Goal: Use online tool/utility: Use online tool/utility

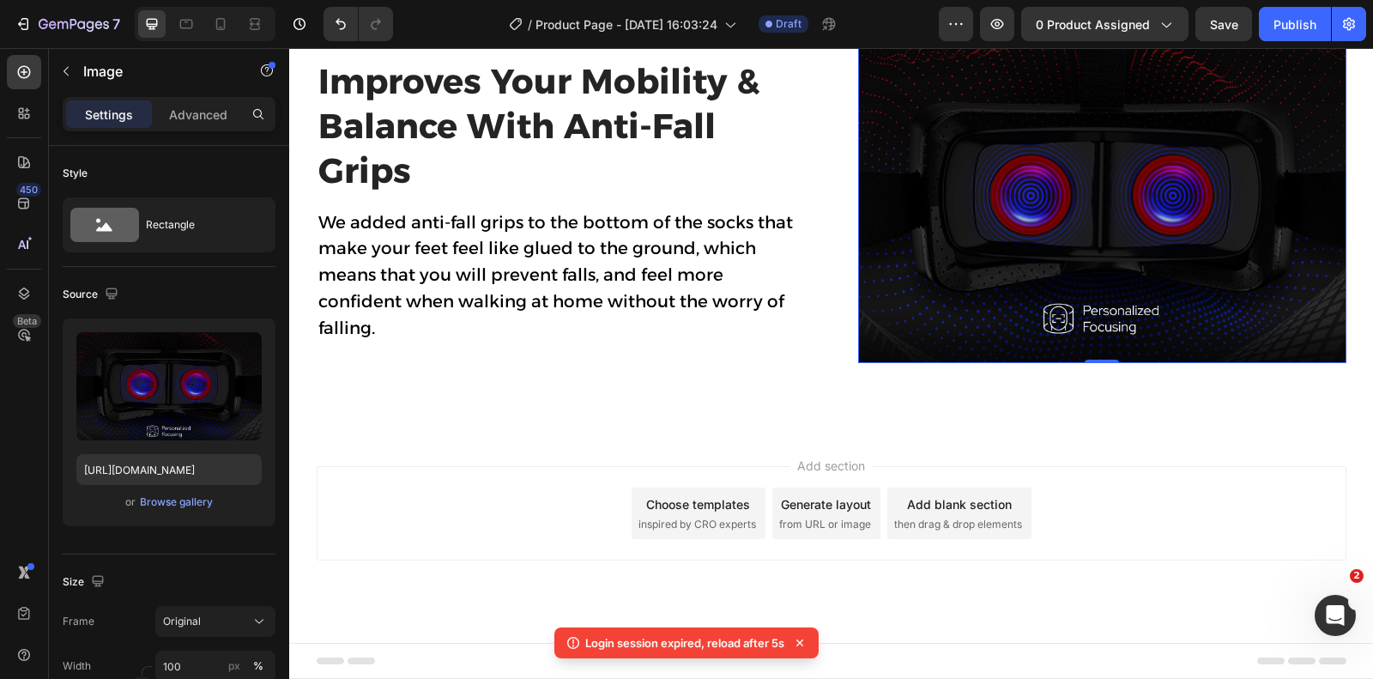
scroll to position [2052, 0]
click at [970, 27] on icon at bounding box center [971, 21] width 11 height 12
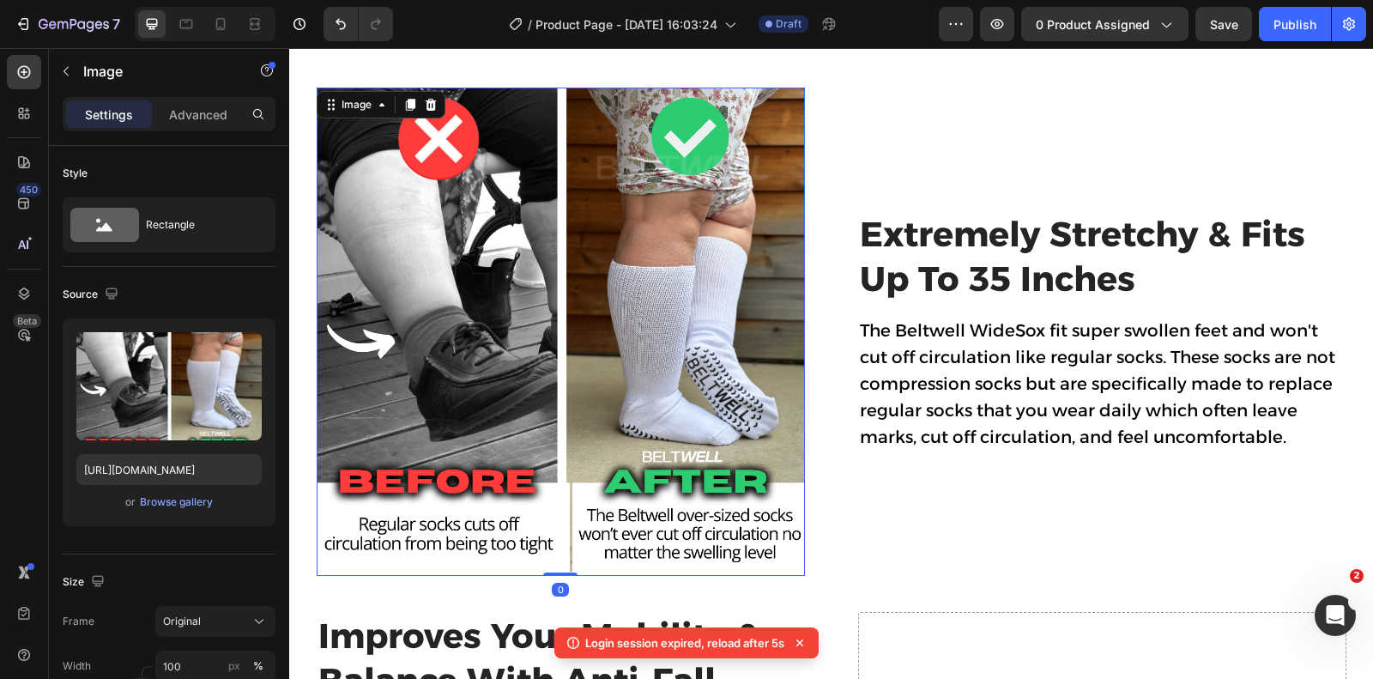
scroll to position [1390, 0]
click at [614, 347] on img at bounding box center [561, 332] width 488 height 488
click at [427, 112] on div at bounding box center [430, 105] width 21 height 21
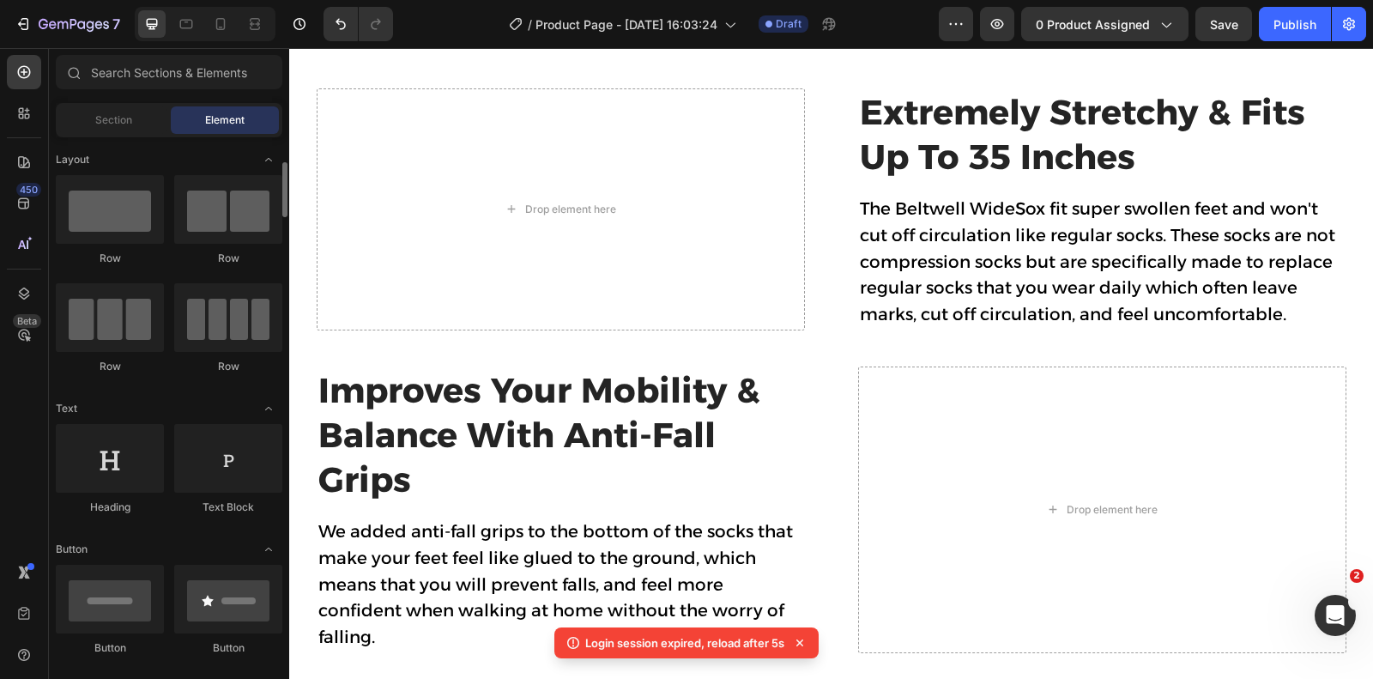
scroll to position [339, 0]
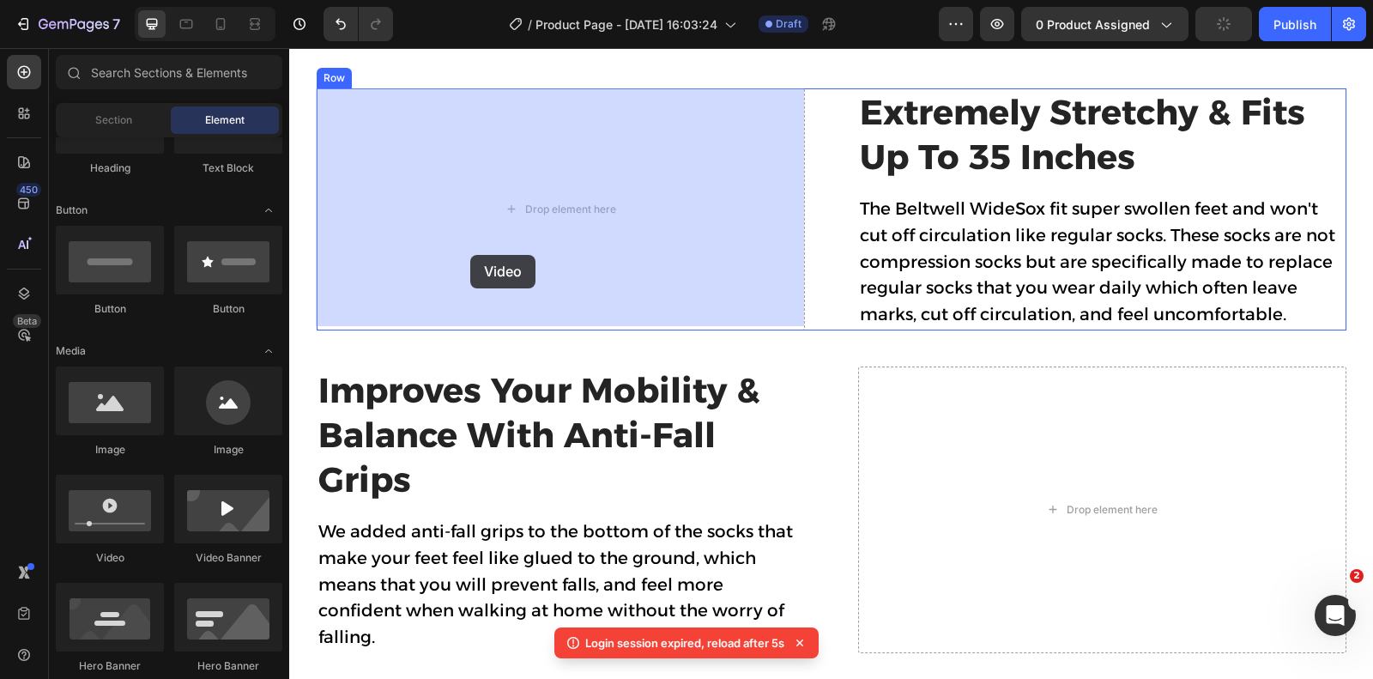
drag, startPoint x: 390, startPoint y: 566, endPoint x: 470, endPoint y: 254, distance: 322.5
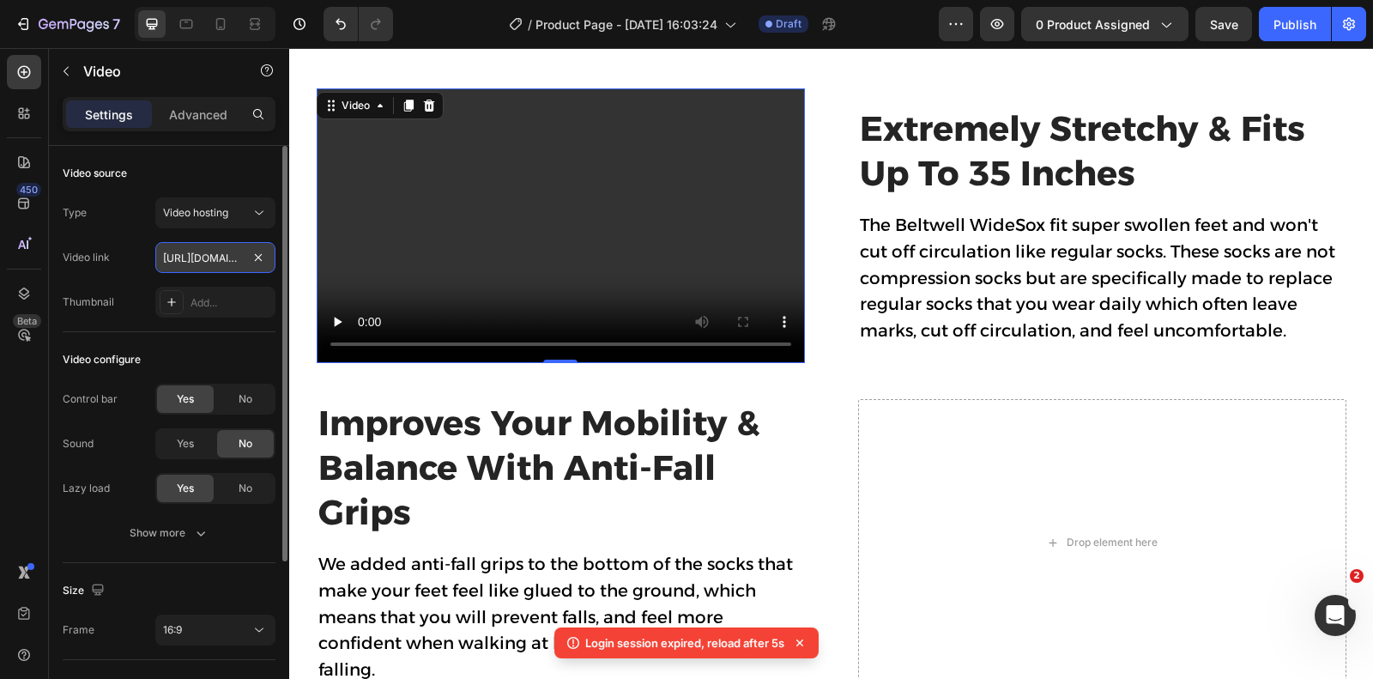
click at [202, 256] on input "[URL][DOMAIN_NAME]" at bounding box center [215, 257] width 120 height 31
paste input "6ad0cdef518d4f3c9c57bbd502734ac2"
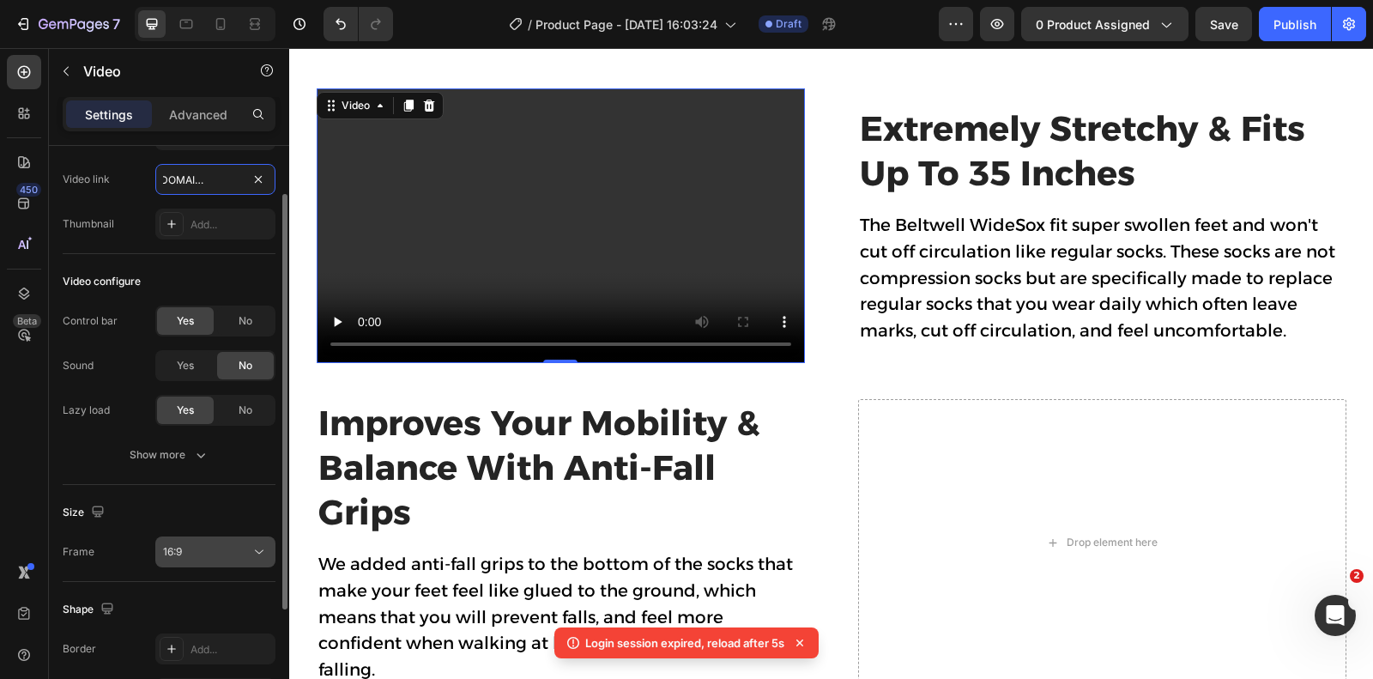
scroll to position [74, 0]
type input "[URL][DOMAIN_NAME]"
click at [208, 548] on div "16:9" at bounding box center [207, 555] width 88 height 15
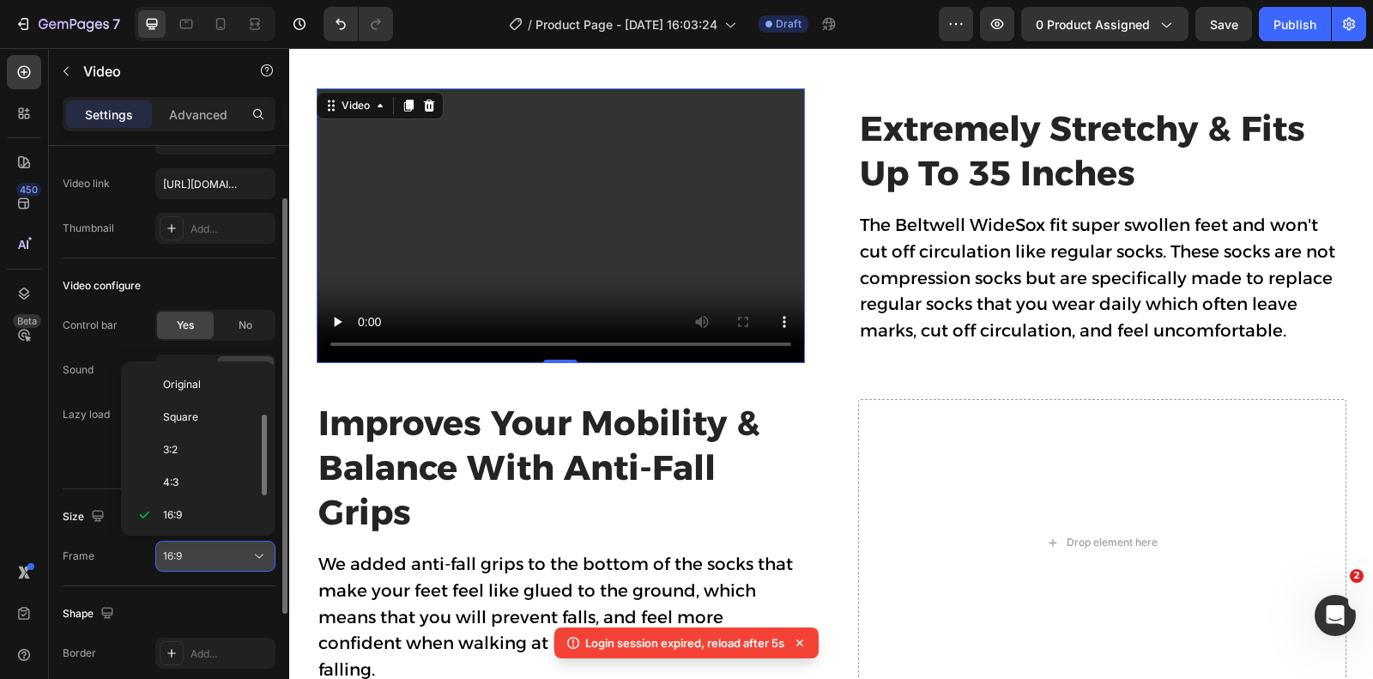
scroll to position [31, 0]
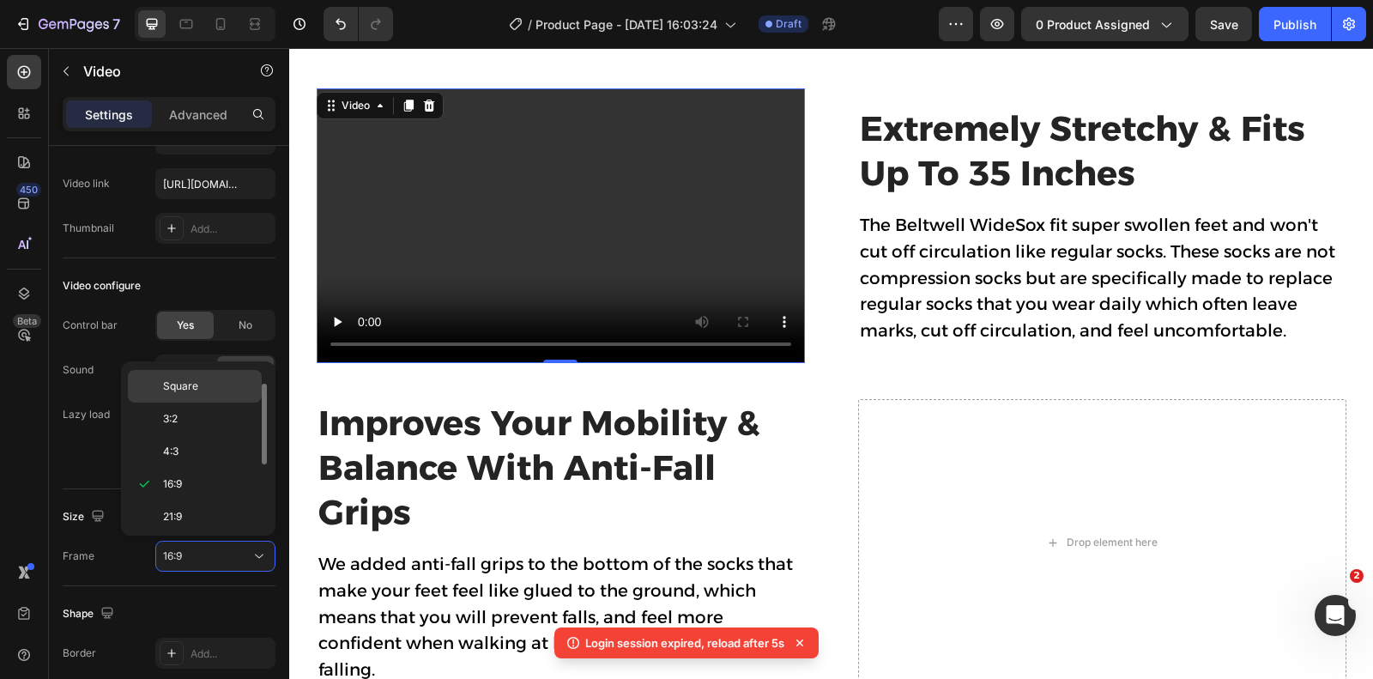
click at [193, 387] on span "Square" at bounding box center [180, 385] width 35 height 15
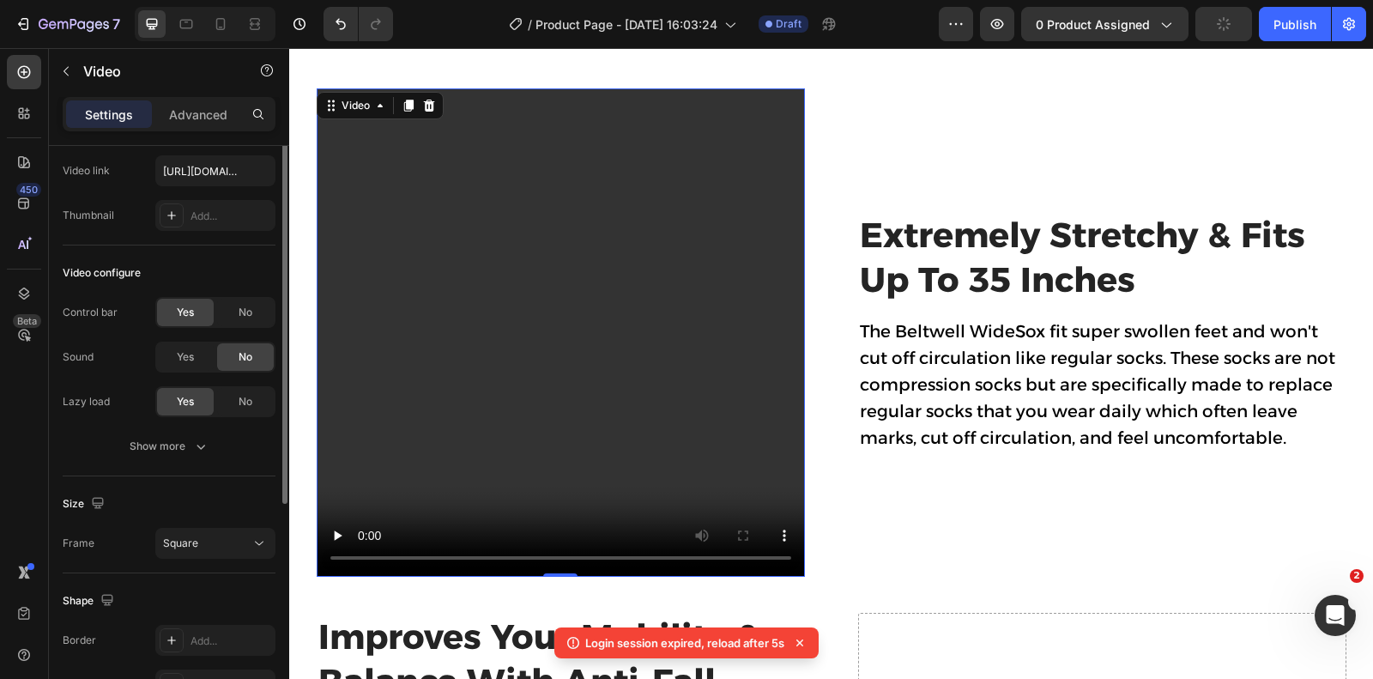
scroll to position [103, 0]
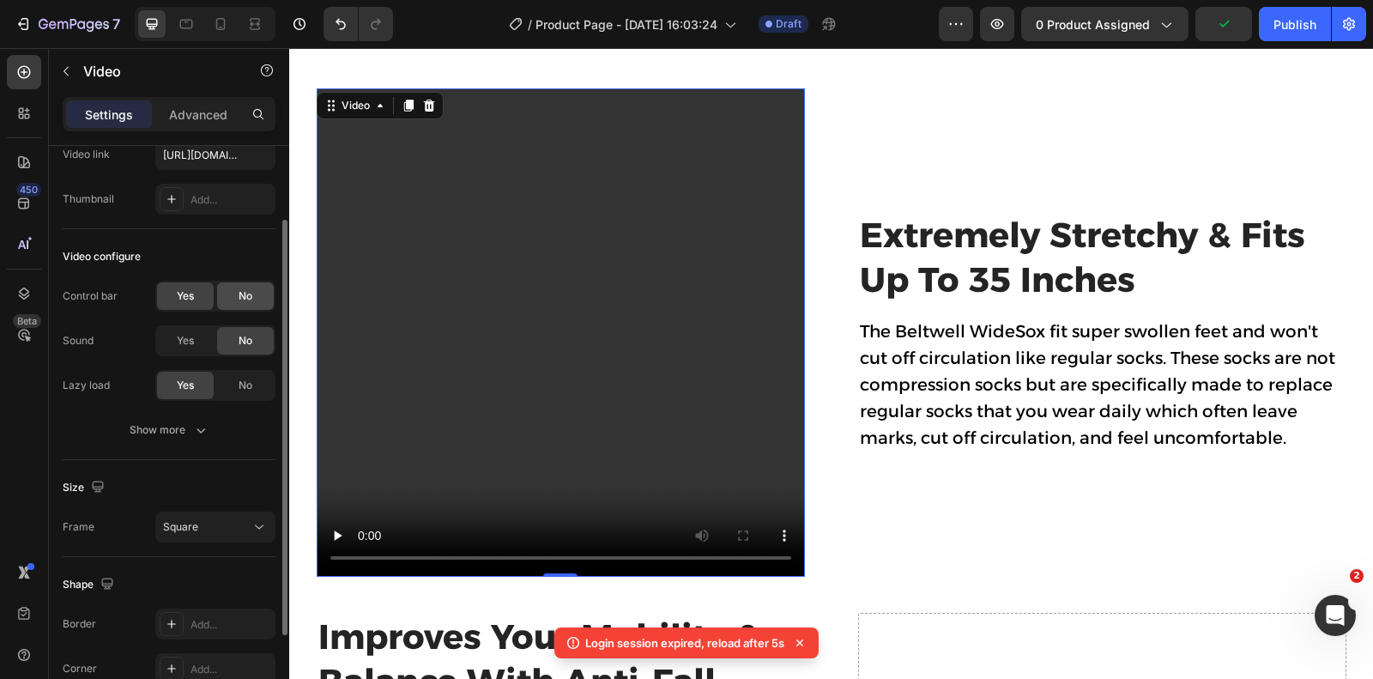
click at [240, 297] on span "No" at bounding box center [246, 295] width 14 height 15
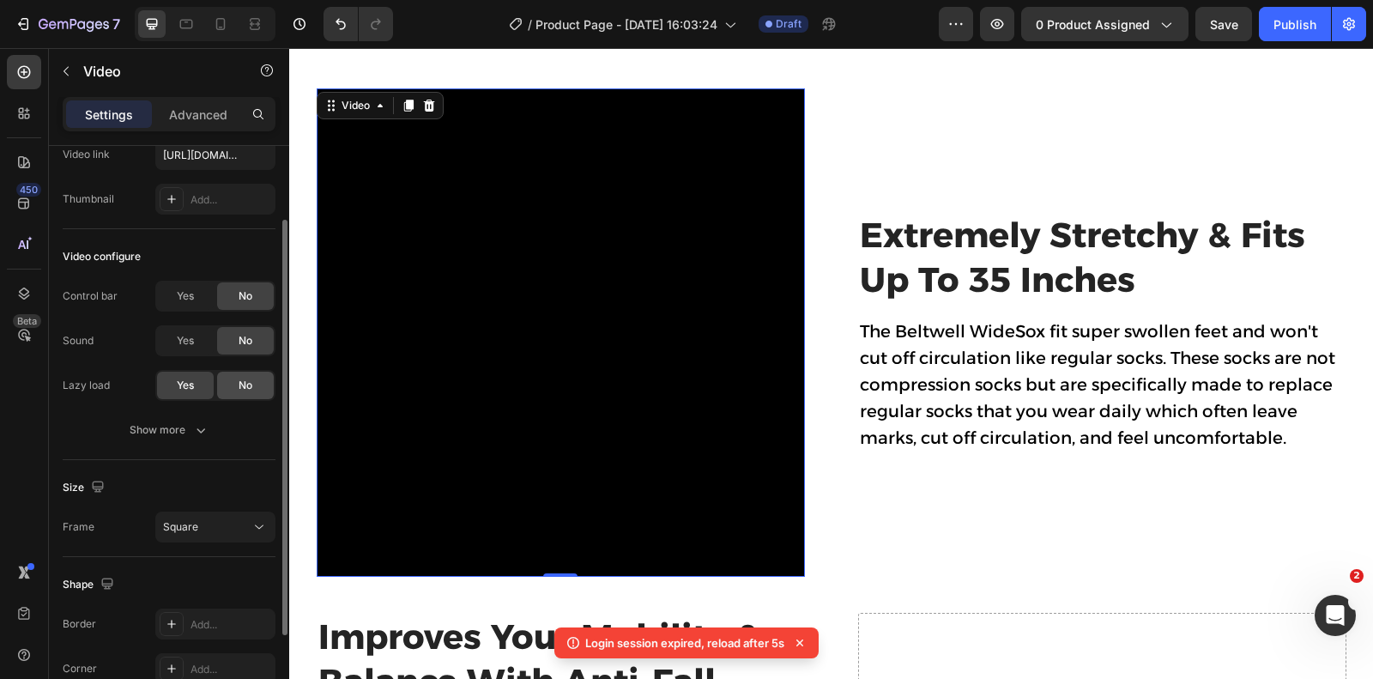
click at [244, 390] on span "No" at bounding box center [246, 385] width 14 height 15
click at [198, 390] on div "Yes" at bounding box center [185, 385] width 57 height 27
click at [179, 430] on div "Show more" at bounding box center [170, 429] width 80 height 17
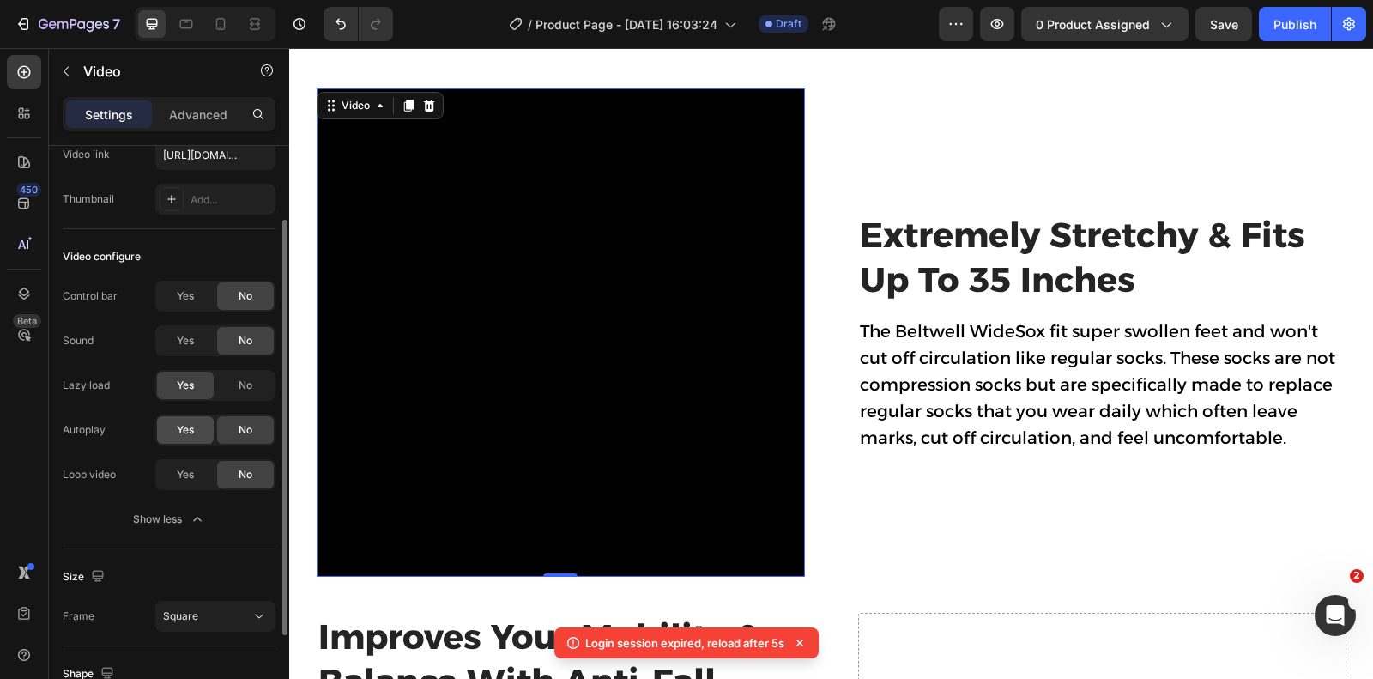
click at [191, 432] on span "Yes" at bounding box center [185, 429] width 17 height 15
click at [194, 486] on div "Yes" at bounding box center [185, 474] width 57 height 27
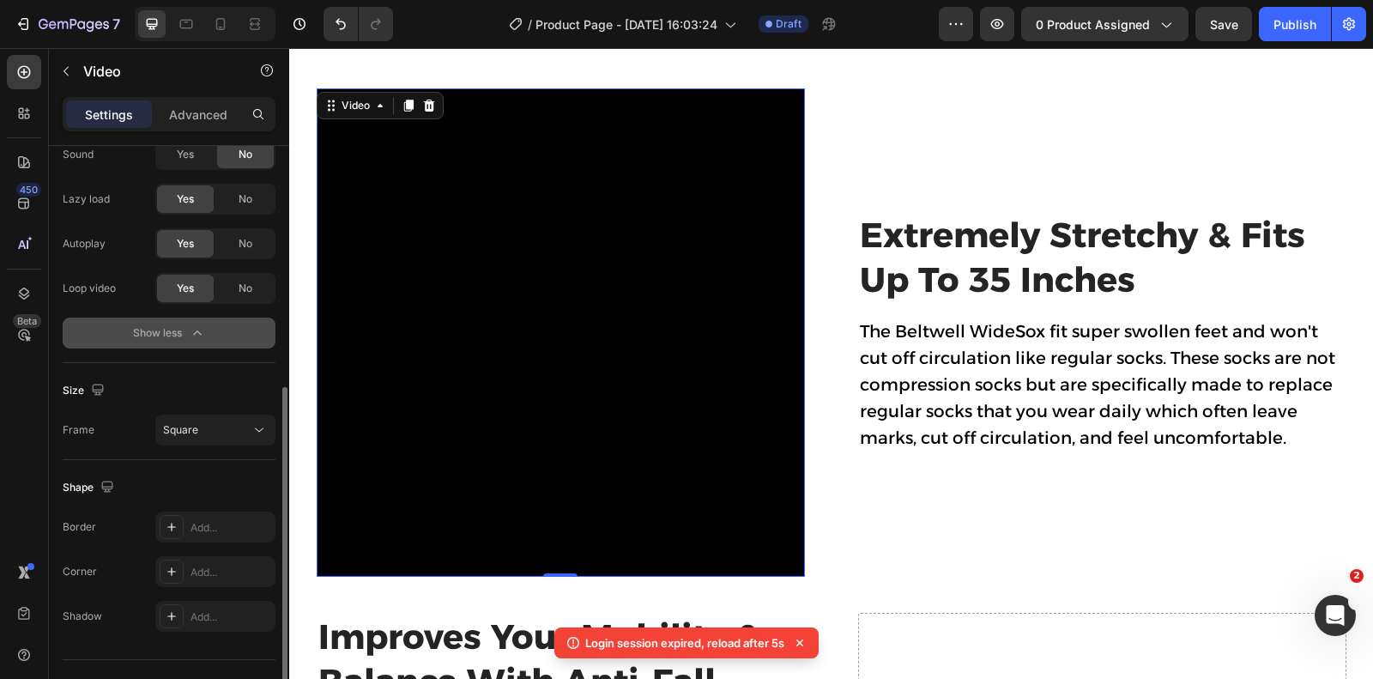
scroll to position [323, 0]
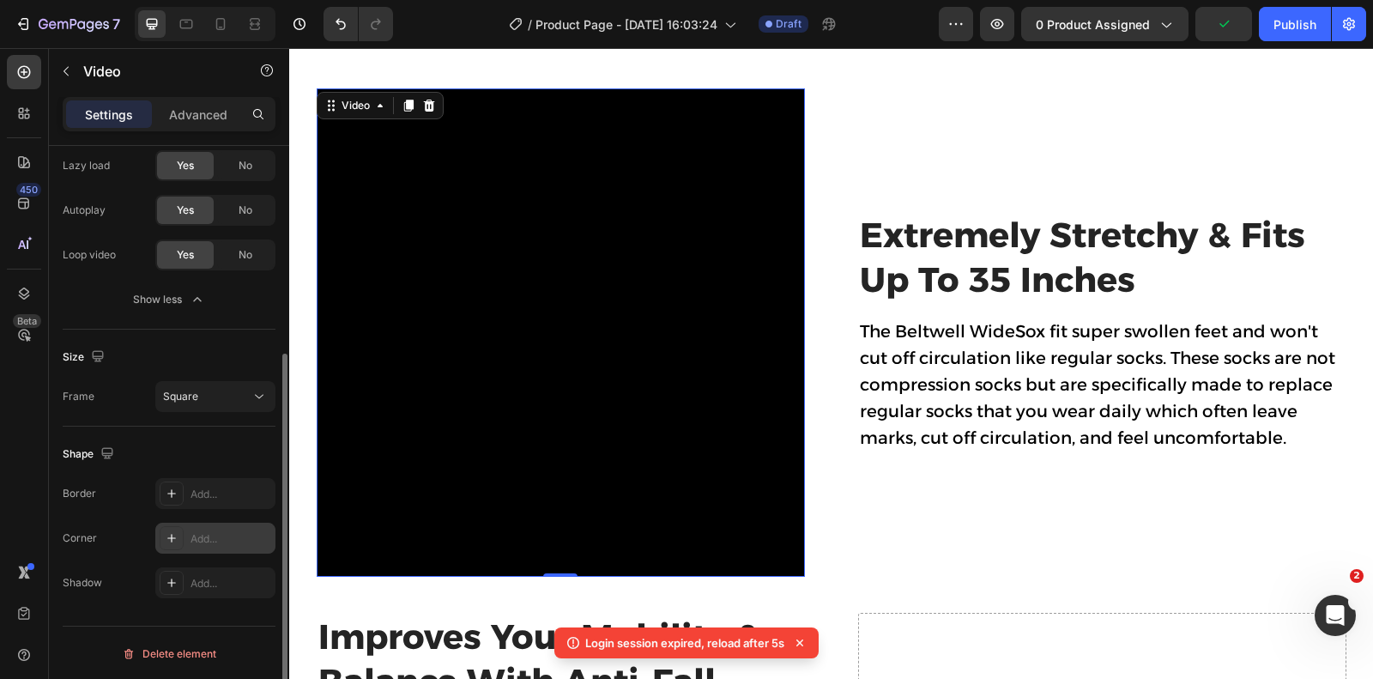
click at [220, 534] on div "Add..." at bounding box center [230, 538] width 81 height 15
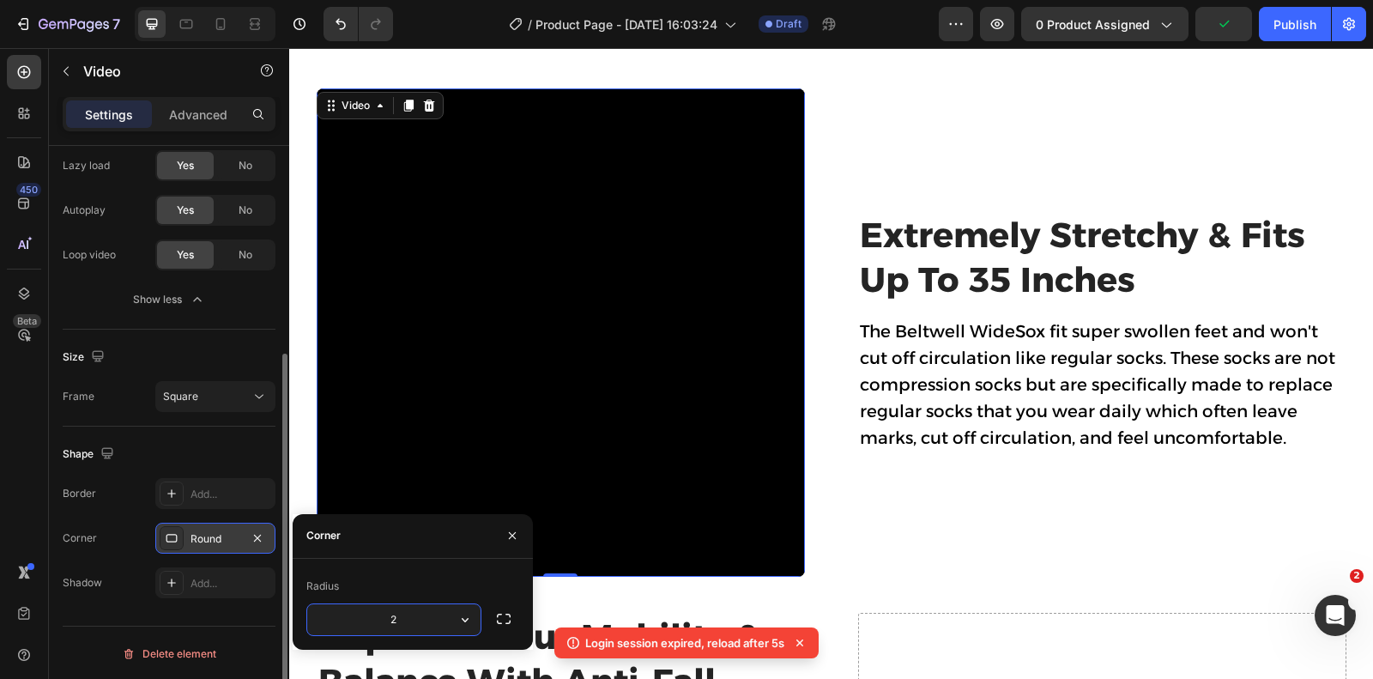
type input "20"
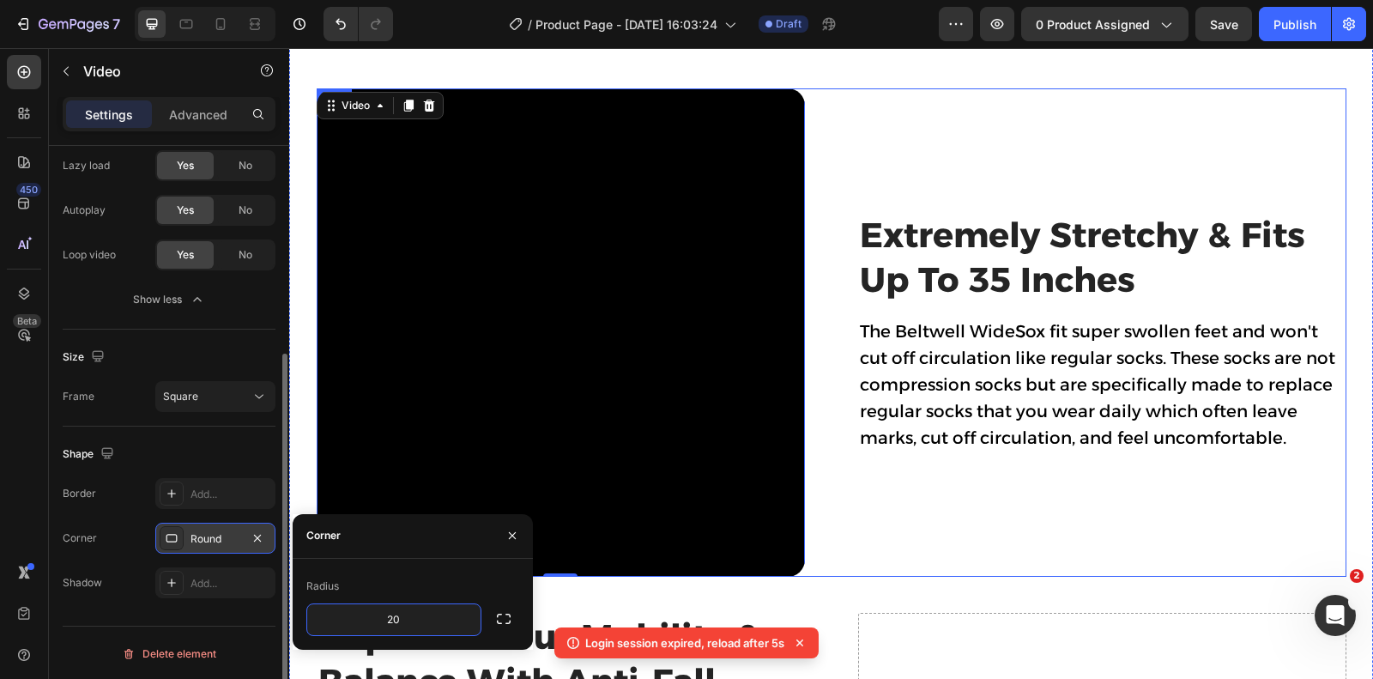
click at [1125, 128] on div "Extremely Stretchy & Fits Up To 35 Inches Heading The Beltwell WideSox fit supe…" at bounding box center [1102, 332] width 488 height 488
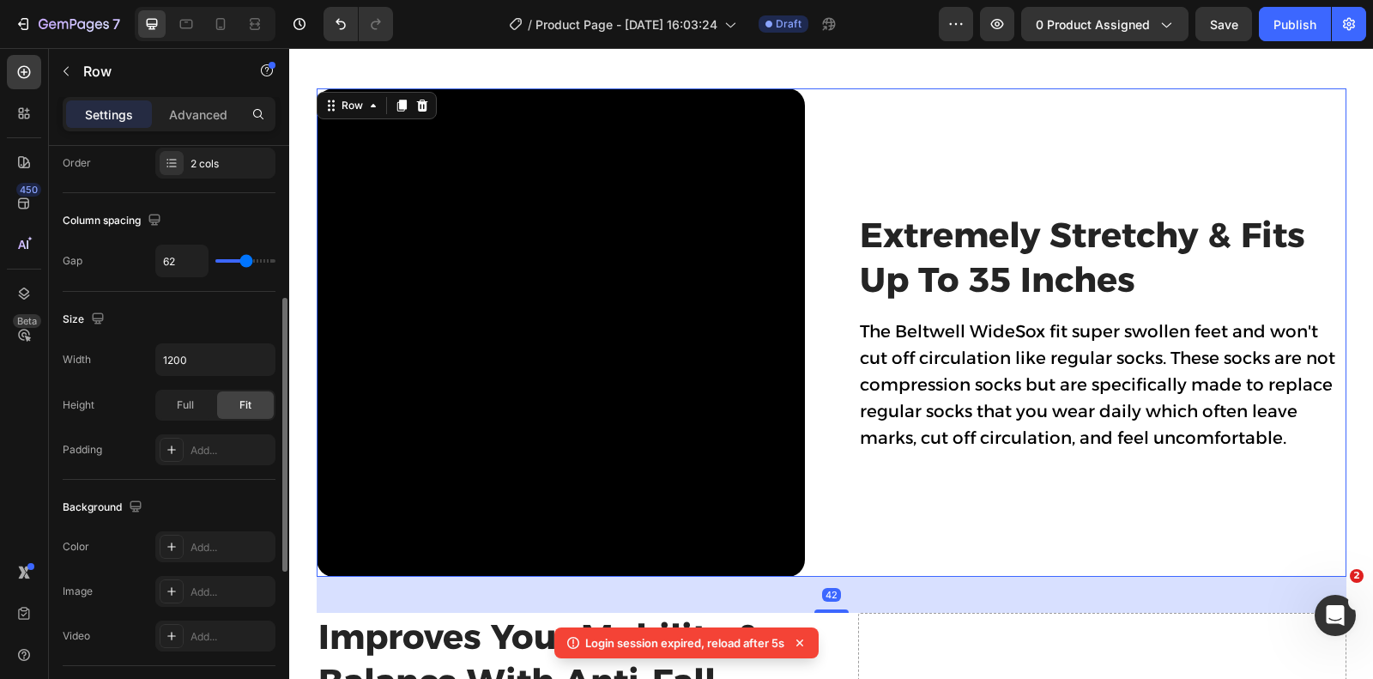
scroll to position [0, 0]
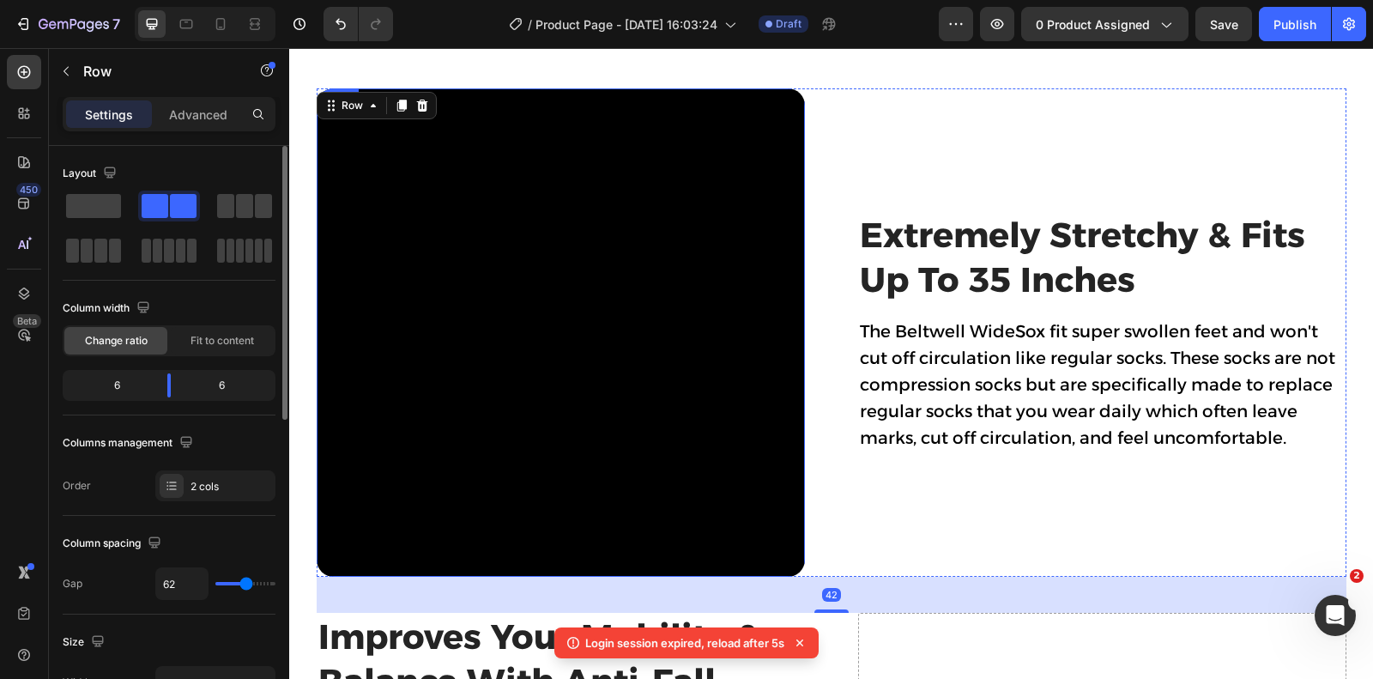
click at [632, 187] on video at bounding box center [561, 332] width 488 height 488
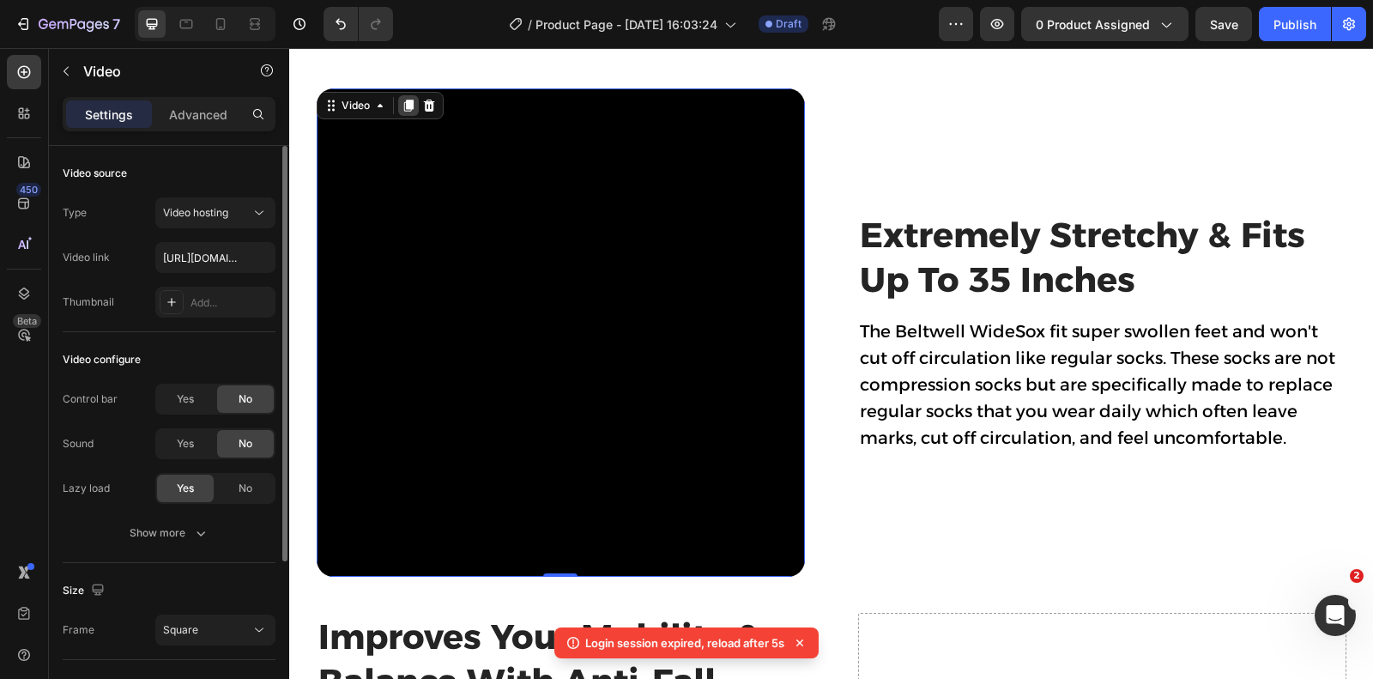
click at [416, 109] on div at bounding box center [408, 105] width 21 height 21
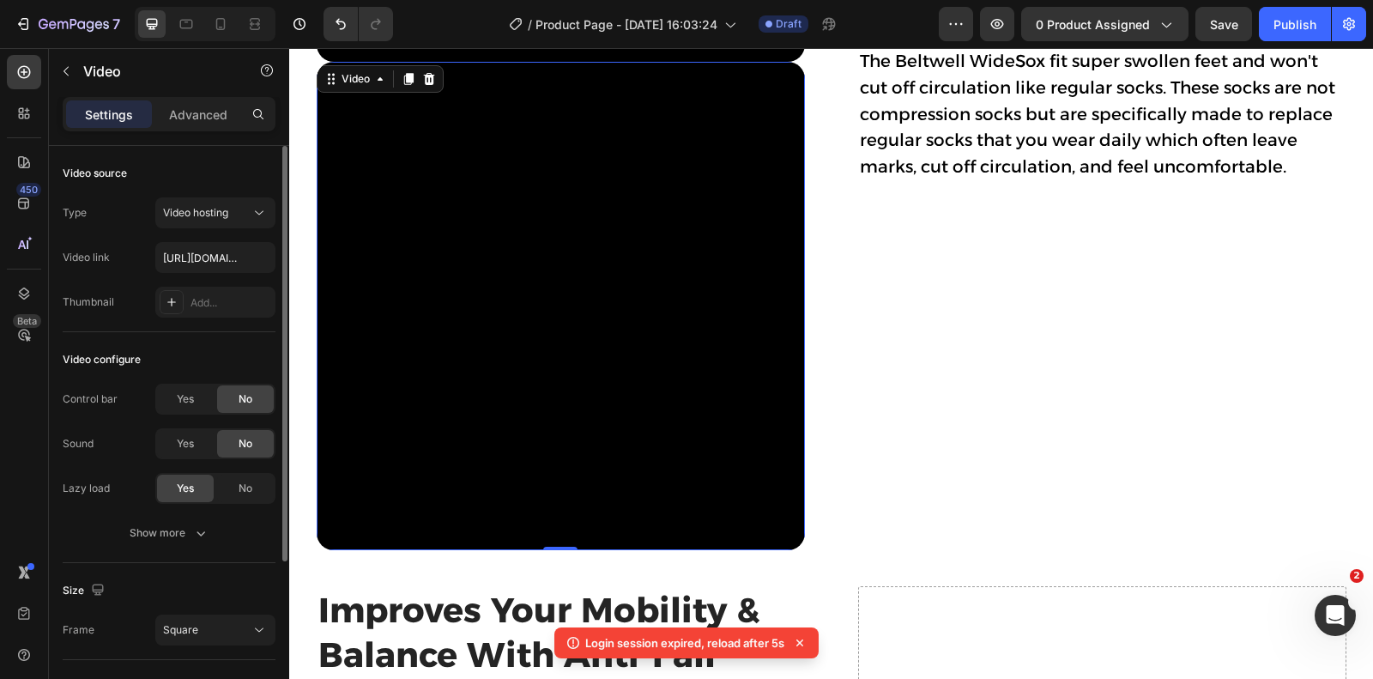
scroll to position [1902, 0]
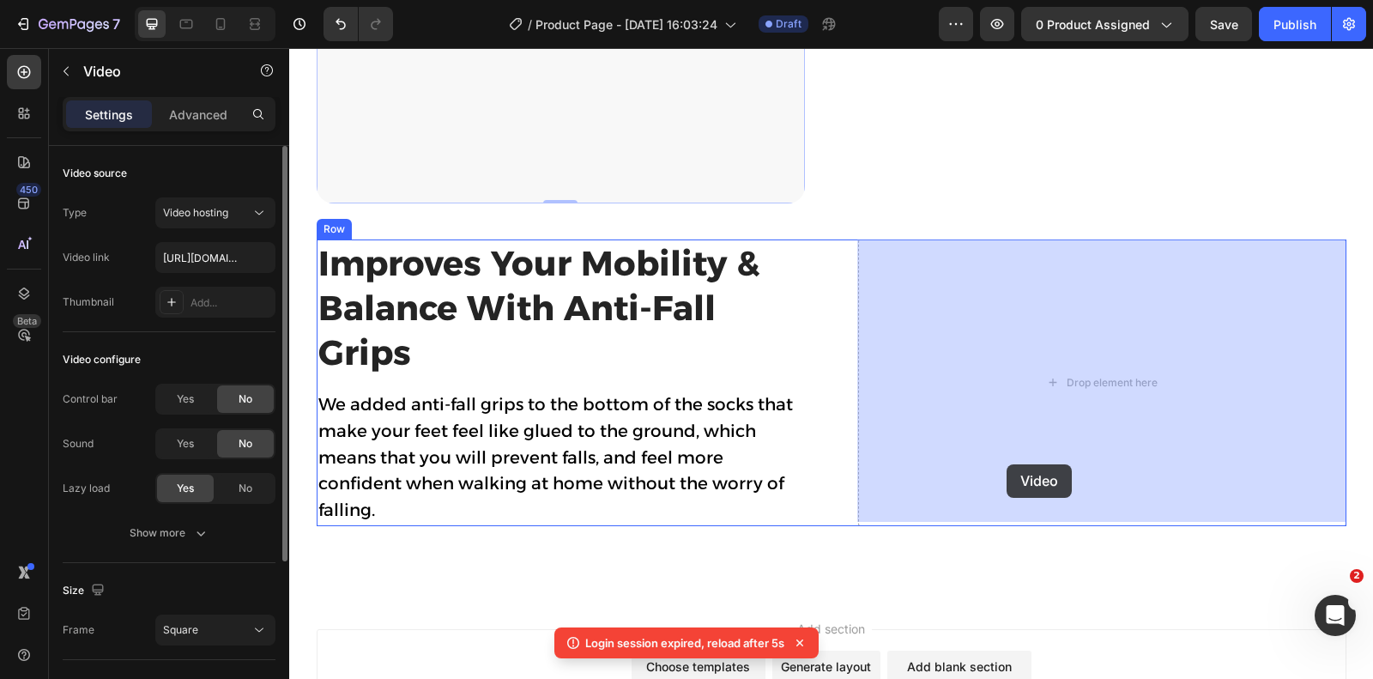
drag, startPoint x: 329, startPoint y: 86, endPoint x: 1006, endPoint y: 464, distance: 776.3
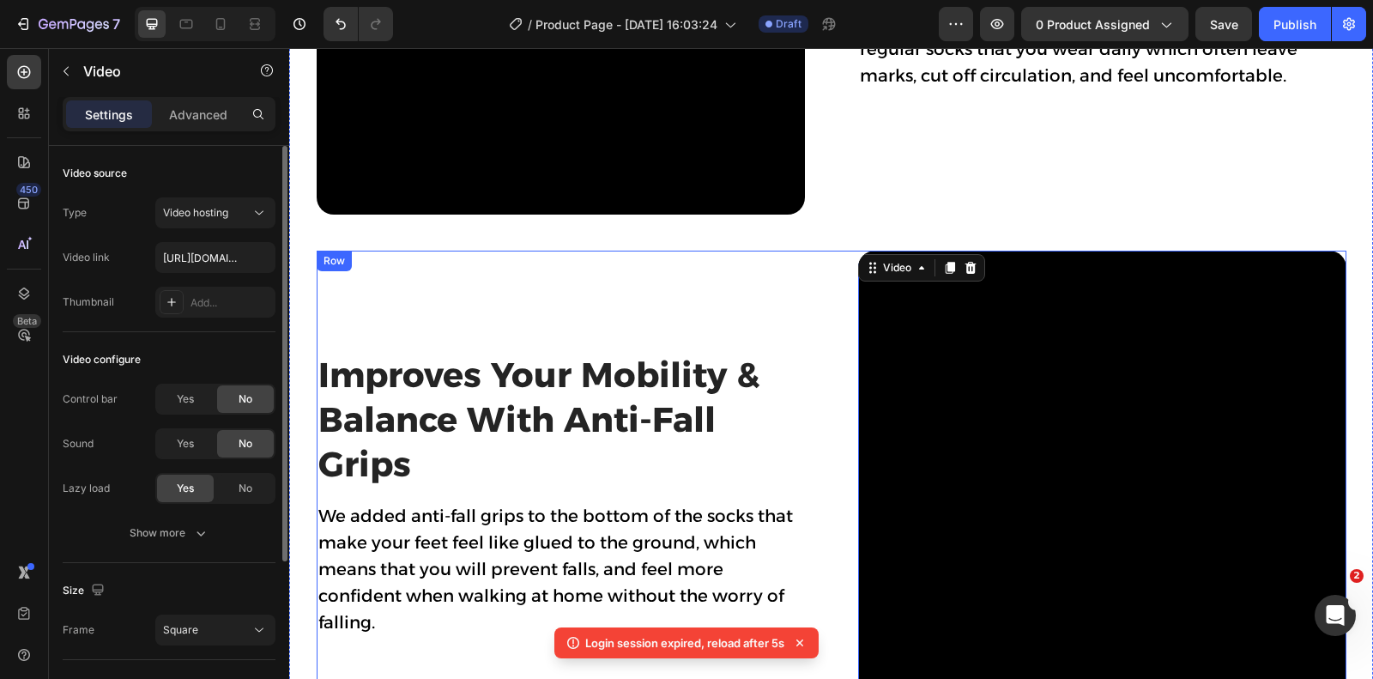
scroll to position [1659, 0]
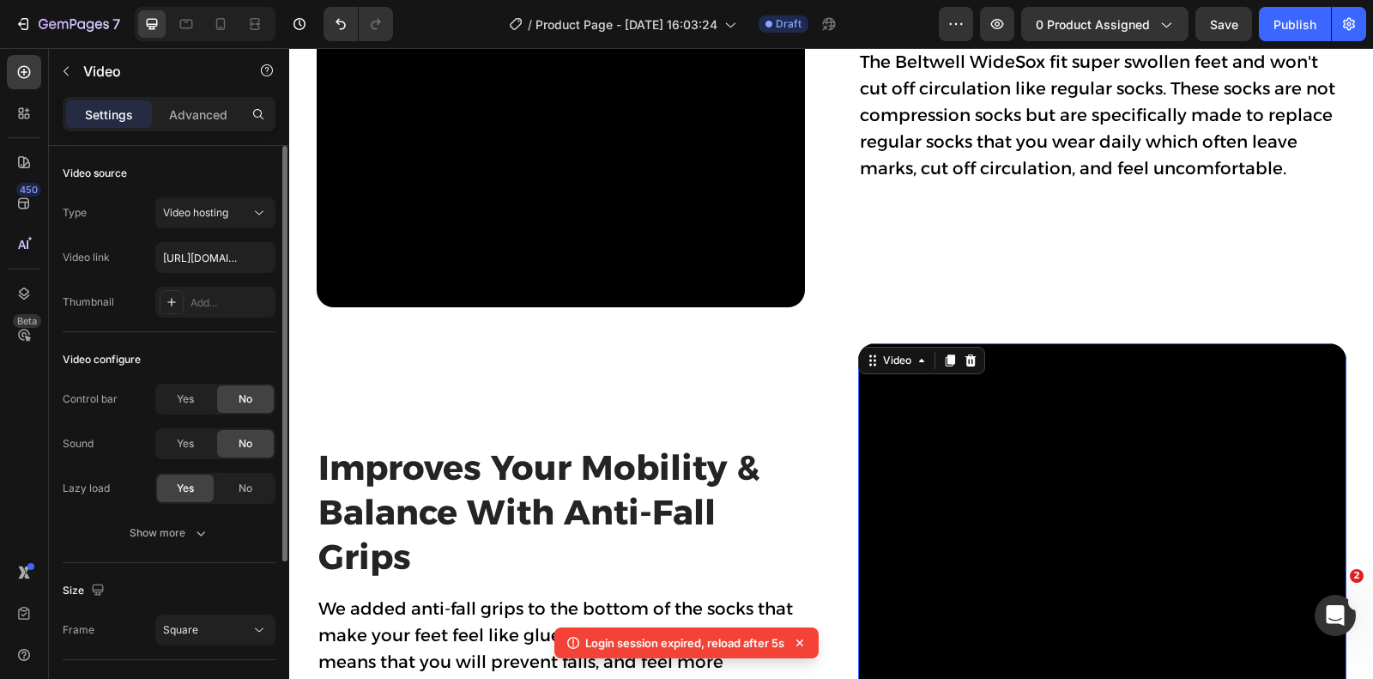
click at [971, 427] on video at bounding box center [1102, 587] width 488 height 488
click at [209, 266] on input "[URL][DOMAIN_NAME]" at bounding box center [215, 257] width 120 height 31
paste input "abdb4aab4c15464e87bb7d926b3b2b45"
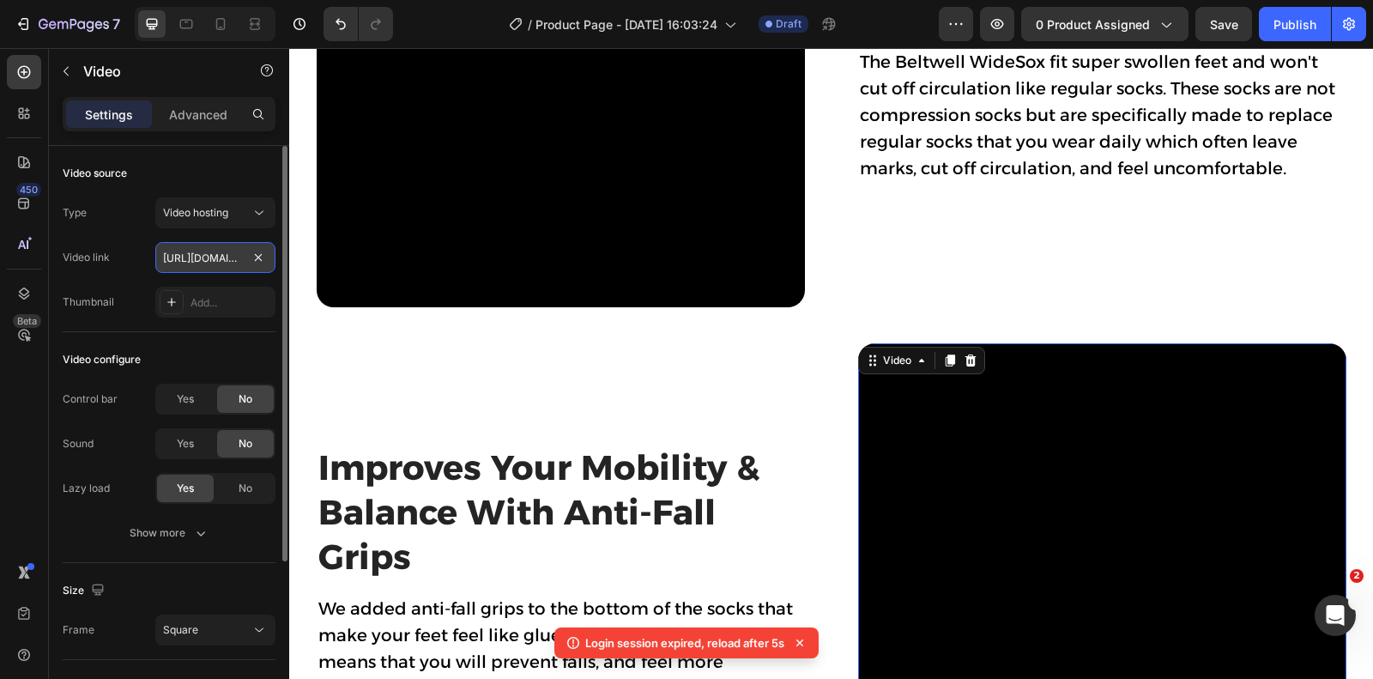
type input "[URL][DOMAIN_NAME]"
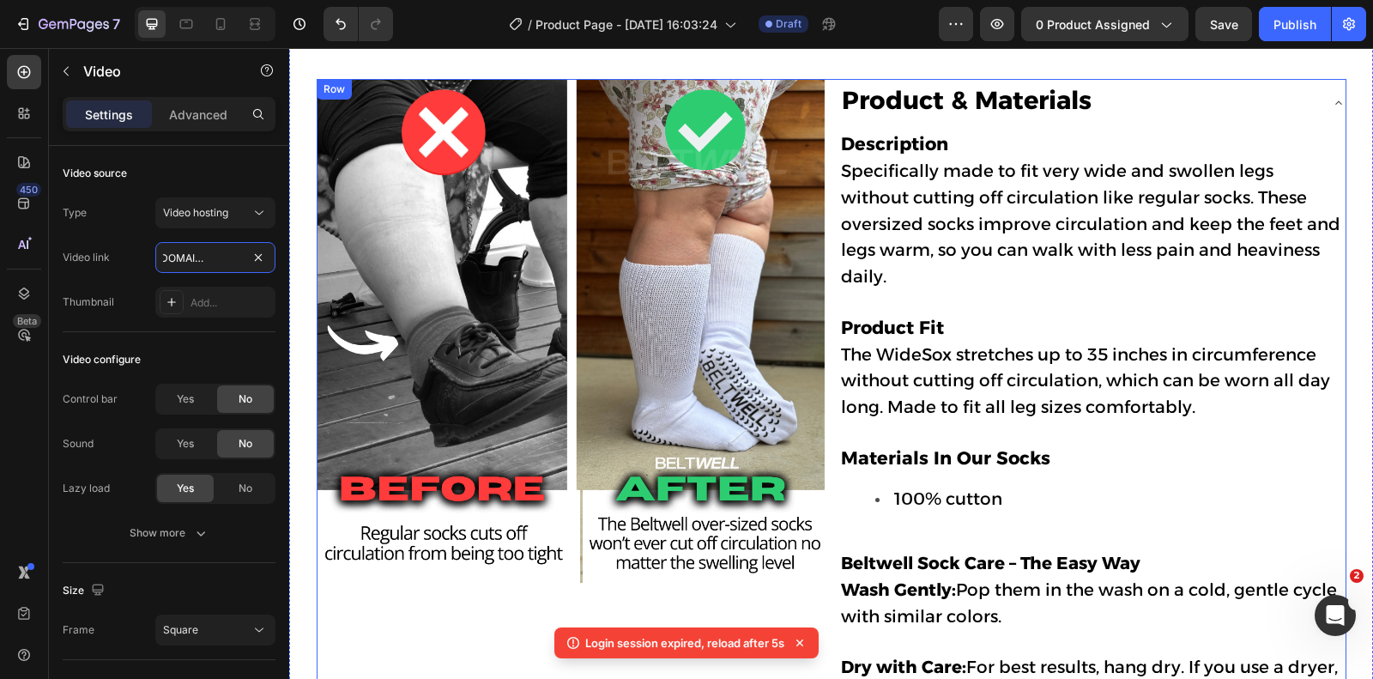
scroll to position [800, 0]
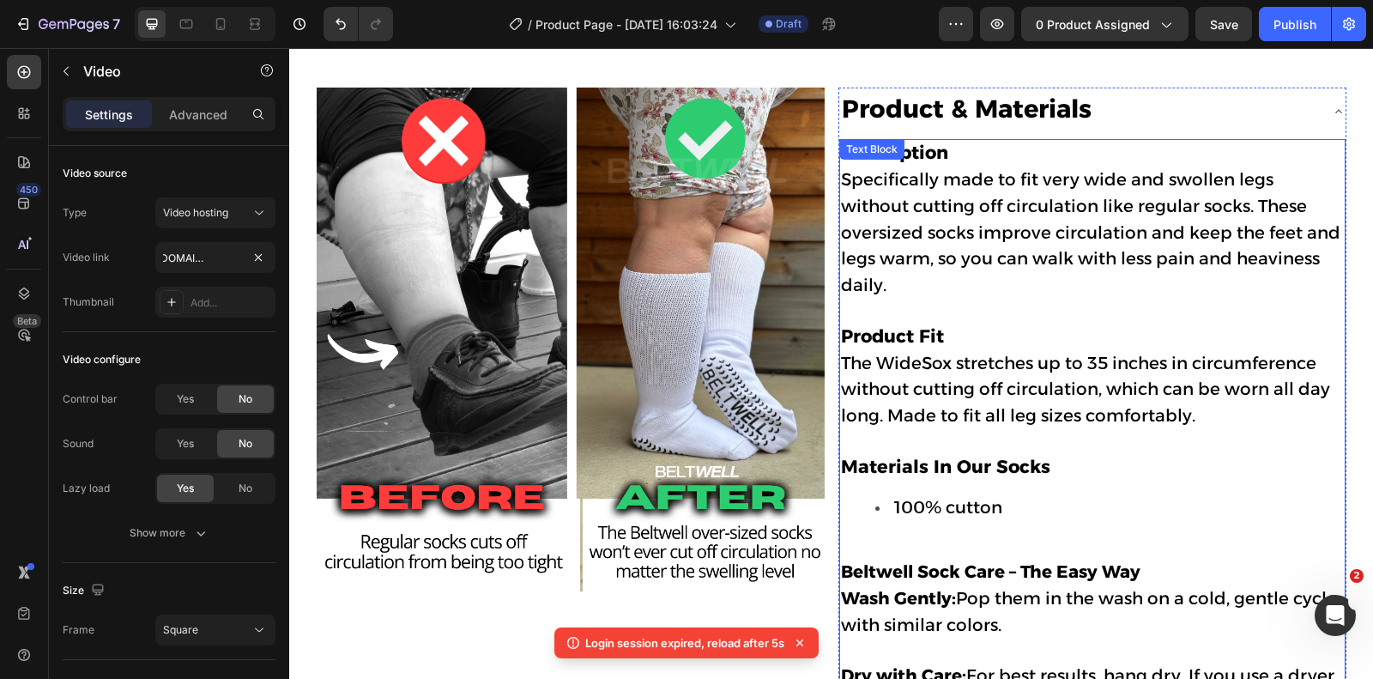
click at [921, 169] on span "Specifically made to fit very wide and swollen legs without cutting off circula…" at bounding box center [1090, 232] width 499 height 126
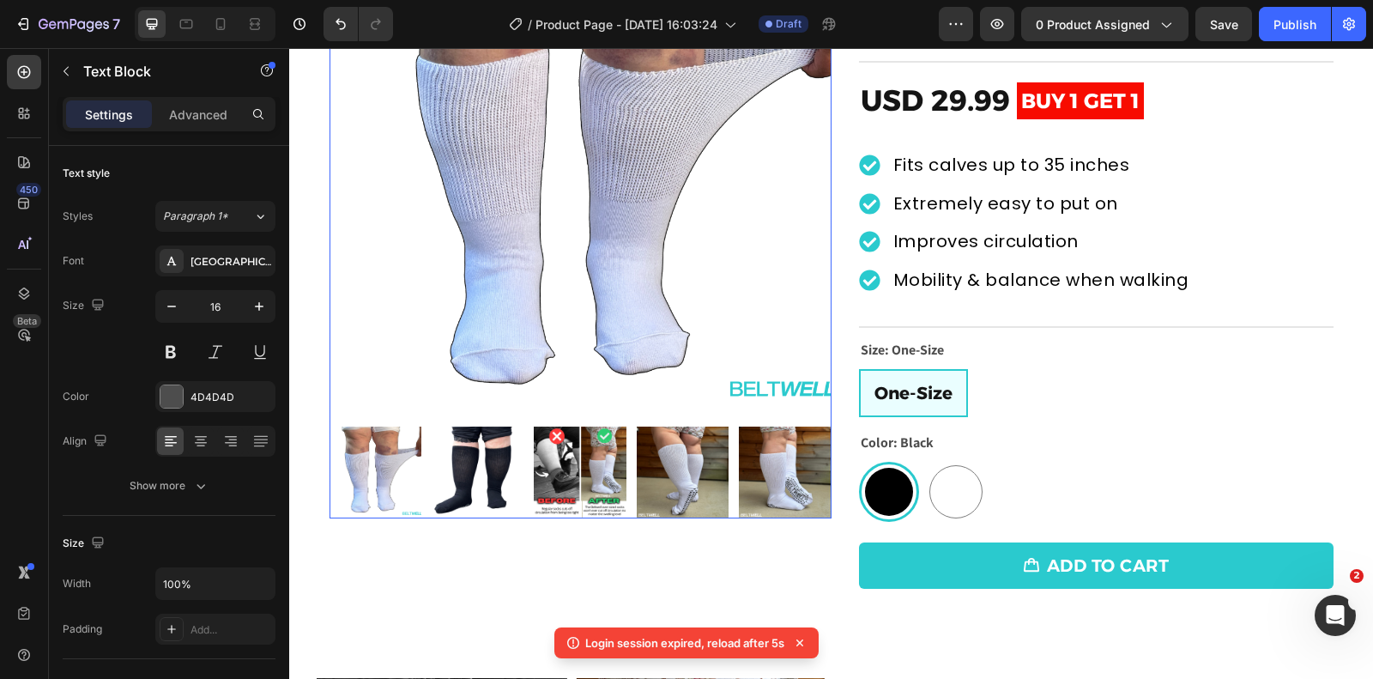
scroll to position [213, 0]
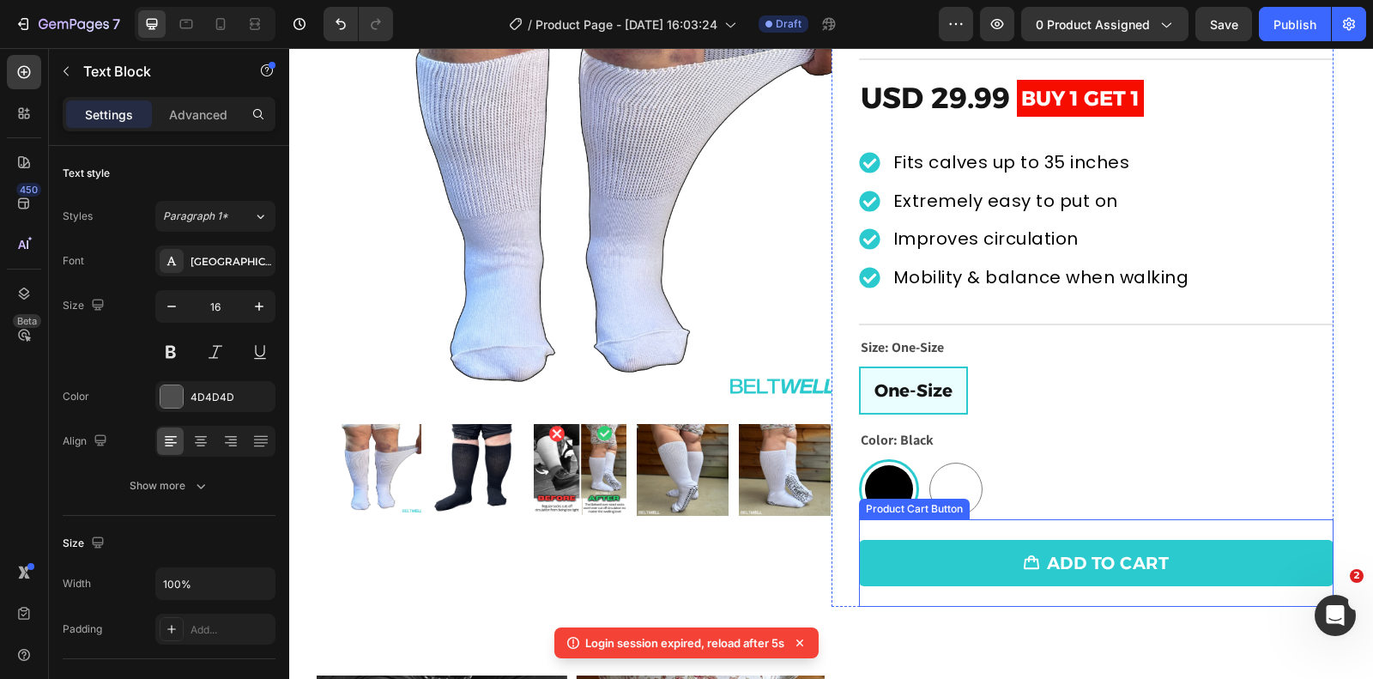
click at [886, 509] on div "Product Cart Button" at bounding box center [914, 508] width 111 height 21
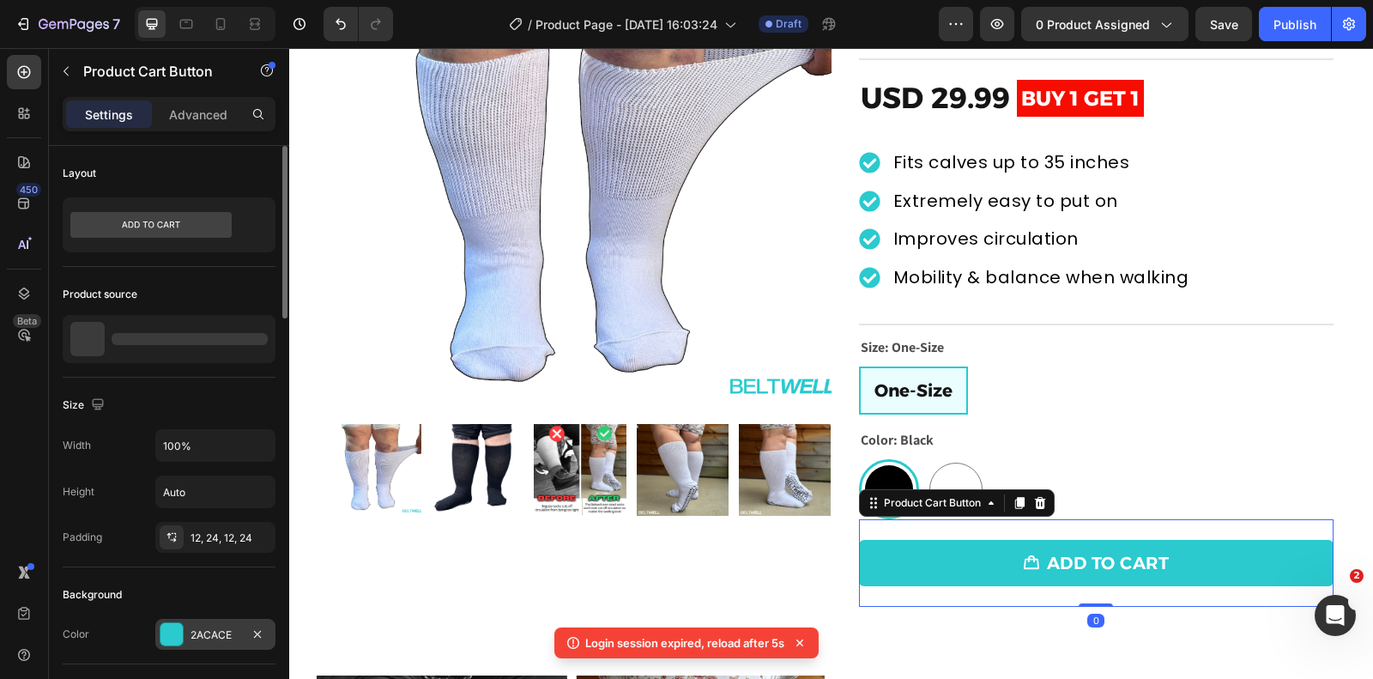
click at [225, 630] on div "2ACACE" at bounding box center [215, 634] width 50 height 15
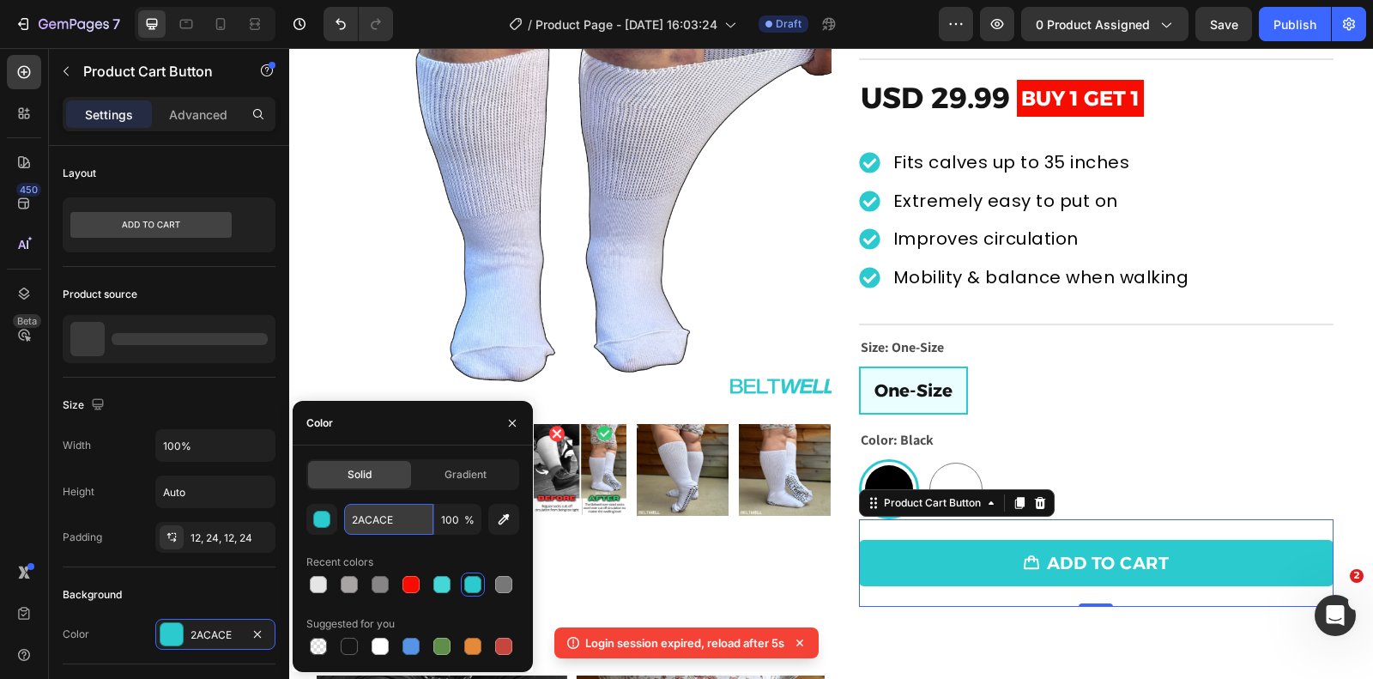
click at [361, 517] on input "2ACACE" at bounding box center [388, 519] width 89 height 31
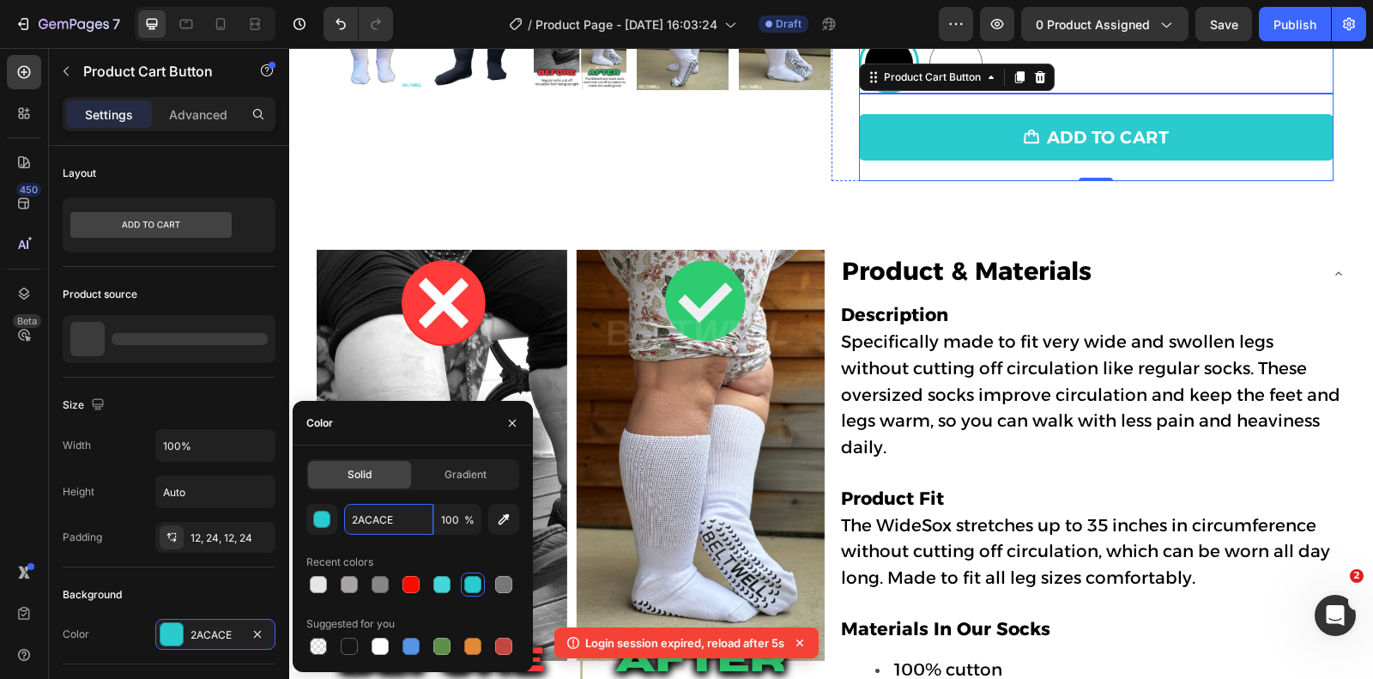
scroll to position [641, 0]
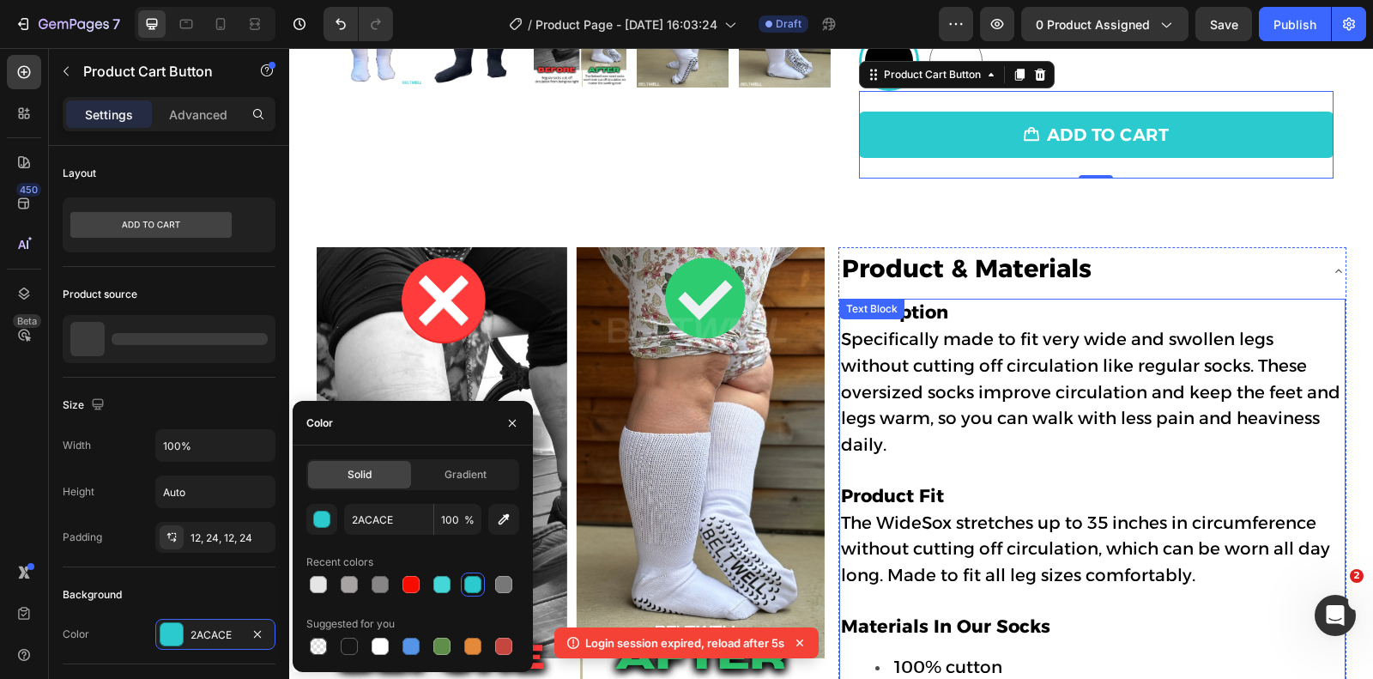
click at [1034, 364] on span "Specifically made to fit very wide and swollen legs without cutting off circula…" at bounding box center [1090, 392] width 499 height 126
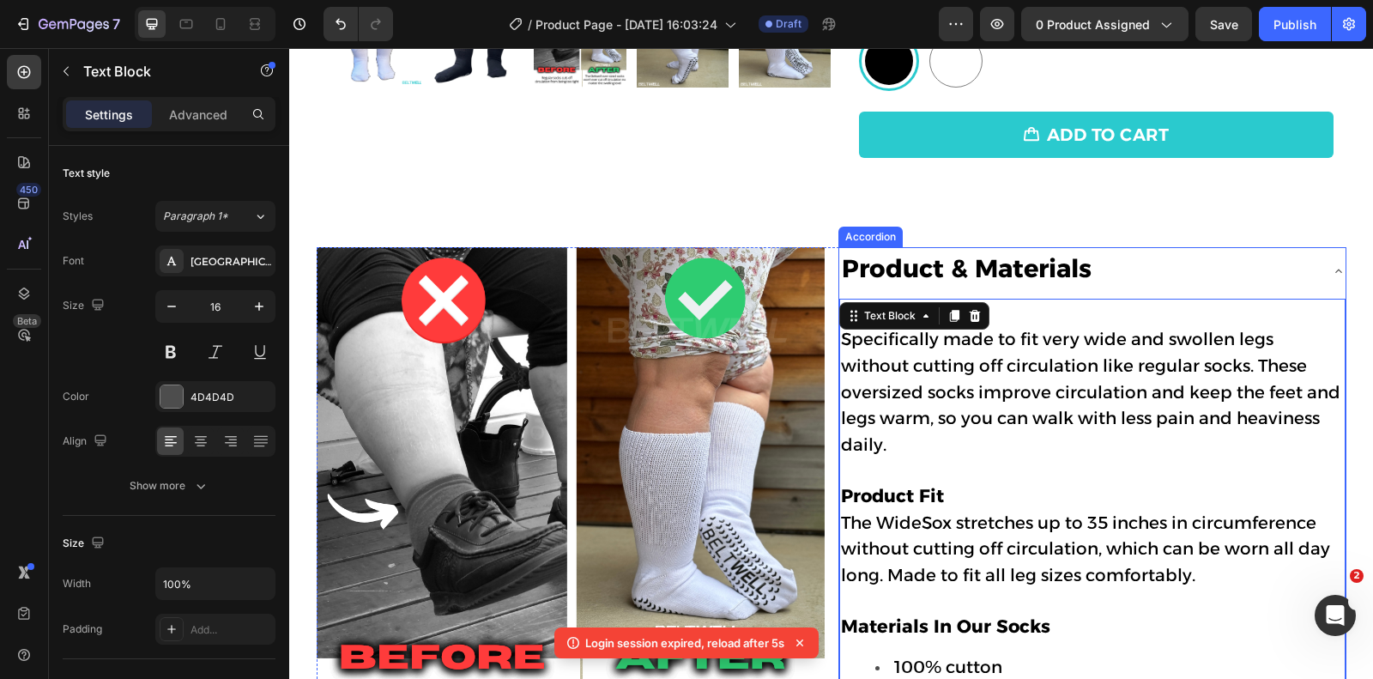
click at [981, 262] on strong "Product & Materials" at bounding box center [967, 268] width 250 height 30
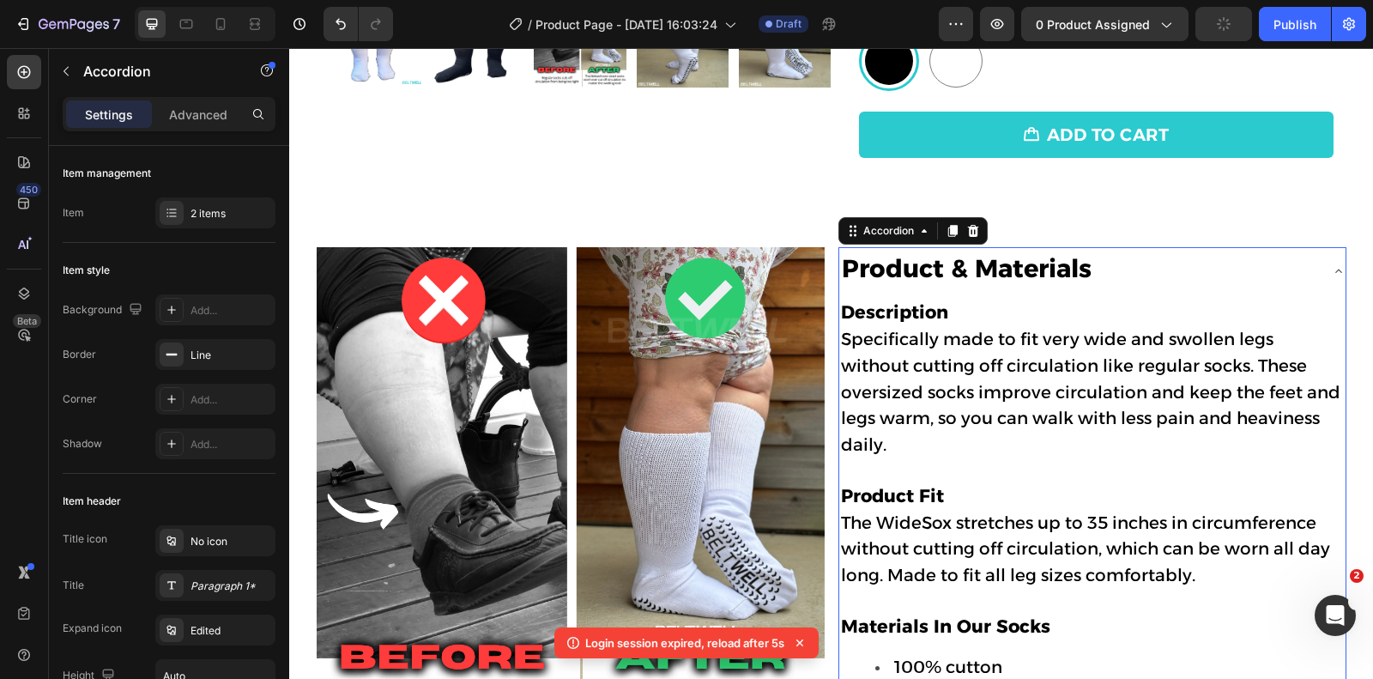
click at [981, 262] on strong "Product & Materials" at bounding box center [967, 268] width 250 height 30
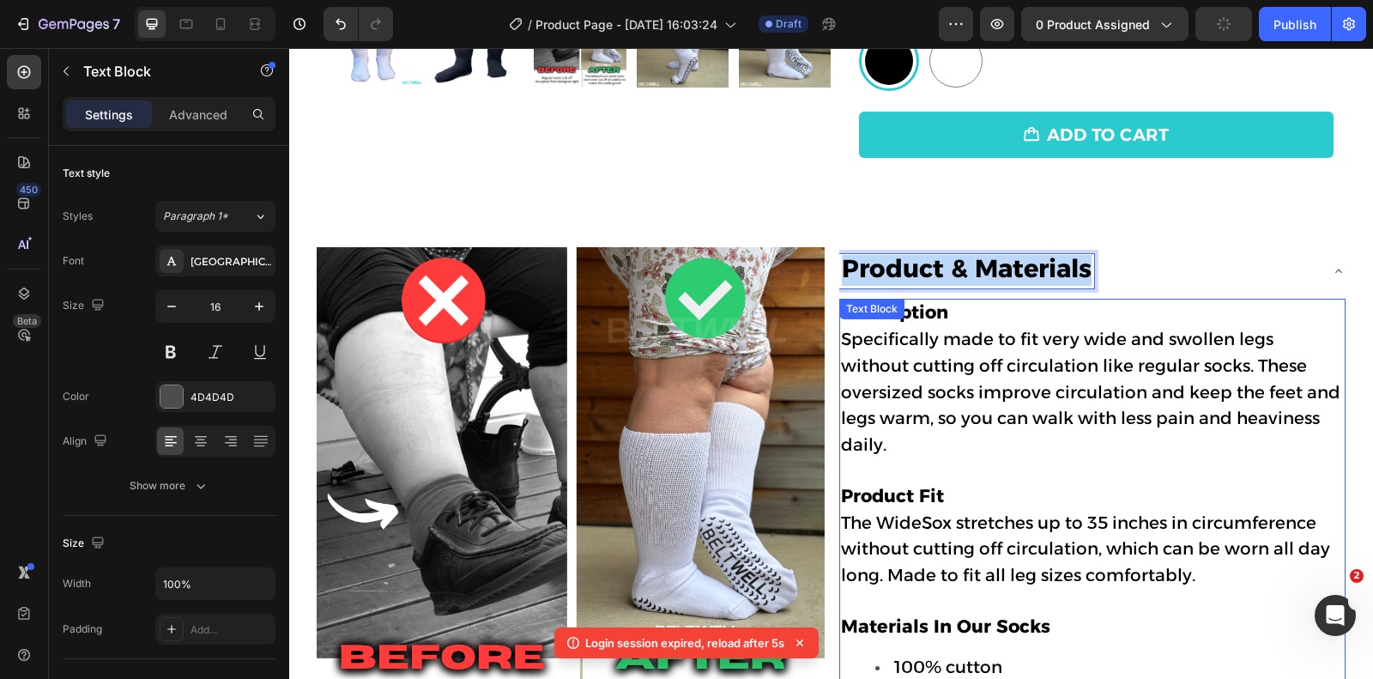
click at [916, 306] on div "Description Specifically made to fit very wide and swollen legs without cutting…" at bounding box center [1092, 627] width 506 height 656
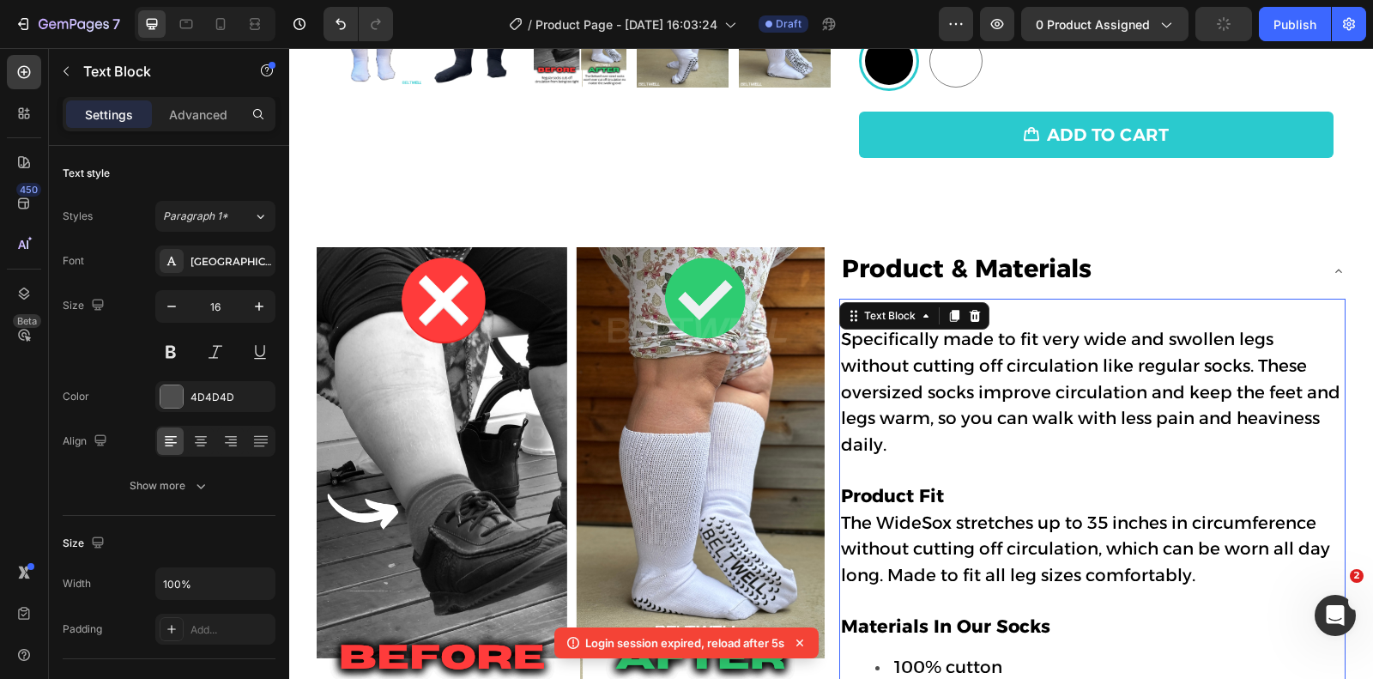
click at [1029, 304] on p "Description Specifically made to fit very wide and swollen legs without cutting…" at bounding box center [1092, 404] width 503 height 209
drag, startPoint x: 844, startPoint y: 305, endPoint x: 952, endPoint y: 305, distance: 108.1
click at [952, 305] on p "Description Specifically made to fit very wide and swollen legs without cutting…" at bounding box center [1092, 404] width 503 height 209
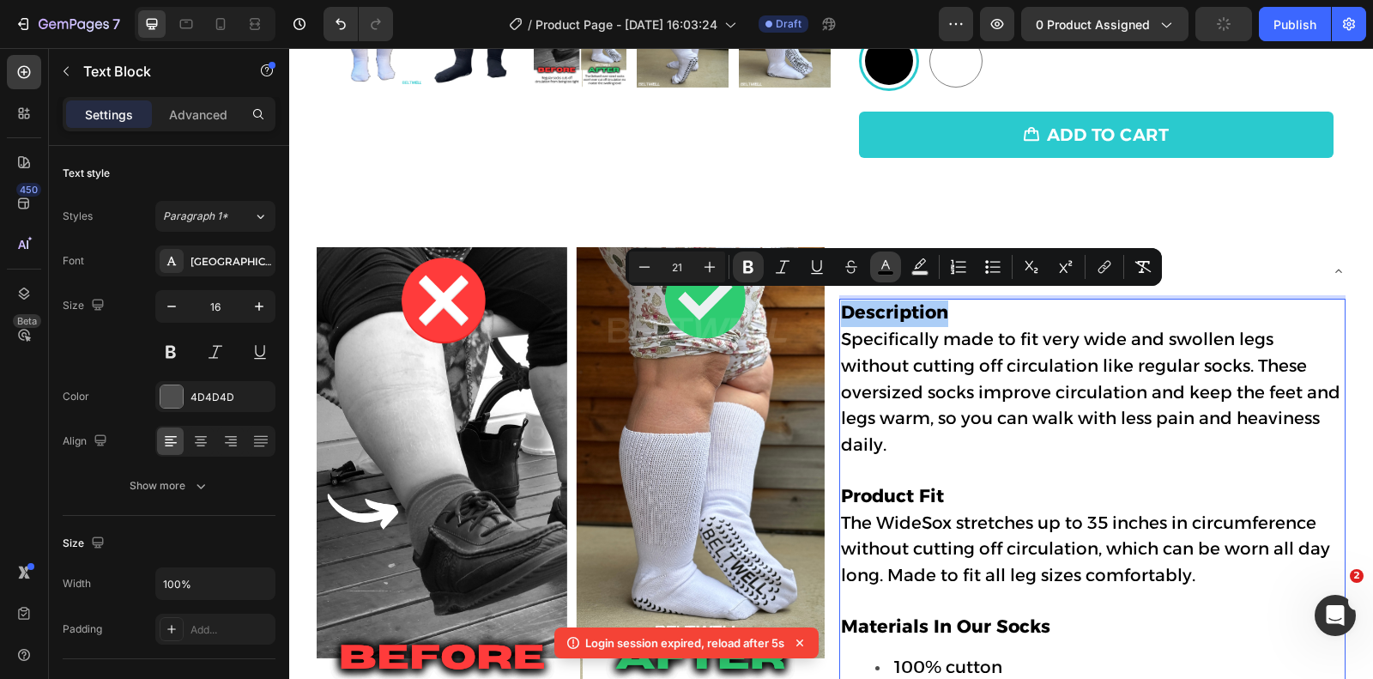
click at [886, 269] on icon "Editor contextual toolbar" at bounding box center [885, 266] width 17 height 17
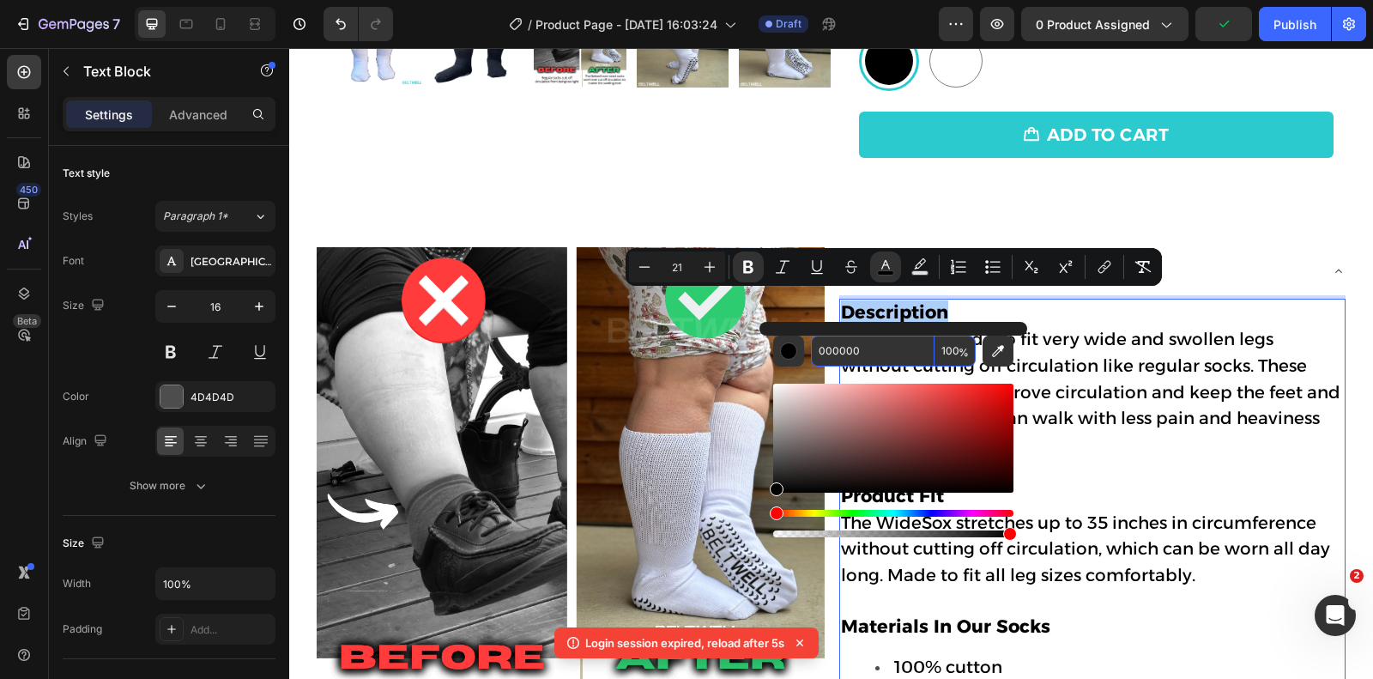
click at [883, 353] on input "000000" at bounding box center [873, 350] width 124 height 31
paste input "2ACACE"
type input "2ACACE"
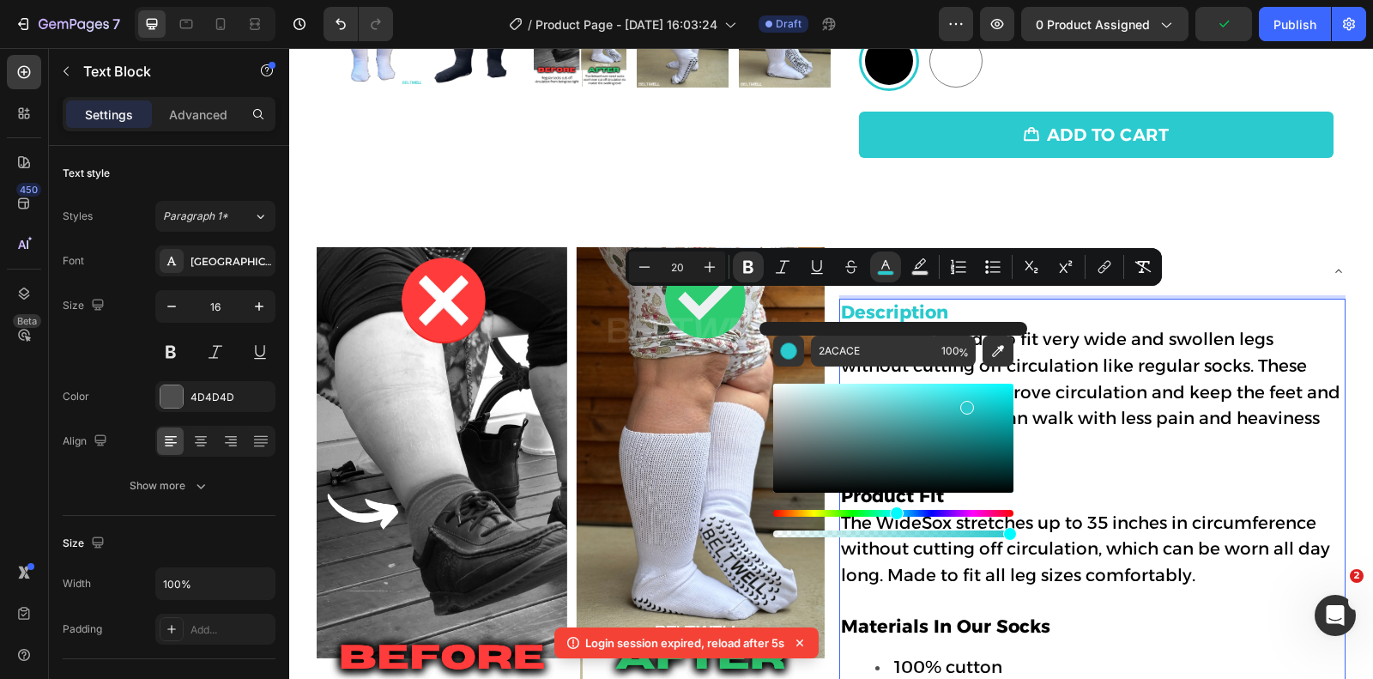
click at [1098, 355] on span "Specifically made to fit very wide and swollen legs without cutting off circula…" at bounding box center [1090, 392] width 499 height 126
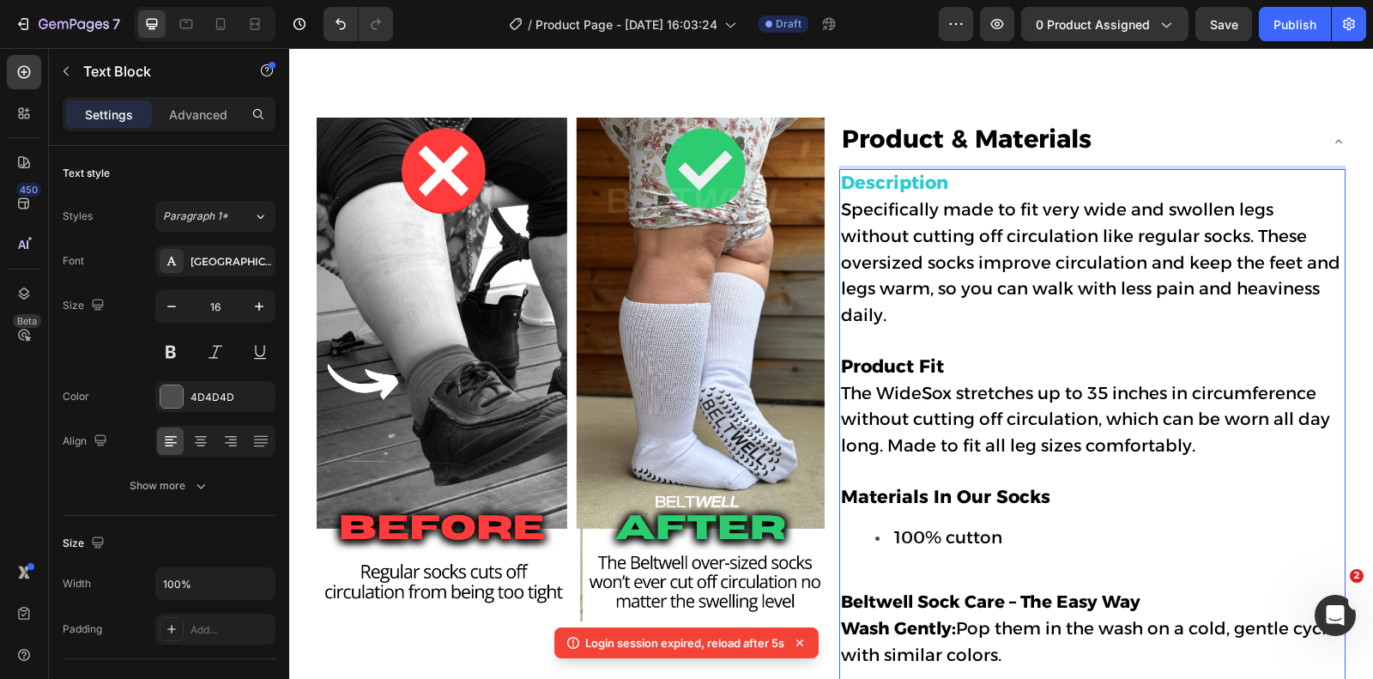
scroll to position [777, 0]
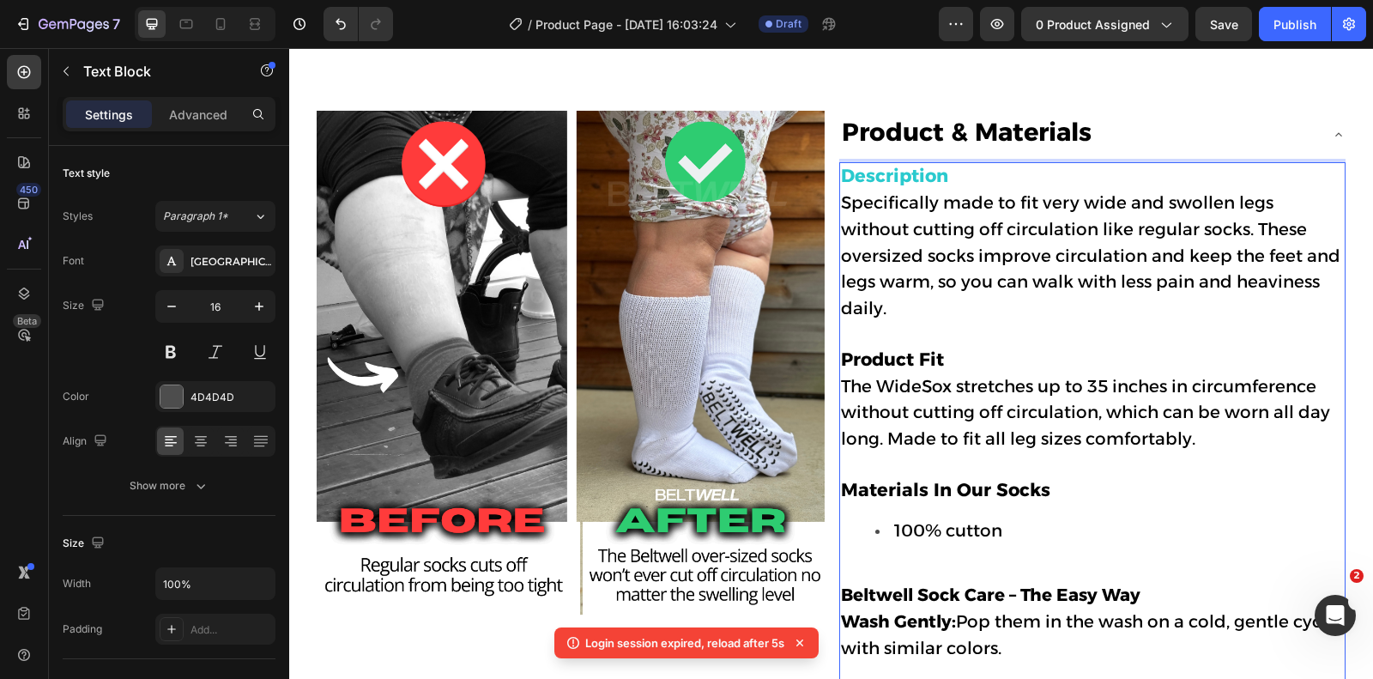
click at [928, 348] on strong "Product Fit" at bounding box center [892, 358] width 103 height 21
drag, startPoint x: 945, startPoint y: 322, endPoint x: 841, endPoint y: 324, distance: 104.7
click at [841, 324] on p "Description Specifically made to fit very wide and swollen legs without cutting…" at bounding box center [1092, 268] width 503 height 209
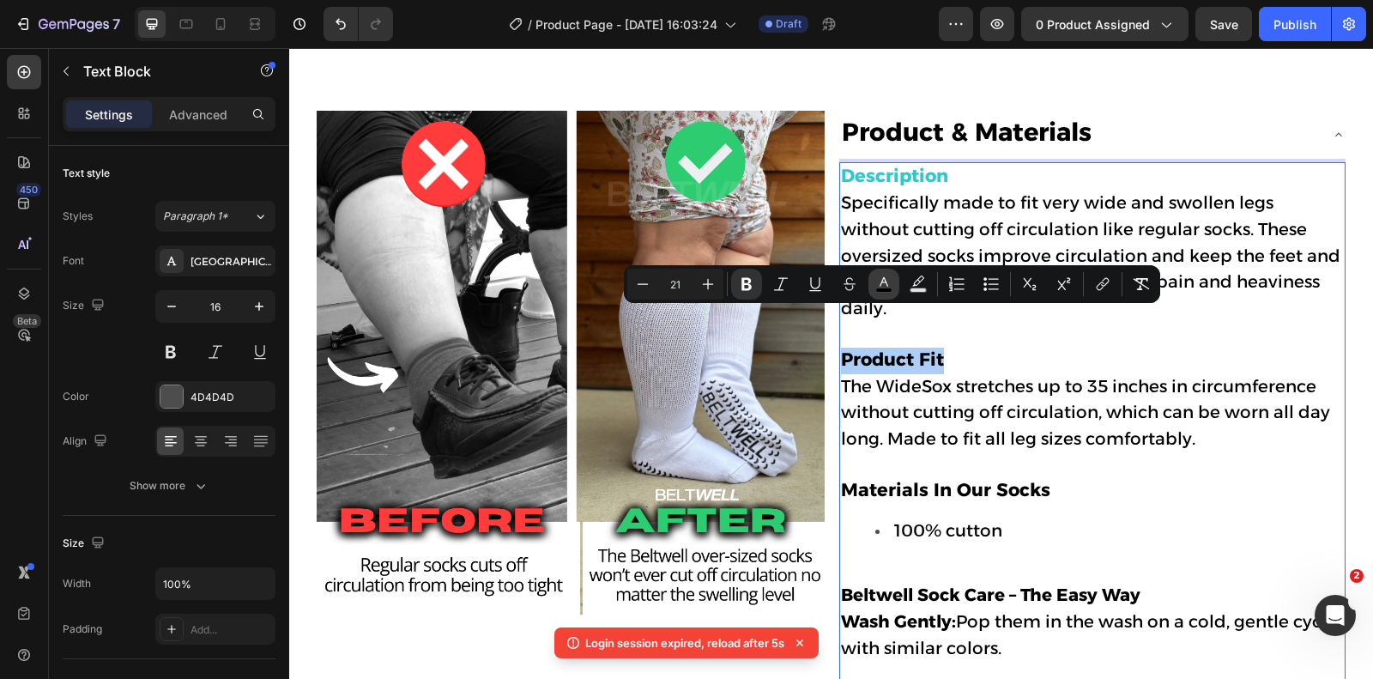
click at [880, 280] on icon "Editor contextual toolbar" at bounding box center [883, 283] width 17 height 17
type input "000000"
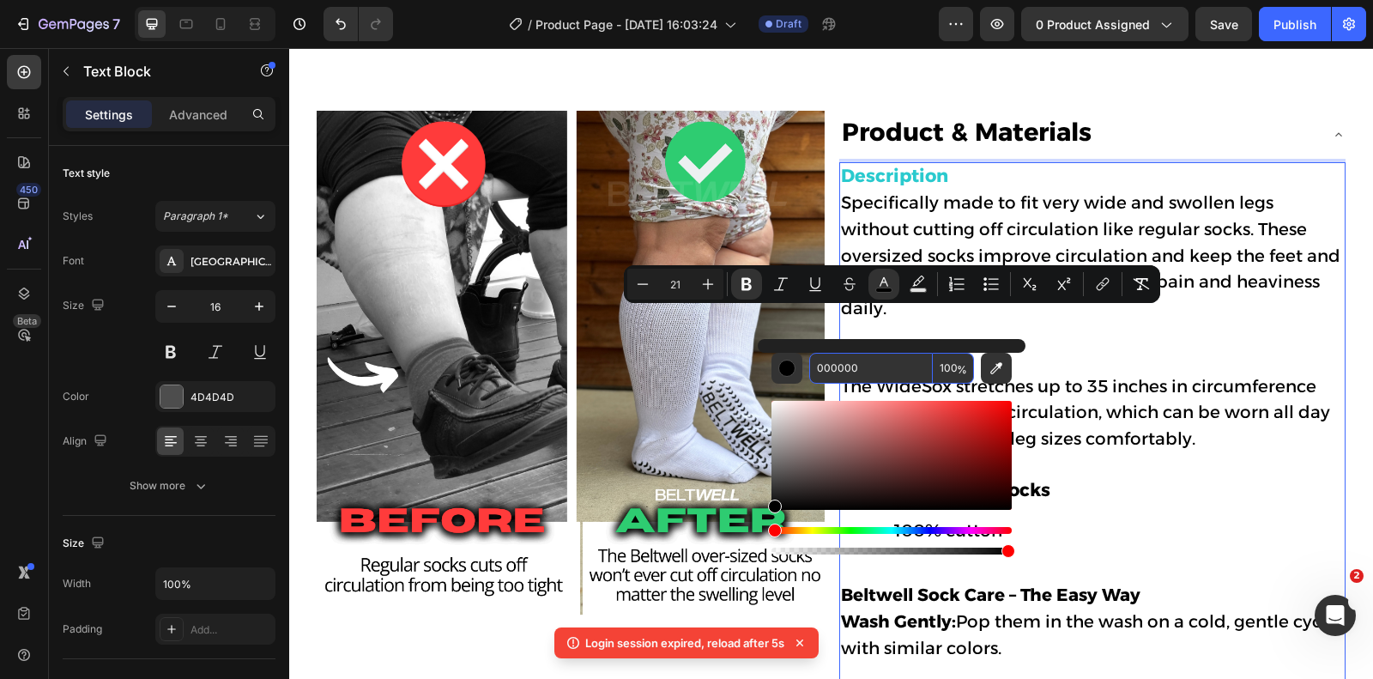
click at [862, 366] on input "000000" at bounding box center [871, 368] width 124 height 31
paste input "2ACACE"
type input "2ACACE"
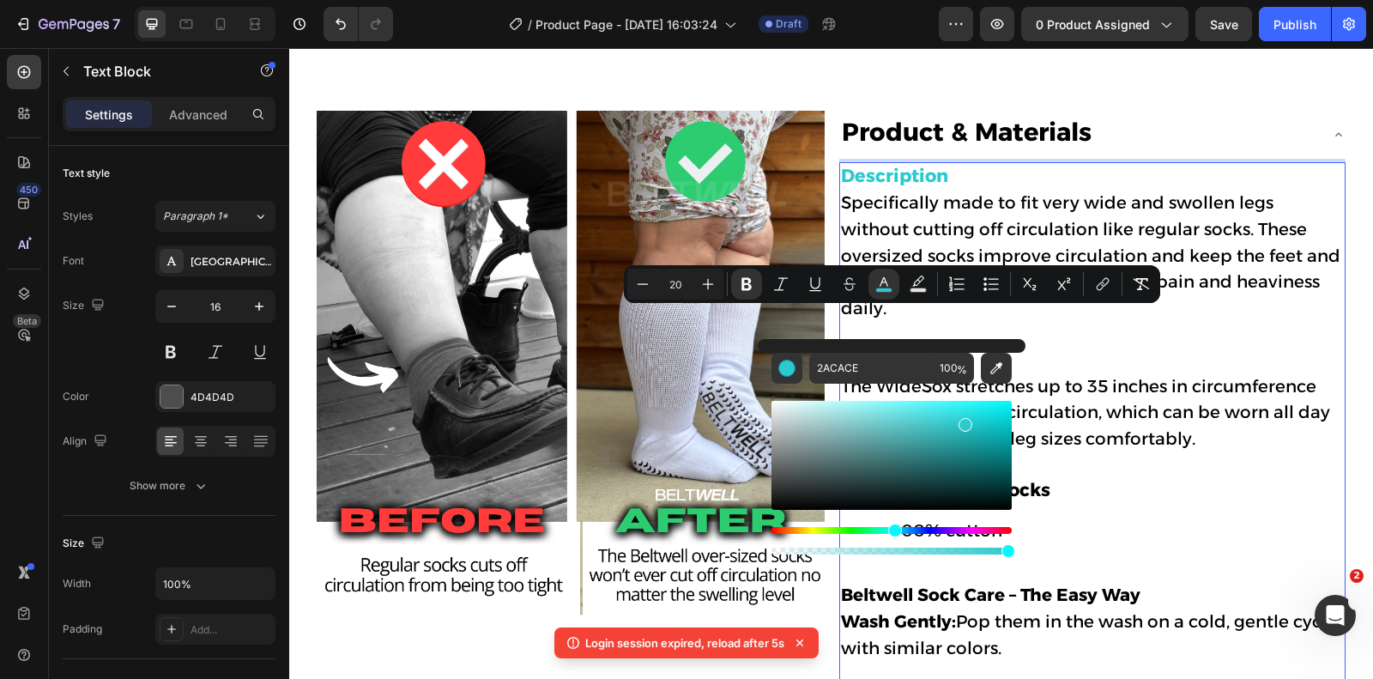
click at [1135, 385] on p "The WideSox stretches up to 35 inches in circumference without cutting off circ…" at bounding box center [1092, 426] width 503 height 104
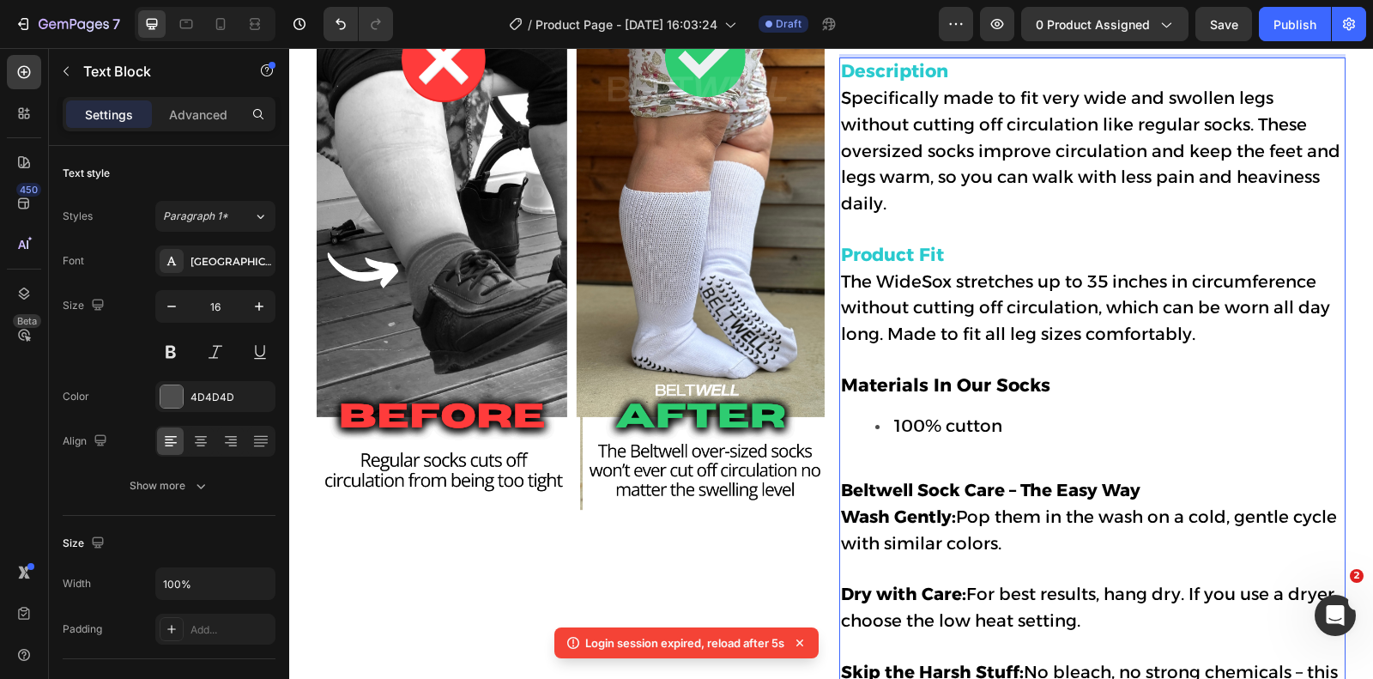
scroll to position [886, 0]
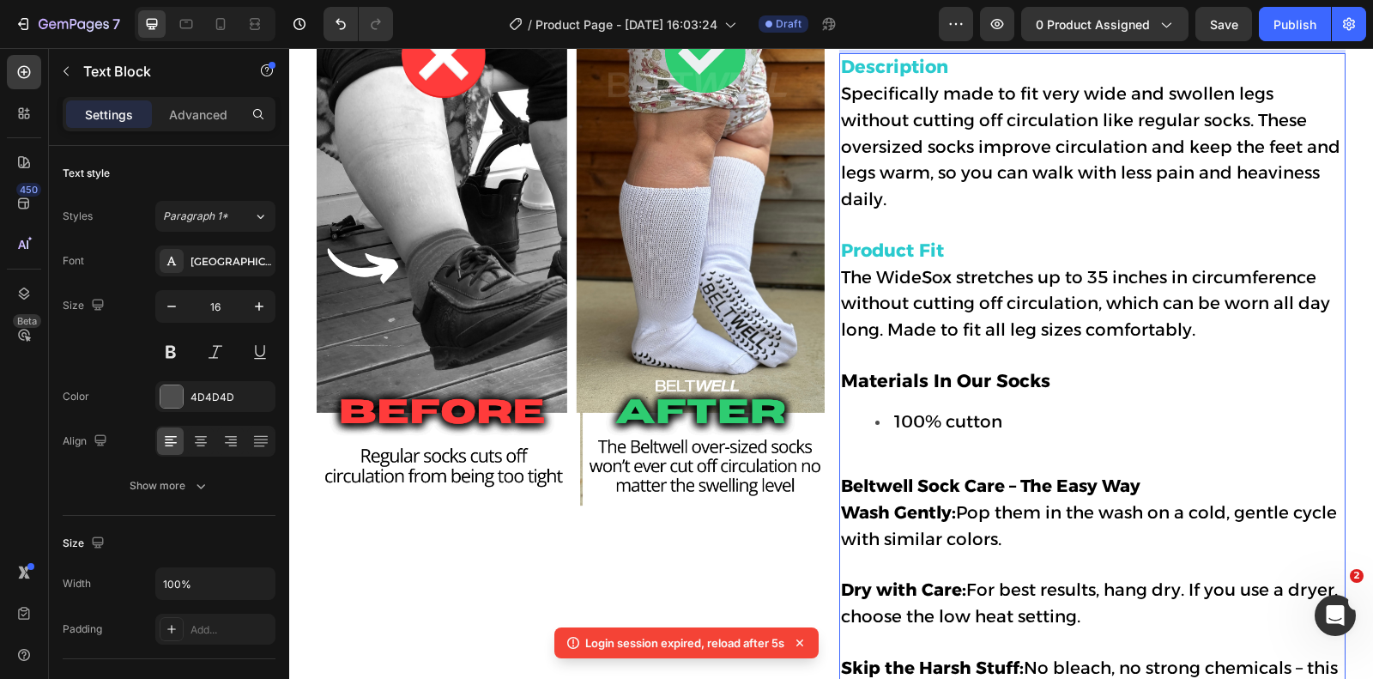
click at [961, 370] on strong "Materials In Our Socks" at bounding box center [945, 380] width 209 height 21
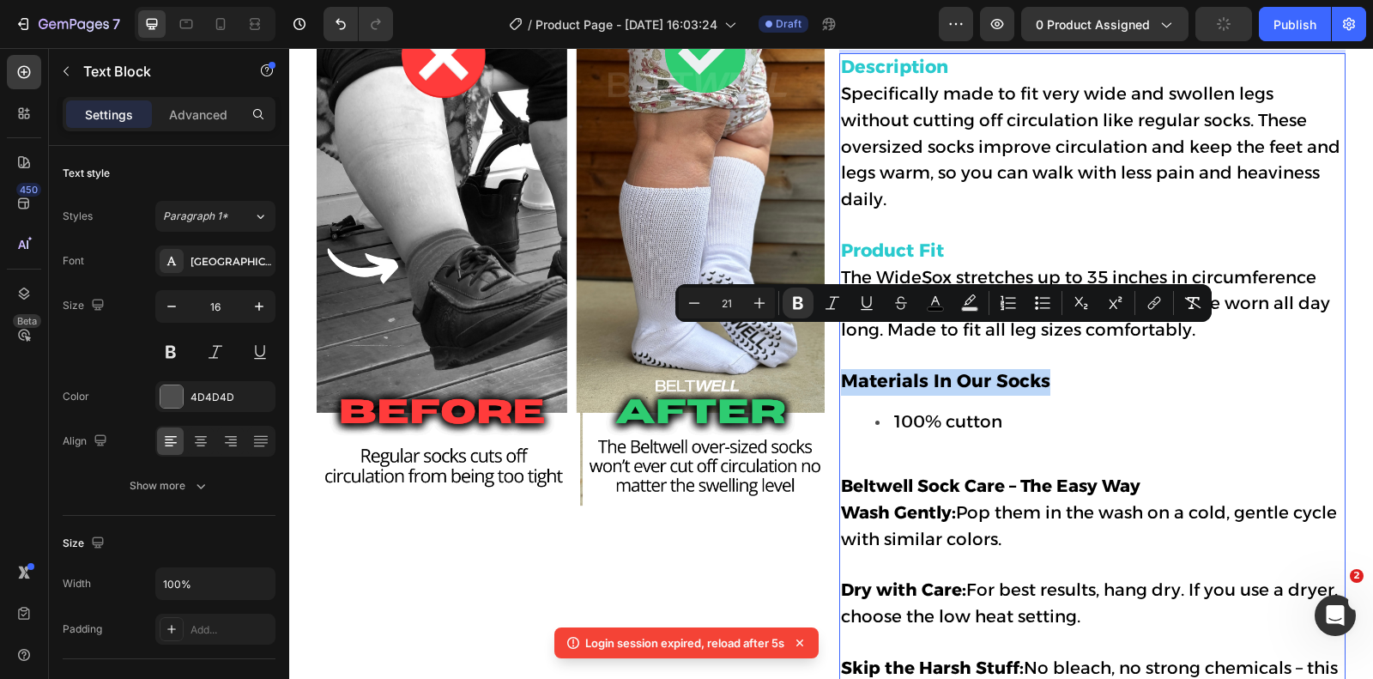
drag, startPoint x: 1057, startPoint y: 336, endPoint x: 841, endPoint y: 354, distance: 217.0
click at [841, 369] on p "Materials In Our Socks" at bounding box center [1092, 382] width 503 height 27
click at [938, 302] on icon "Editor contextual toolbar" at bounding box center [935, 300] width 9 height 9
type input "000000"
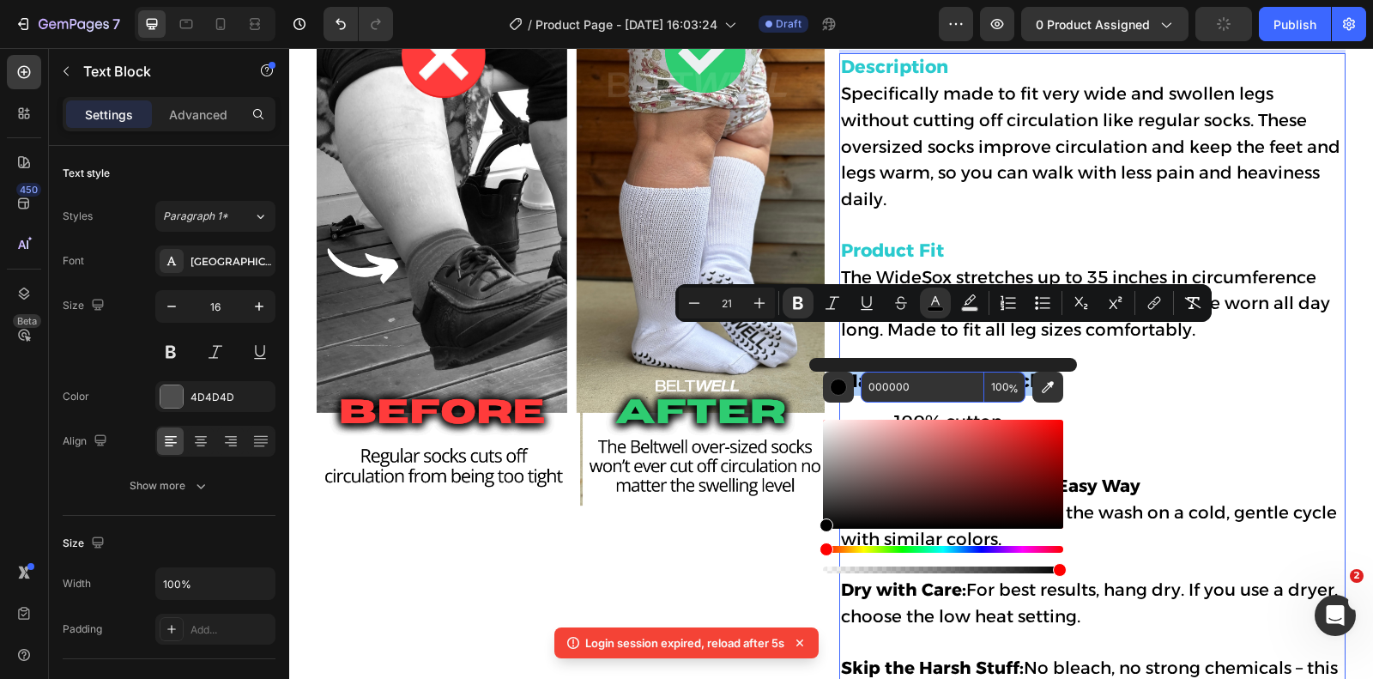
click at [903, 388] on input "000000" at bounding box center [923, 387] width 124 height 31
paste input "2ACACE"
type input "2ACACE"
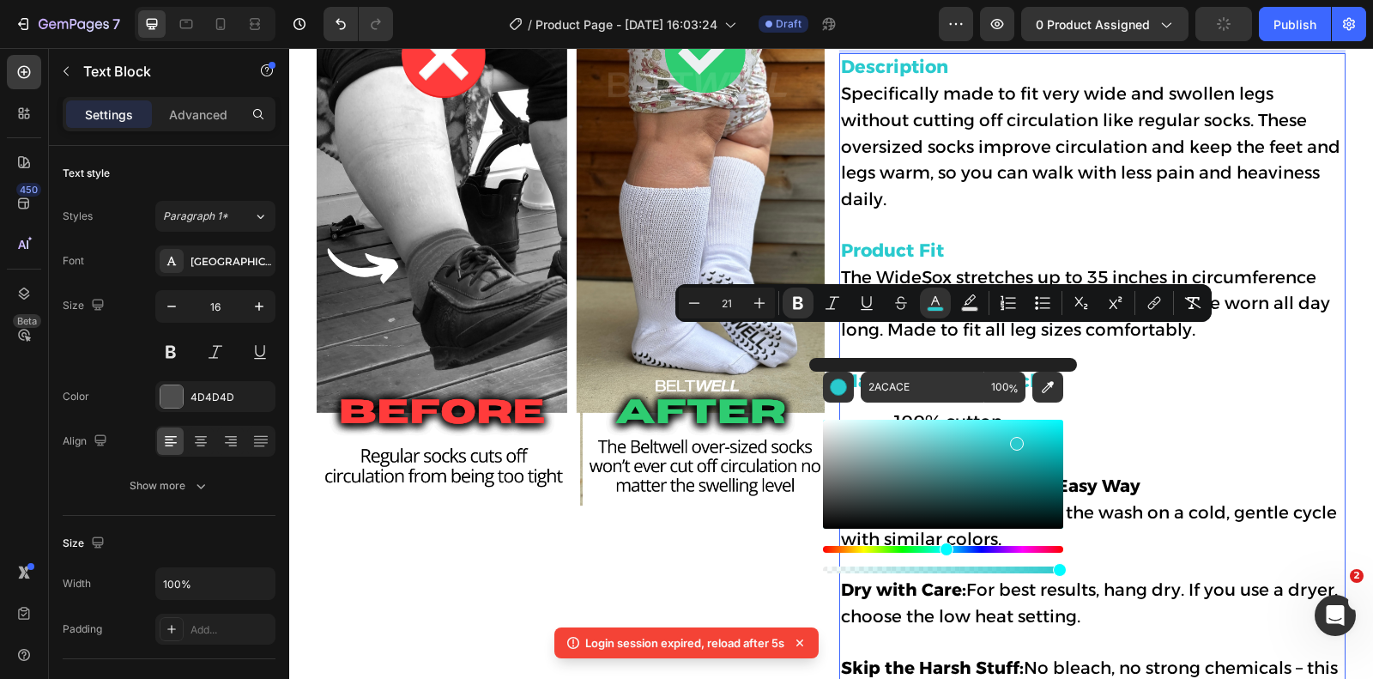
click at [1141, 409] on li "100% cutton" at bounding box center [1109, 422] width 468 height 27
type input "20"
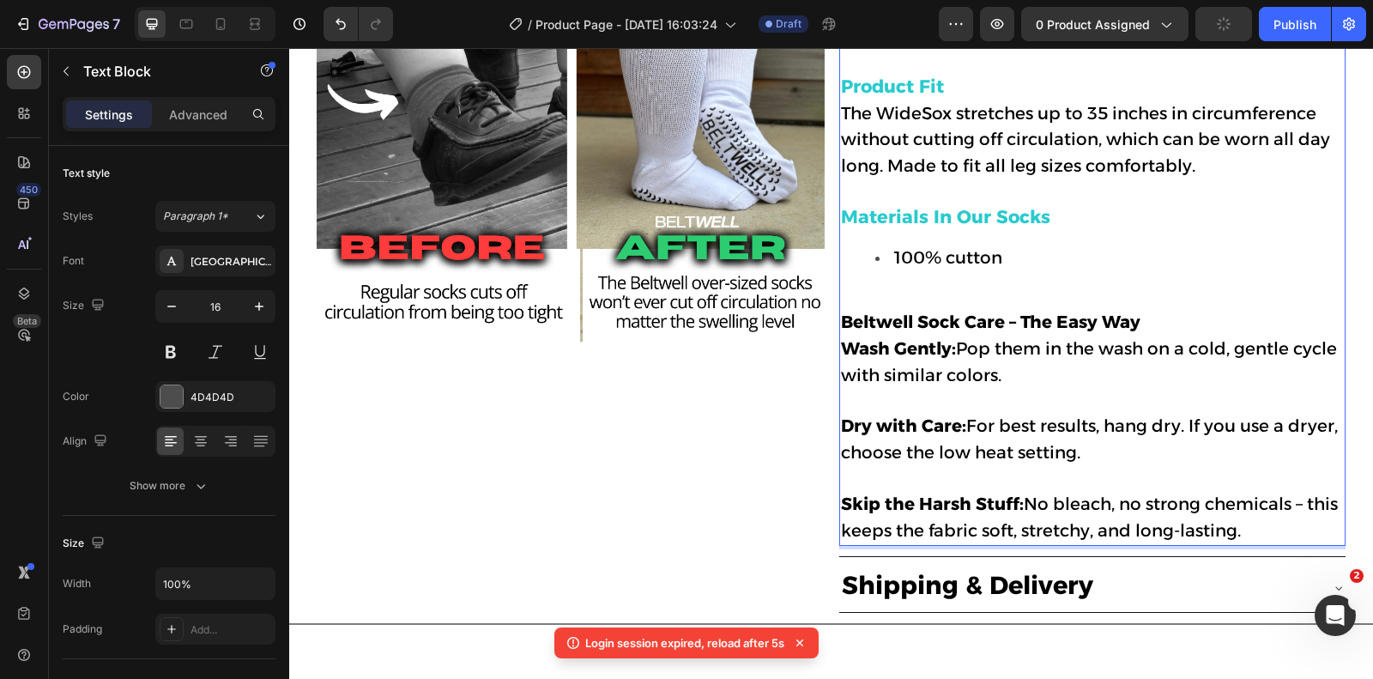
scroll to position [1069, 0]
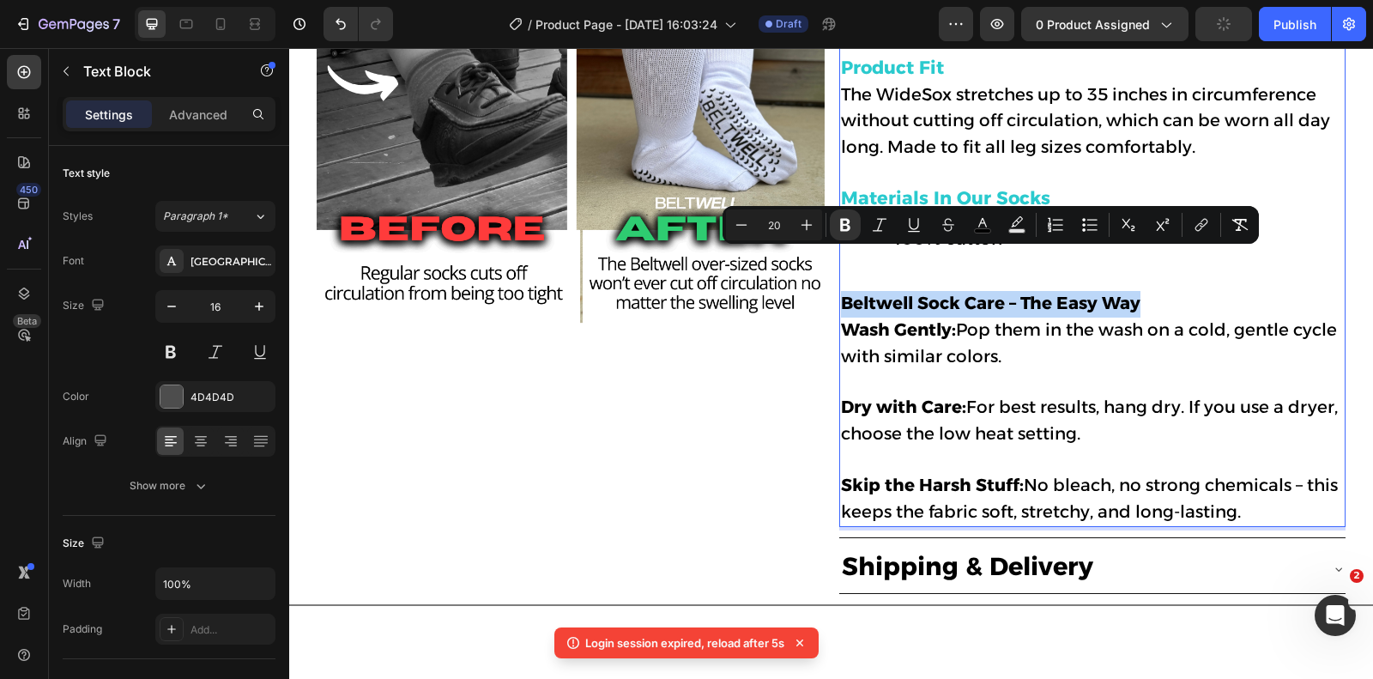
drag, startPoint x: 1146, startPoint y: 265, endPoint x: 839, endPoint y: 270, distance: 307.2
click at [839, 270] on div "Description Specifically made to fit very wide and swollen legs without cutting…" at bounding box center [1092, 198] width 506 height 656
click at [986, 224] on icon "Editor contextual toolbar" at bounding box center [982, 224] width 17 height 17
type input "000000"
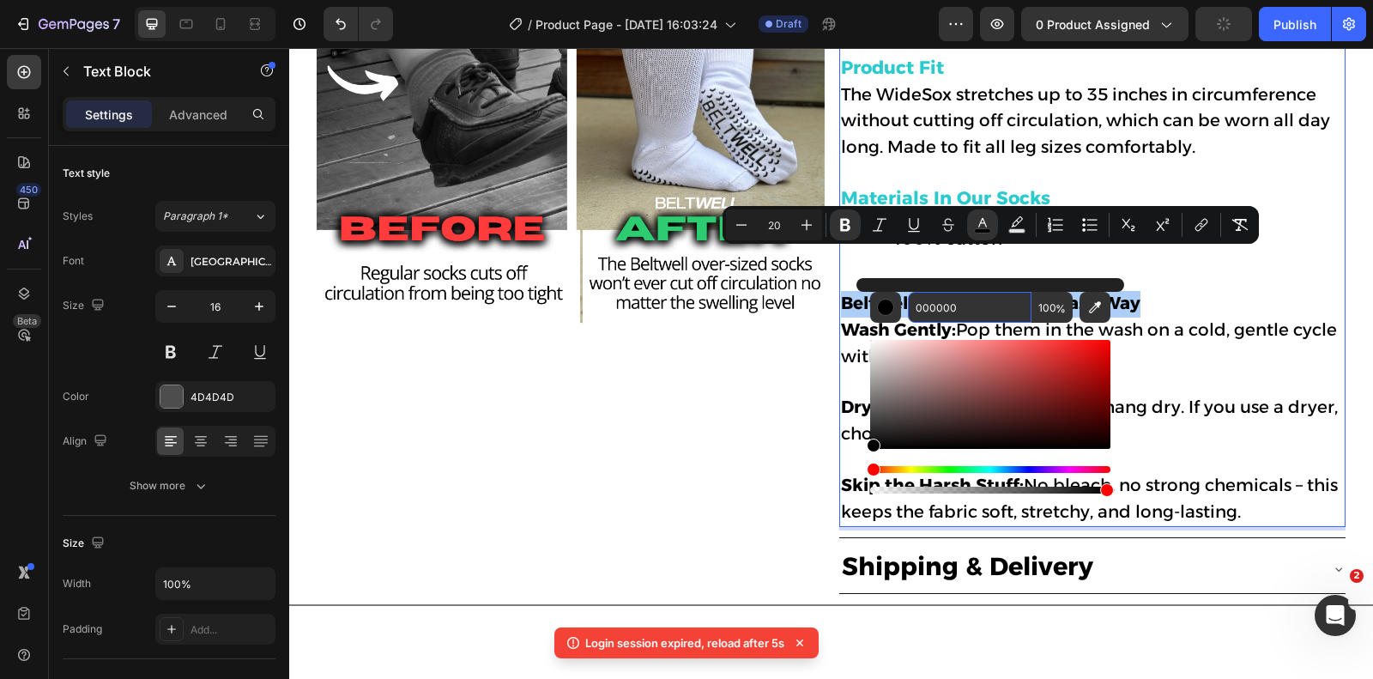
click at [972, 300] on input "000000" at bounding box center [970, 307] width 124 height 31
paste input "2ACACE"
type input "2ACACE"
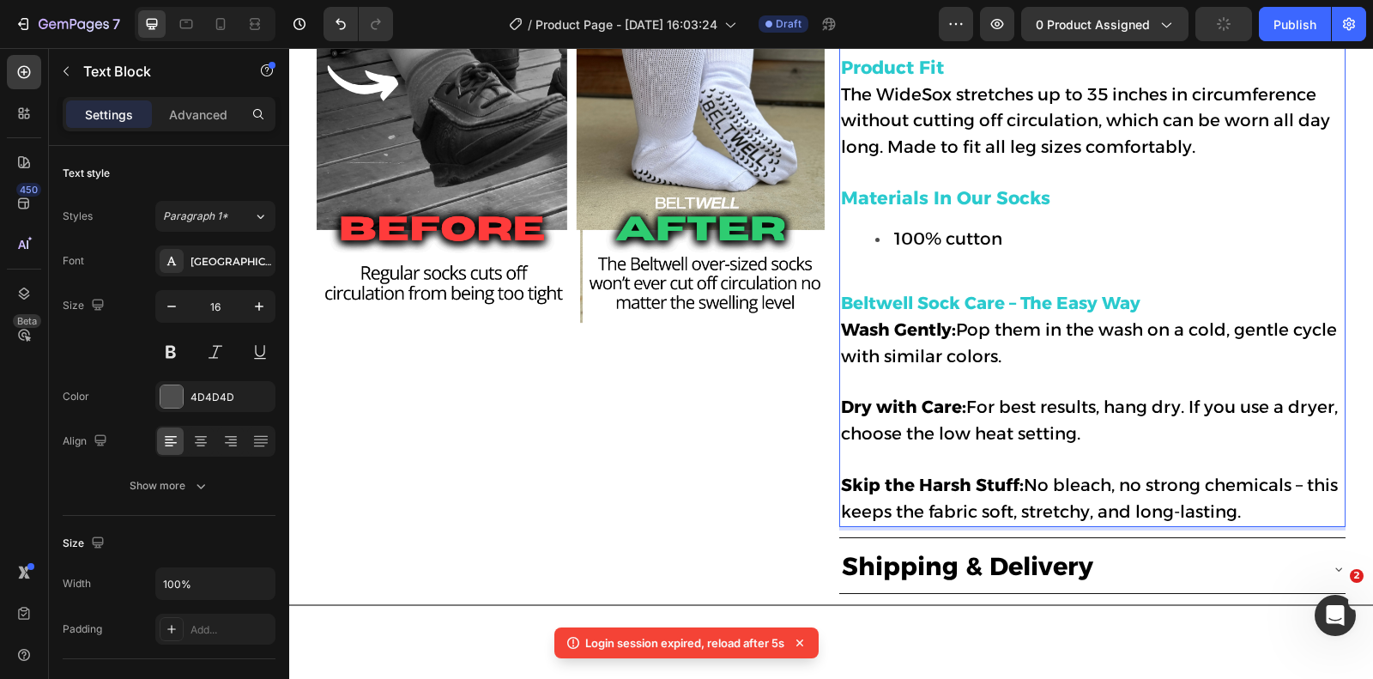
click at [1263, 395] on p "Dry with Care: For best results, hang dry. If you use a dryer, choose the low h…" at bounding box center [1092, 433] width 503 height 77
click at [964, 396] on strong "Dry with Care:" at bounding box center [903, 406] width 125 height 21
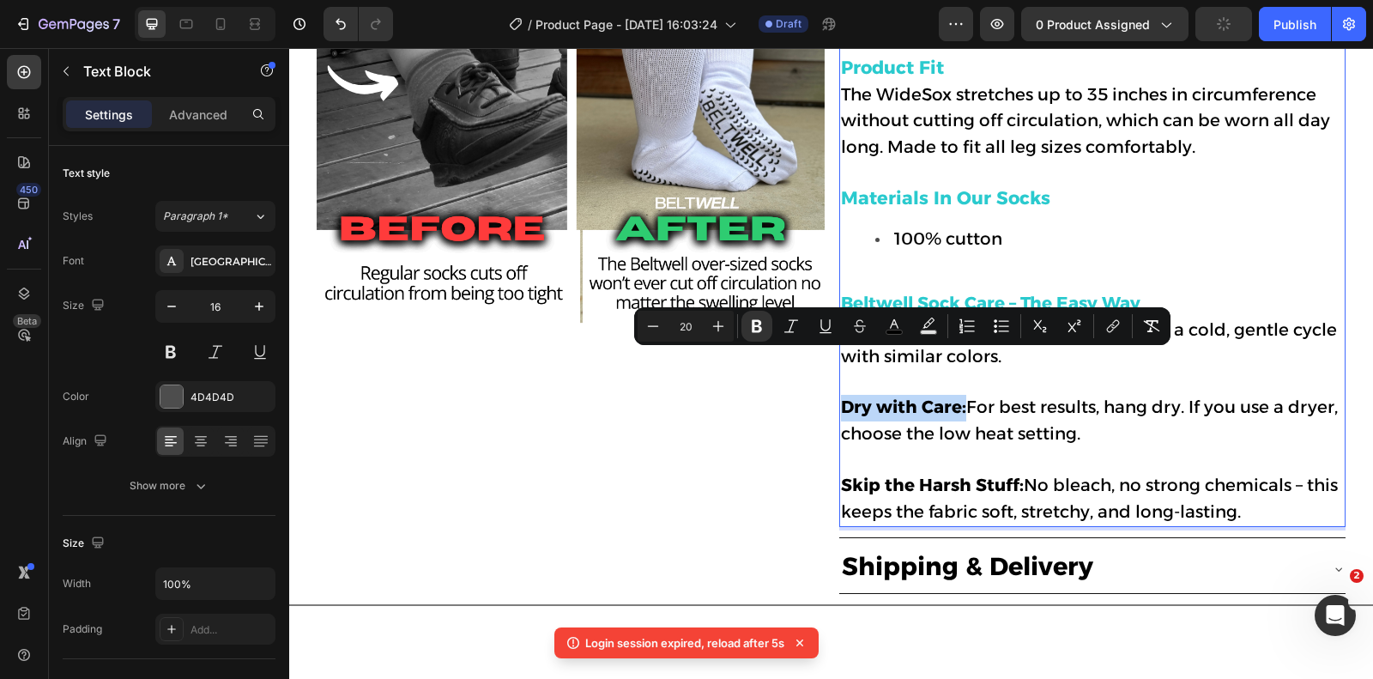
drag, startPoint x: 966, startPoint y: 365, endPoint x: 843, endPoint y: 370, distance: 122.8
click at [843, 396] on span "Dry with Care: For best results, hang dry. If you use a dryer, choose the low h…" at bounding box center [1089, 419] width 497 height 47
click at [899, 332] on rect "Editor contextual toolbar" at bounding box center [894, 332] width 16 height 4
type input "000000"
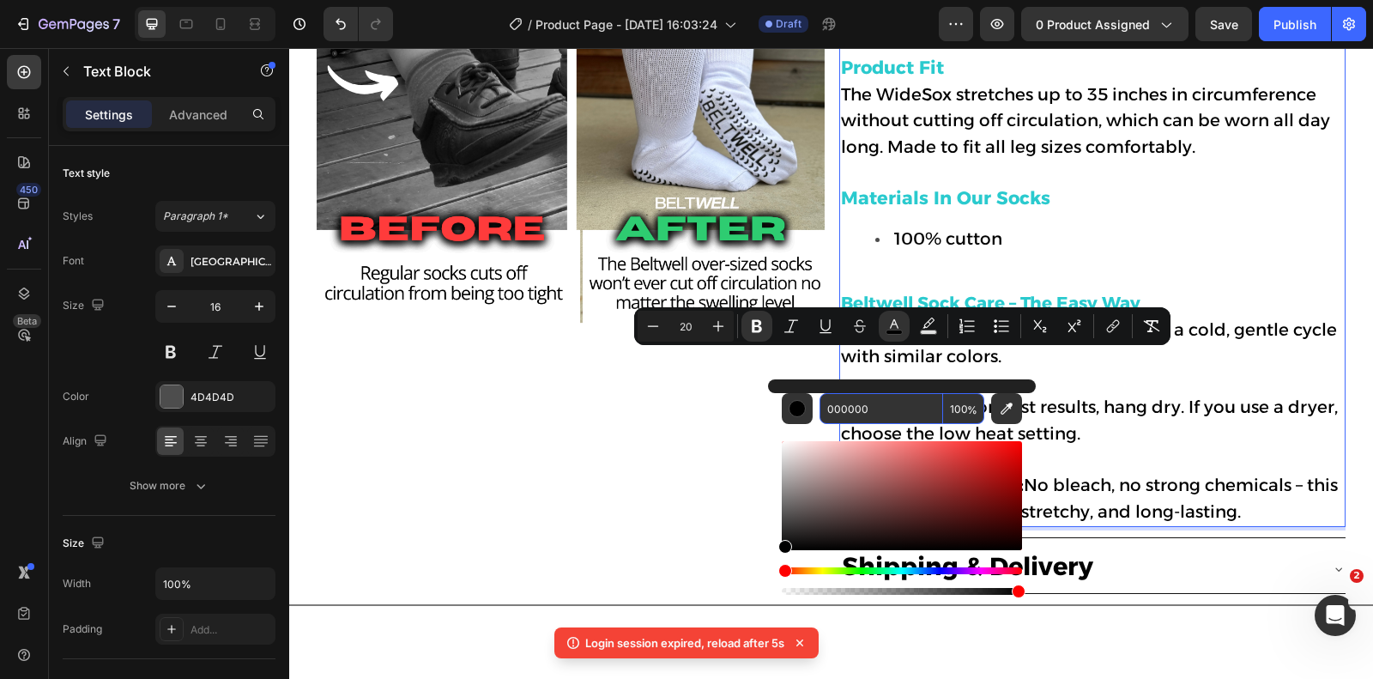
click at [917, 418] on input "000000" at bounding box center [881, 408] width 124 height 31
paste input "2ACACE"
type input "2ACACE"
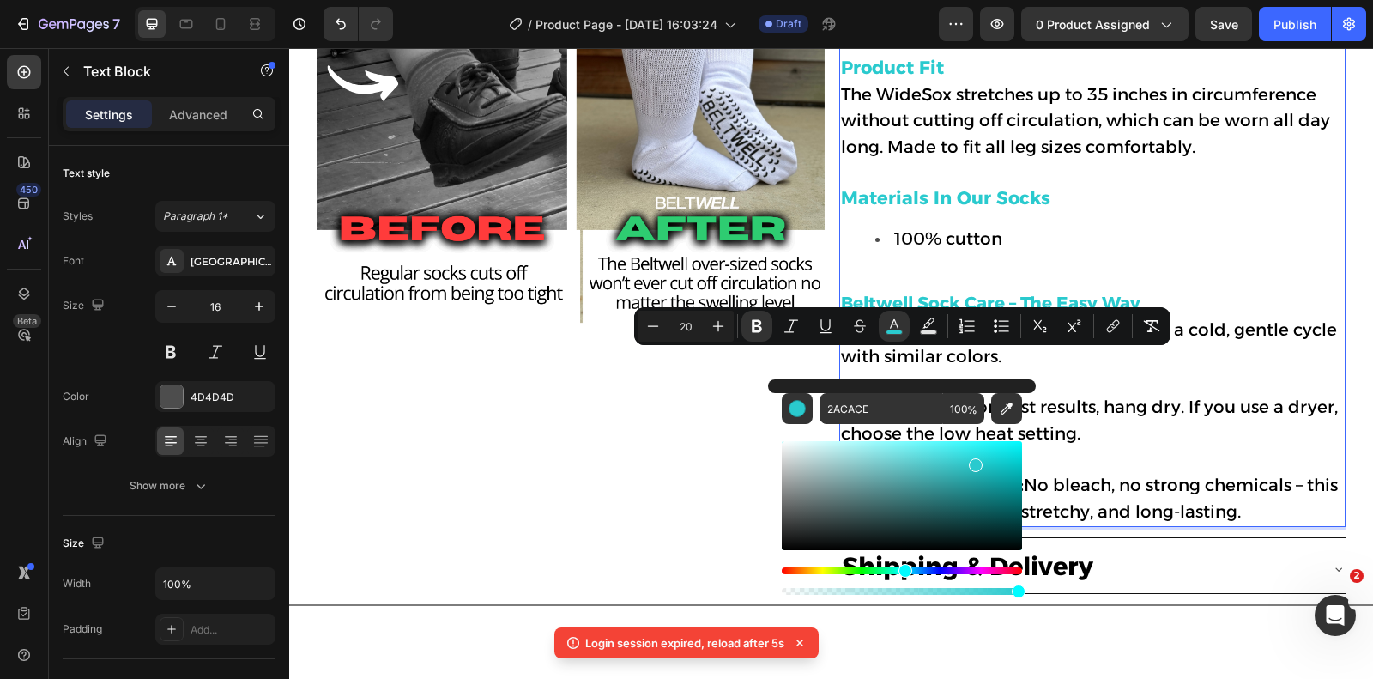
type input "16"
click at [1184, 406] on p "Dry with Care: For best results, hang dry. If you use a dryer, choose the low h…" at bounding box center [1092, 433] width 503 height 77
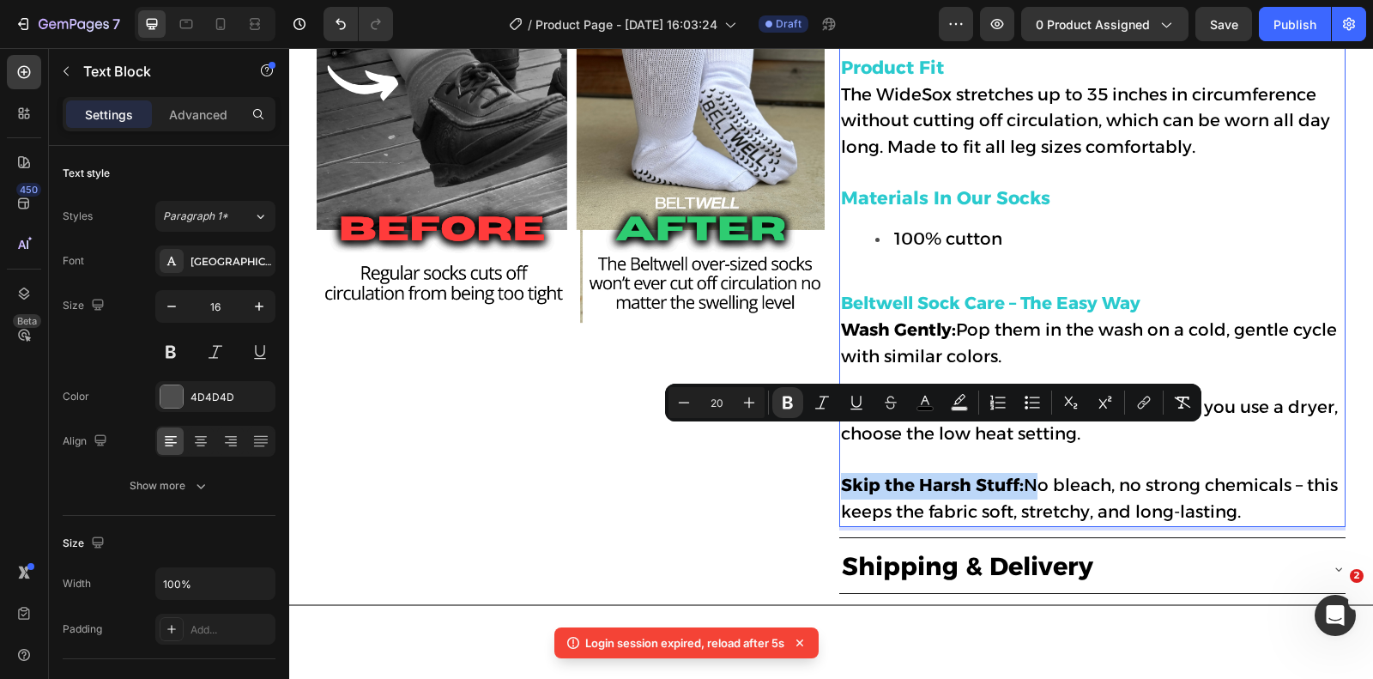
drag, startPoint x: 1025, startPoint y: 444, endPoint x: 844, endPoint y: 450, distance: 181.1
click at [844, 473] on p "Skip the Harsh Stuff: No bleach, no strong chemicals – this keeps the fabric so…" at bounding box center [1092, 499] width 503 height 53
click at [932, 403] on icon "Editor contextual toolbar" at bounding box center [924, 402] width 17 height 17
type input "000000"
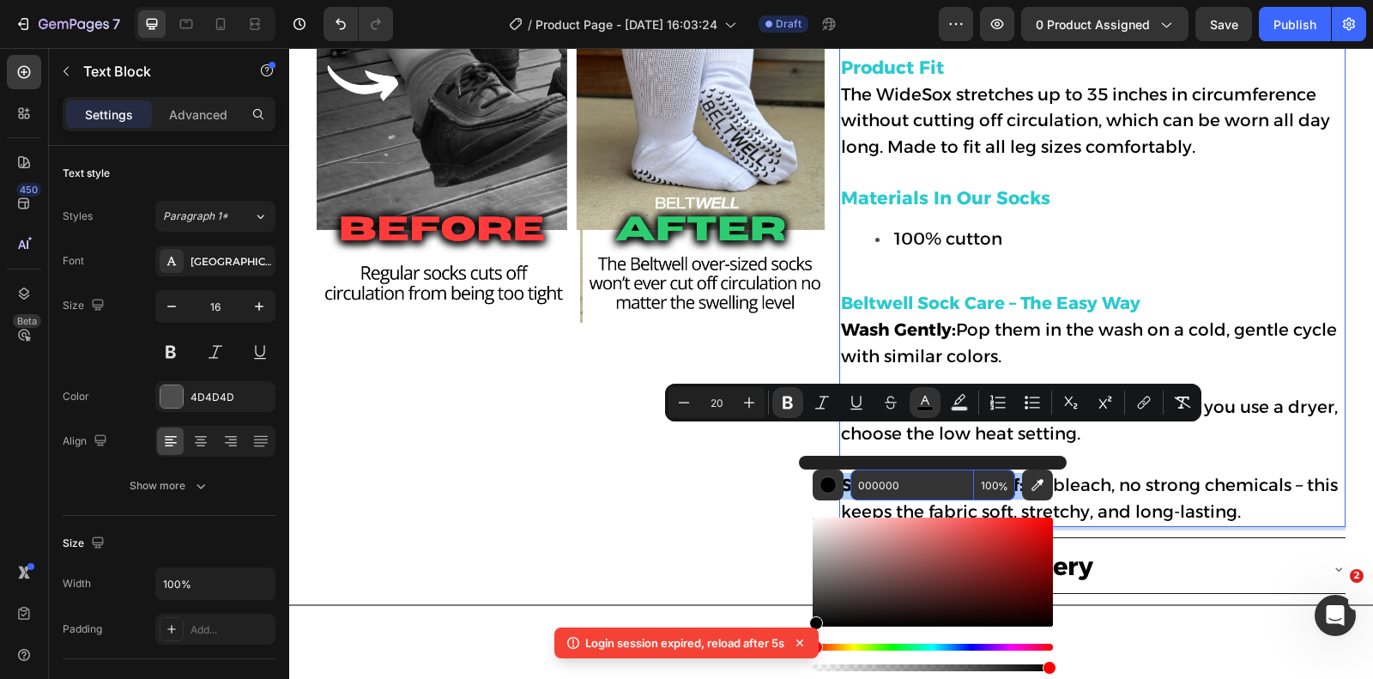
click at [937, 496] on input "000000" at bounding box center [912, 484] width 124 height 31
paste input "2ACACE"
type input "2ACACE"
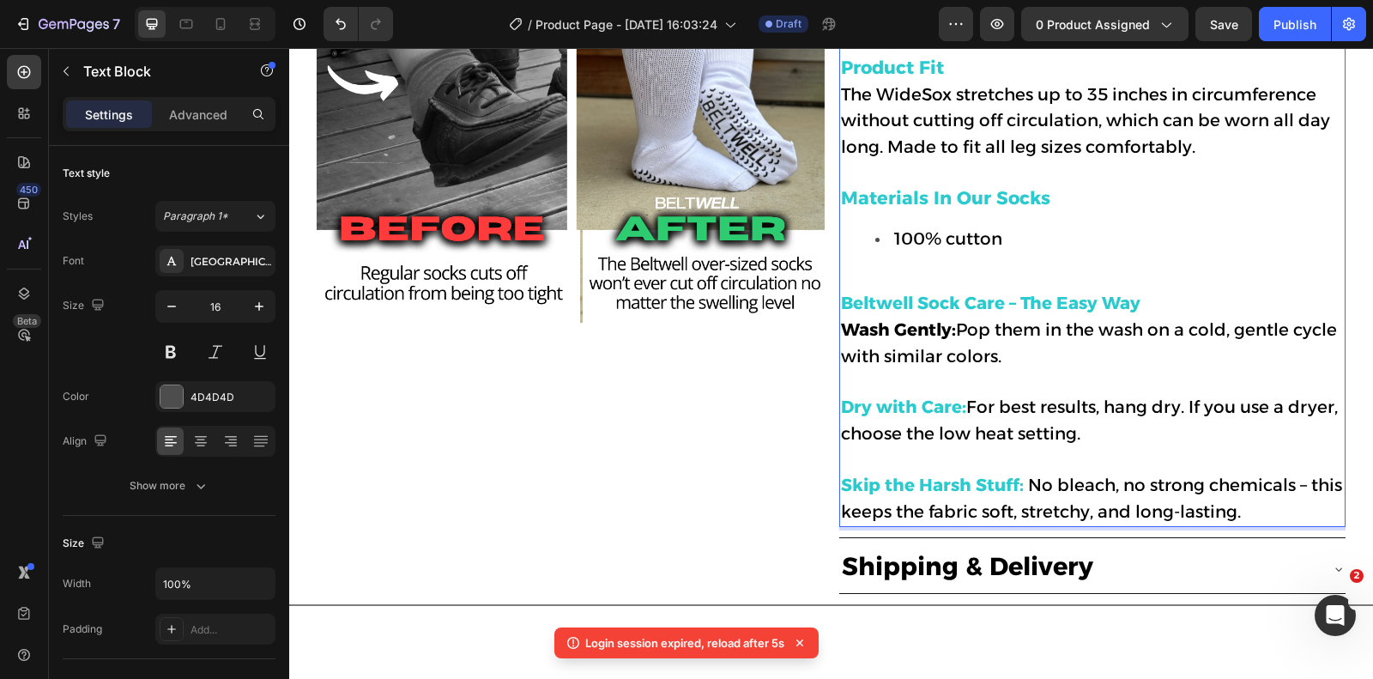
click at [1086, 317] on p "Wash Gently: Pop them in the wash on a cold, gentle cycle with similar colors." at bounding box center [1092, 355] width 503 height 77
click at [954, 319] on strong "Wash Gently:" at bounding box center [898, 329] width 115 height 21
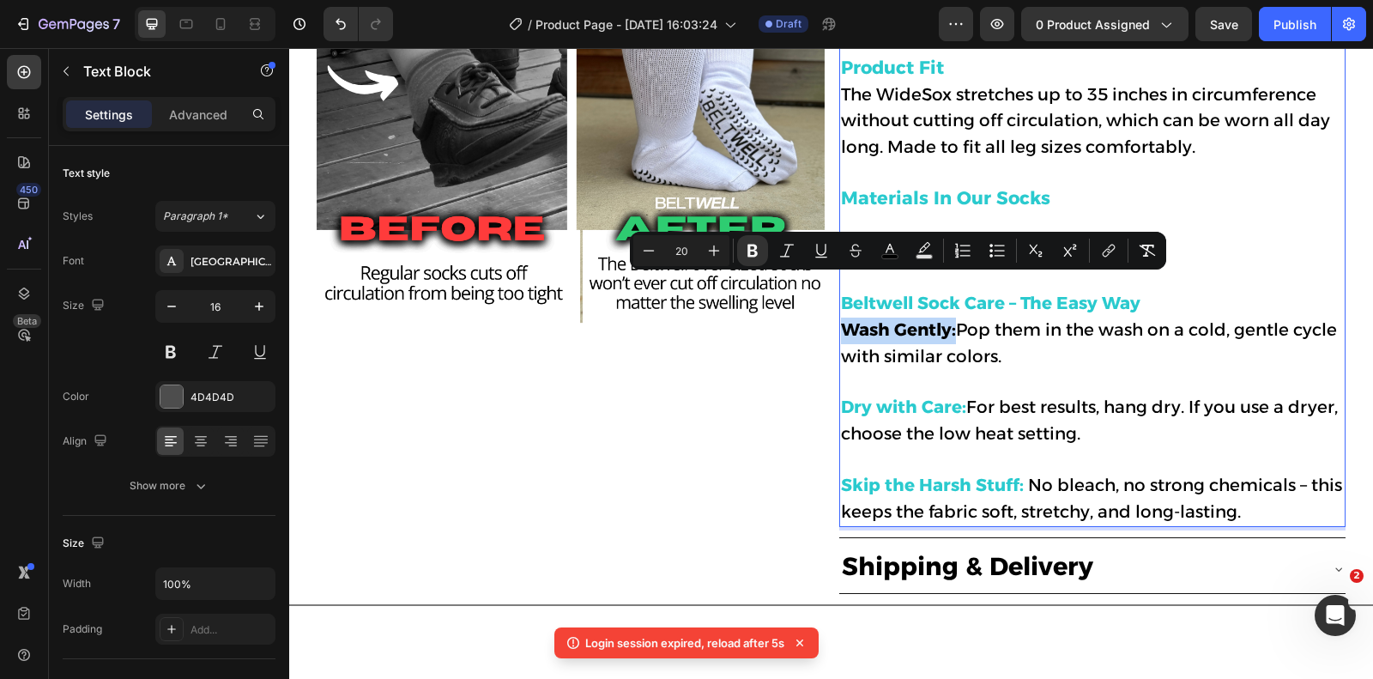
drag, startPoint x: 956, startPoint y: 291, endPoint x: 849, endPoint y: 296, distance: 107.4
click at [849, 319] on span "Wash Gently: Pop them in the wash on a cold, gentle cycle with similar colors." at bounding box center [1089, 342] width 496 height 47
click at [892, 256] on rect "Editor contextual toolbar" at bounding box center [890, 257] width 16 height 4
type input "000000"
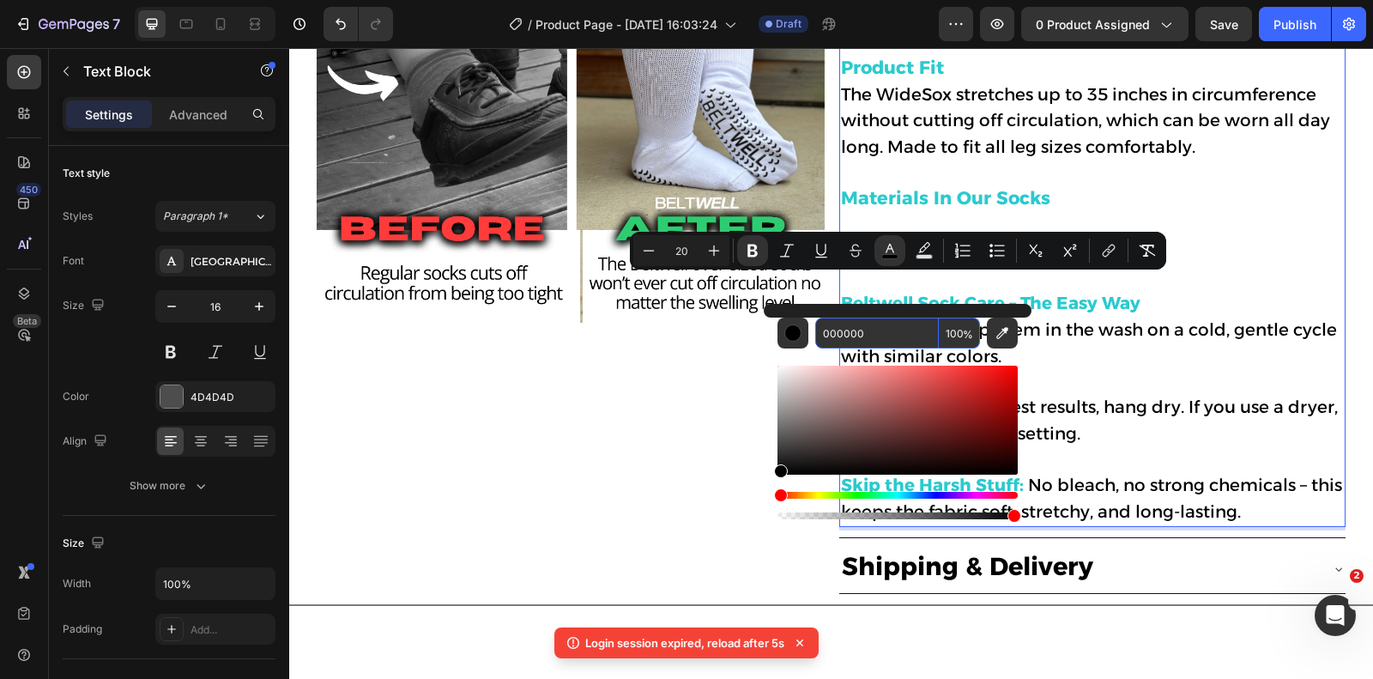
click at [889, 336] on input "000000" at bounding box center [877, 332] width 124 height 31
paste input "2ACACE"
type input "2ACACE"
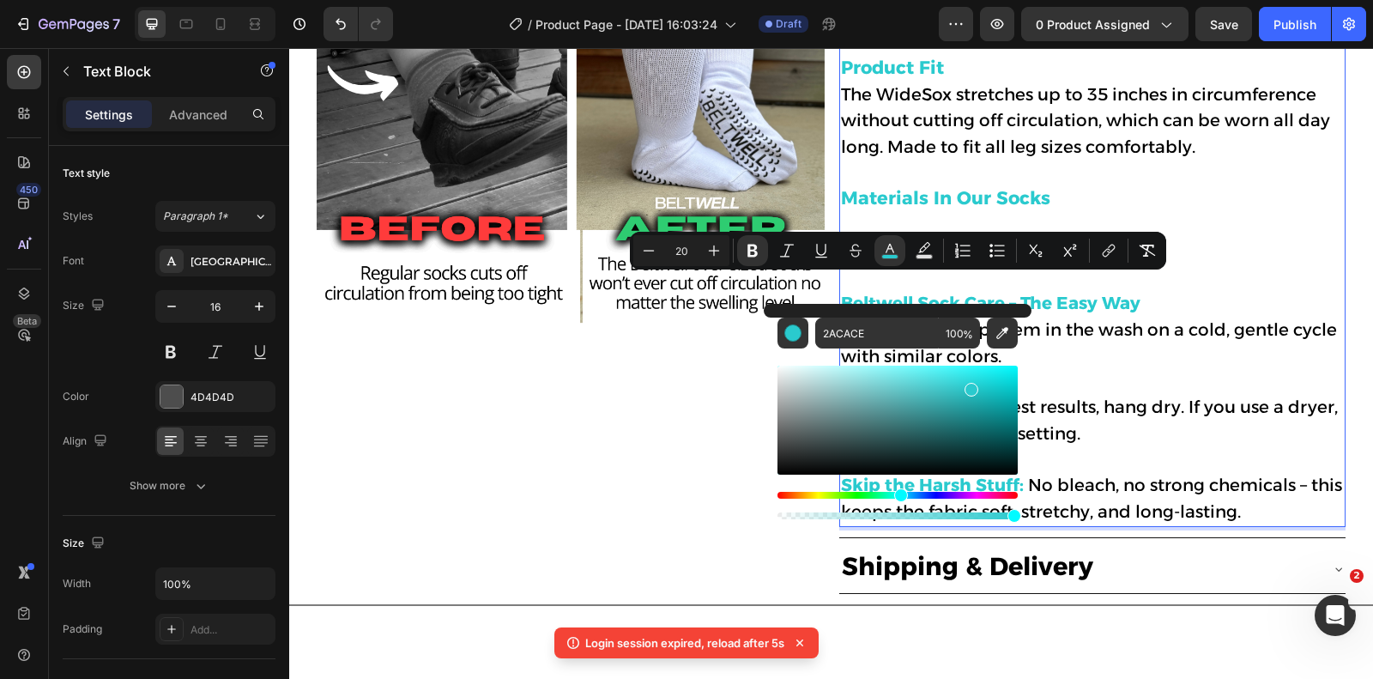
click at [1197, 266] on p "Beltwell Sock Care – The Easy Way" at bounding box center [1092, 291] width 503 height 51
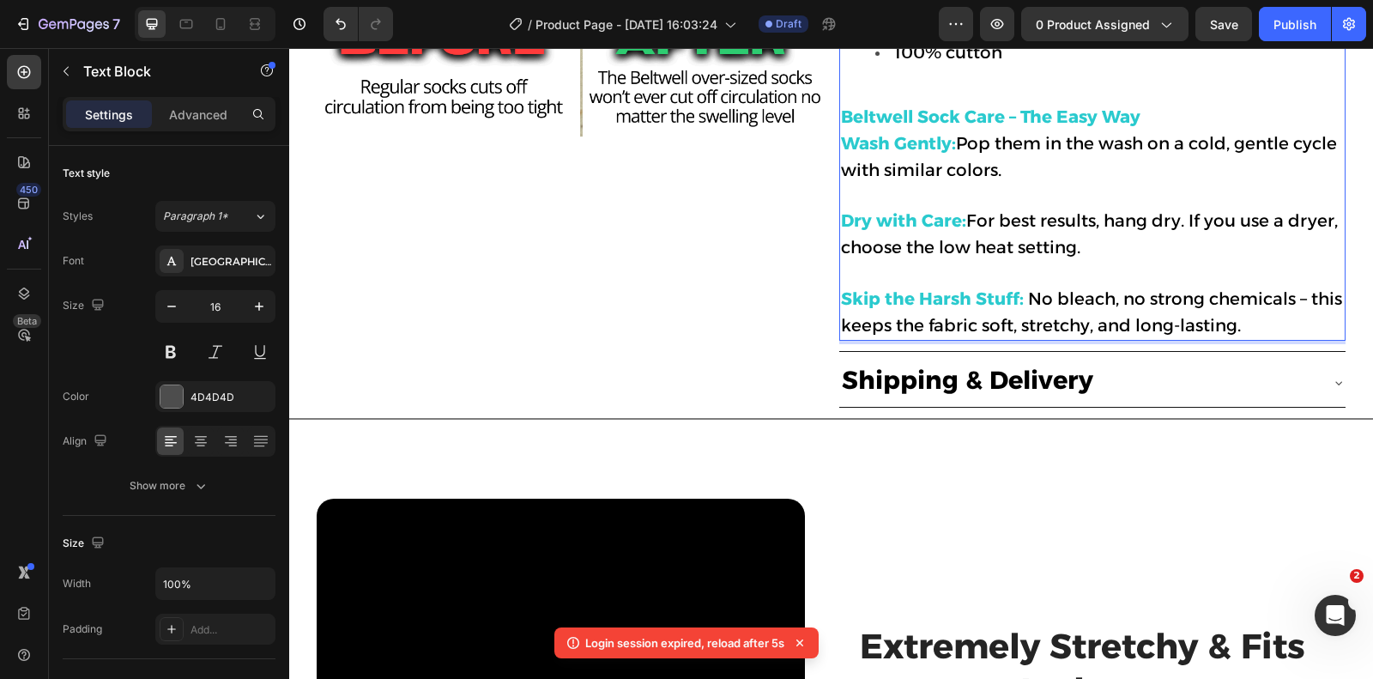
scroll to position [1266, 0]
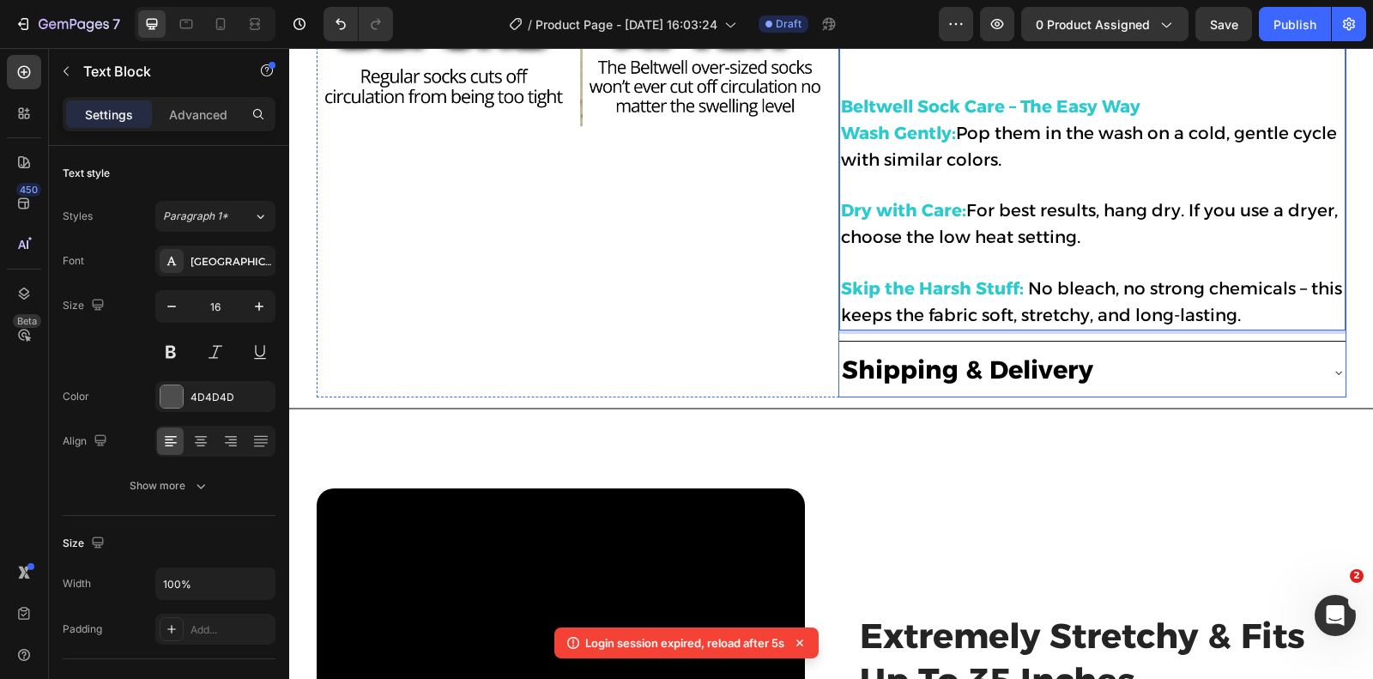
click at [1191, 348] on div "Shipping & Delivery" at bounding box center [1092, 372] width 506 height 48
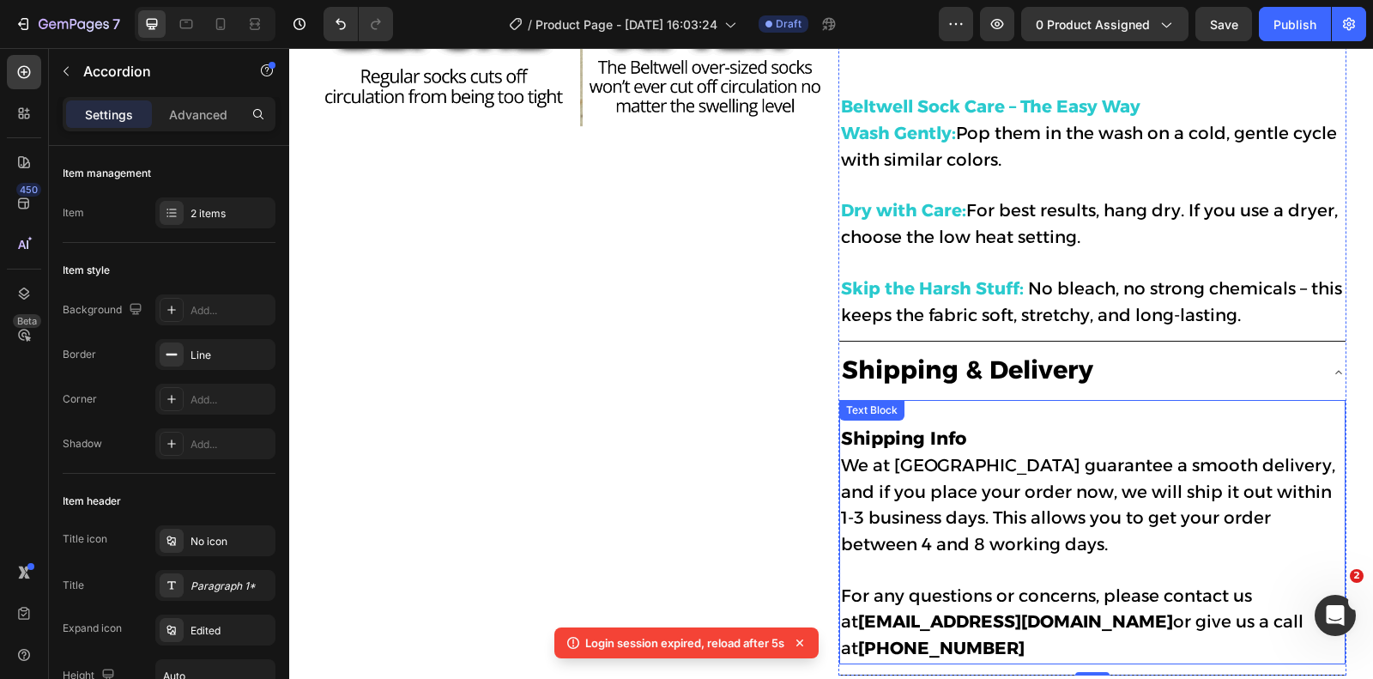
click at [955, 400] on div "Shipping Info We at [GEOGRAPHIC_DATA] guarantee a smooth delivery, and if you p…" at bounding box center [1092, 532] width 506 height 264
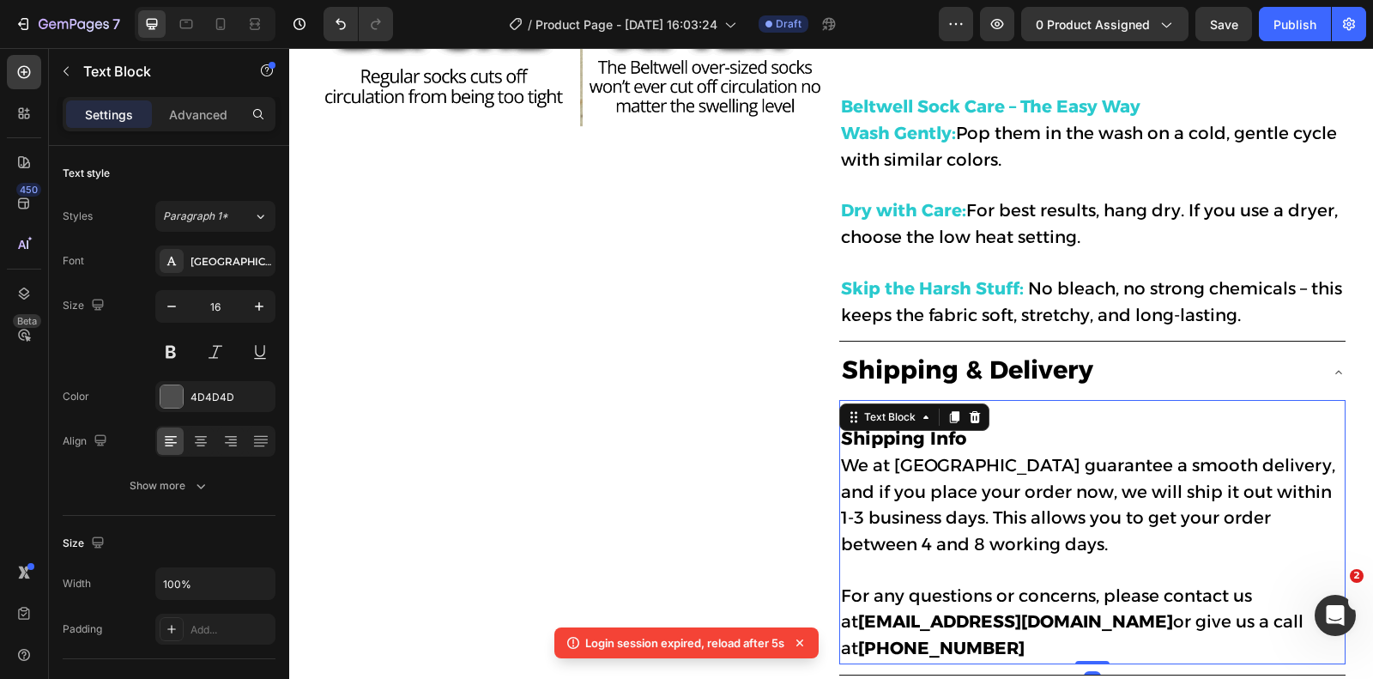
click at [973, 402] on p "Shipping Info We at [GEOGRAPHIC_DATA] guarantee a smooth delivery, and if you p…" at bounding box center [1092, 532] width 503 height 261
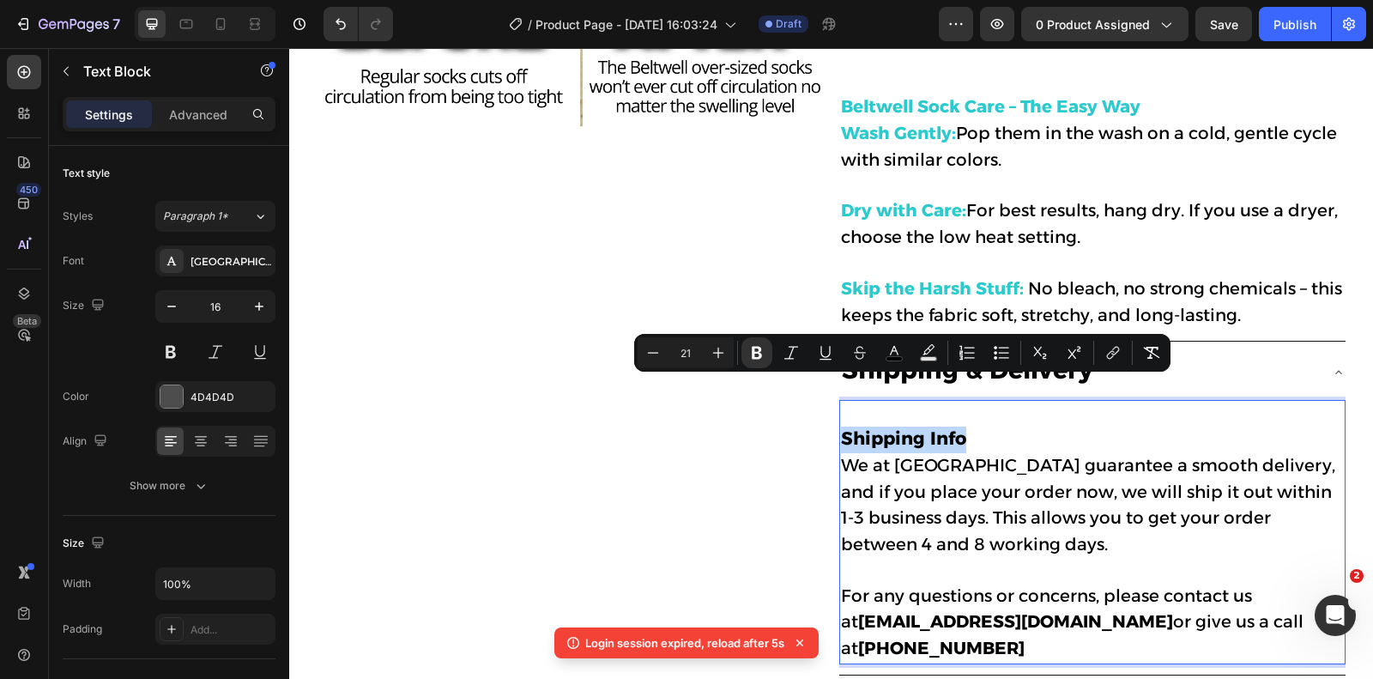
drag, startPoint x: 989, startPoint y: 390, endPoint x: 842, endPoint y: 392, distance: 147.6
click at [842, 402] on p "Shipping Info We at [GEOGRAPHIC_DATA] guarantee a smooth delivery, and if you p…" at bounding box center [1092, 532] width 503 height 261
click at [891, 359] on rect "Editor contextual toolbar" at bounding box center [894, 359] width 16 height 4
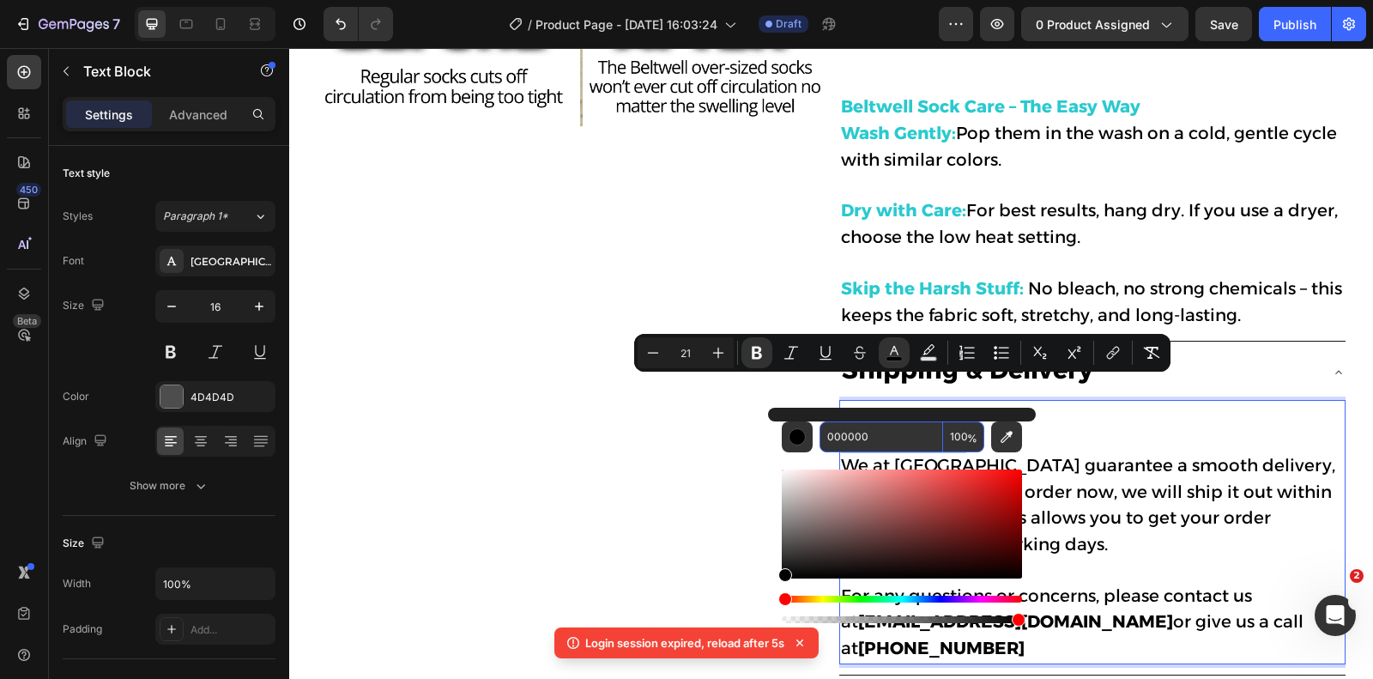
click at [861, 450] on input "000000" at bounding box center [881, 436] width 124 height 31
paste input "2ACACE"
type input "2ACACE"
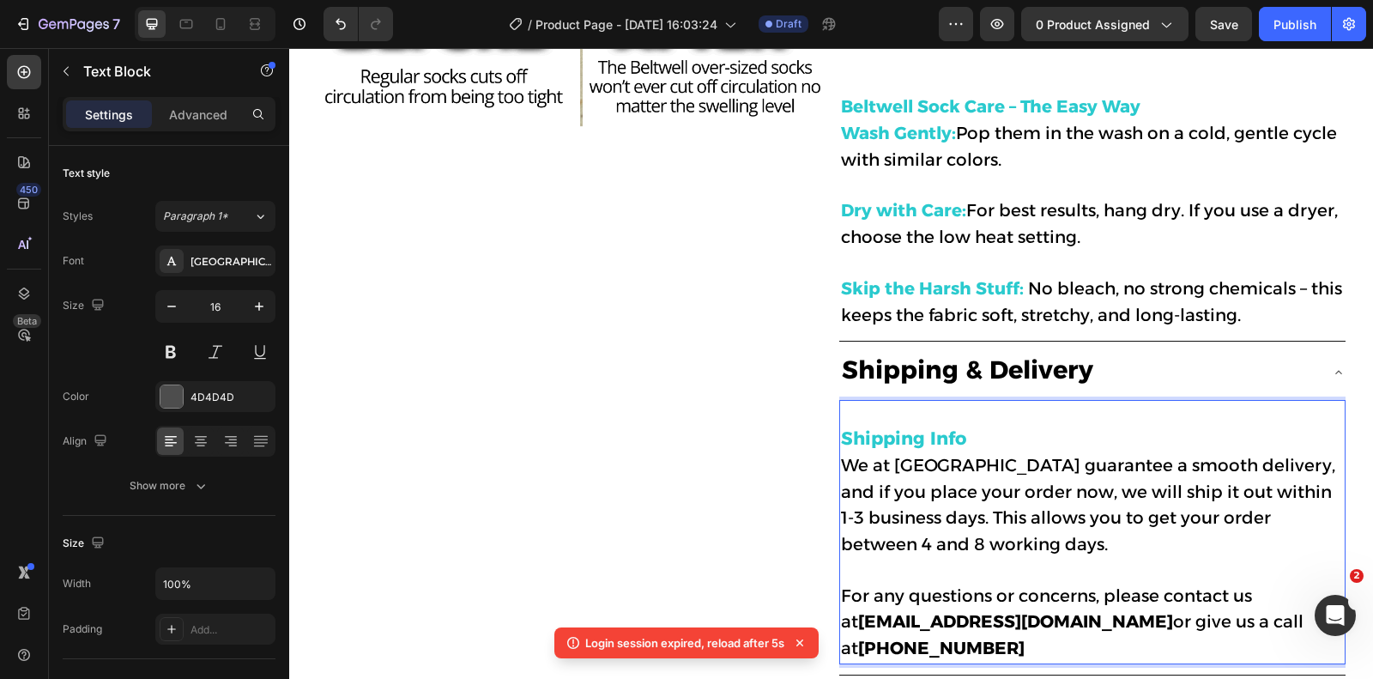
click at [1111, 455] on span "We at [GEOGRAPHIC_DATA] guarantee a smooth delivery, and if you place your orde…" at bounding box center [1088, 505] width 494 height 100
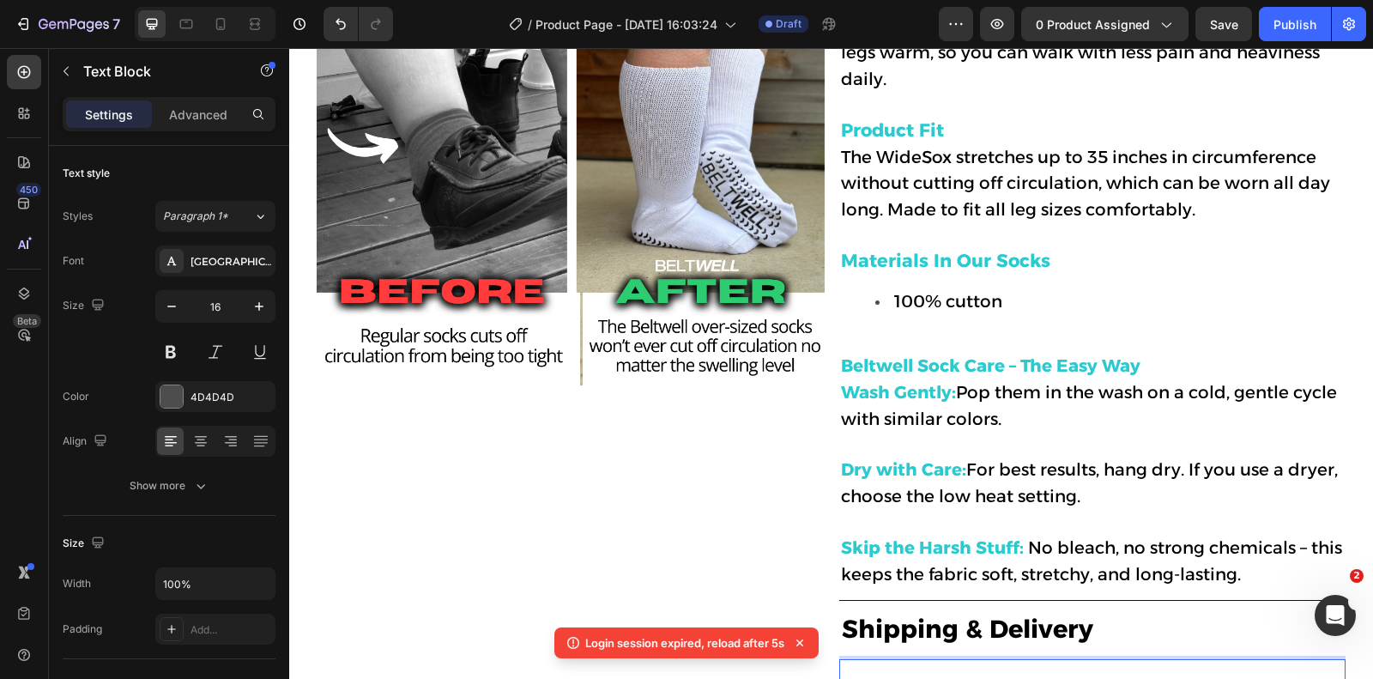
scroll to position [998, 0]
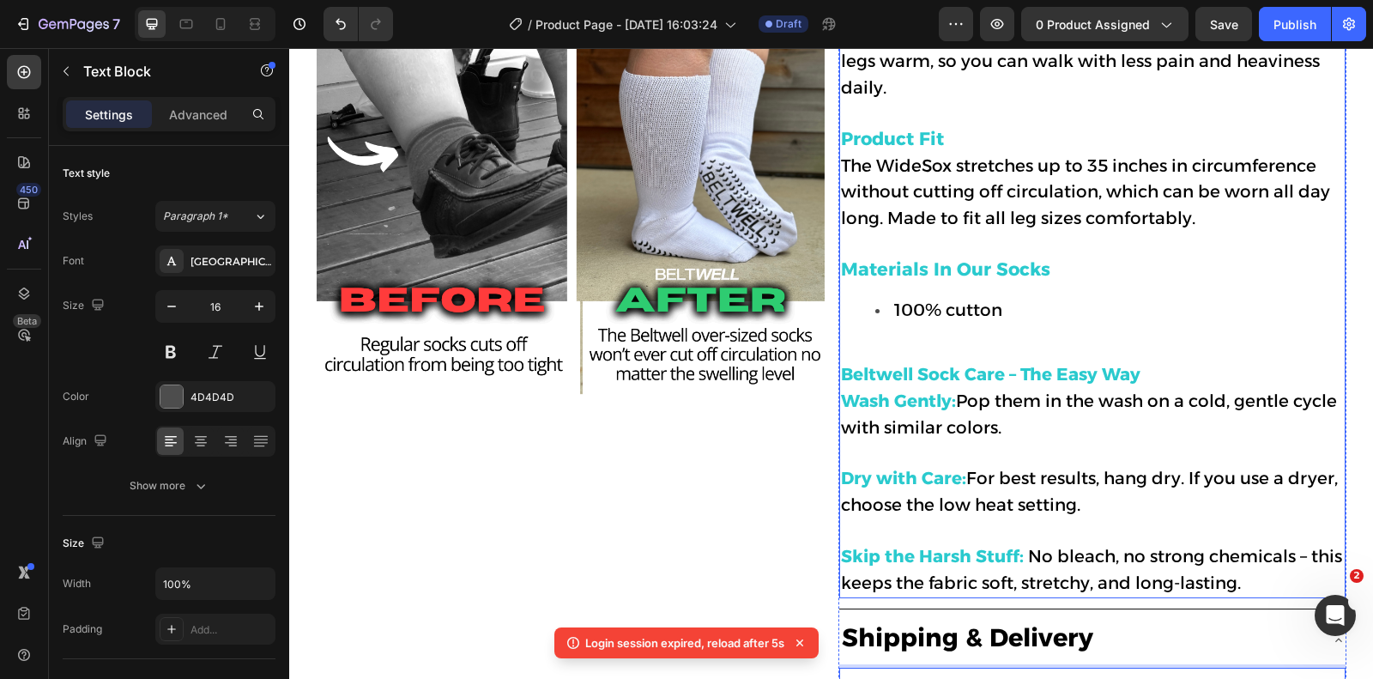
click at [1048, 390] on span "Pop them in the wash on a cold, gentle cycle with similar colors." at bounding box center [1089, 413] width 496 height 47
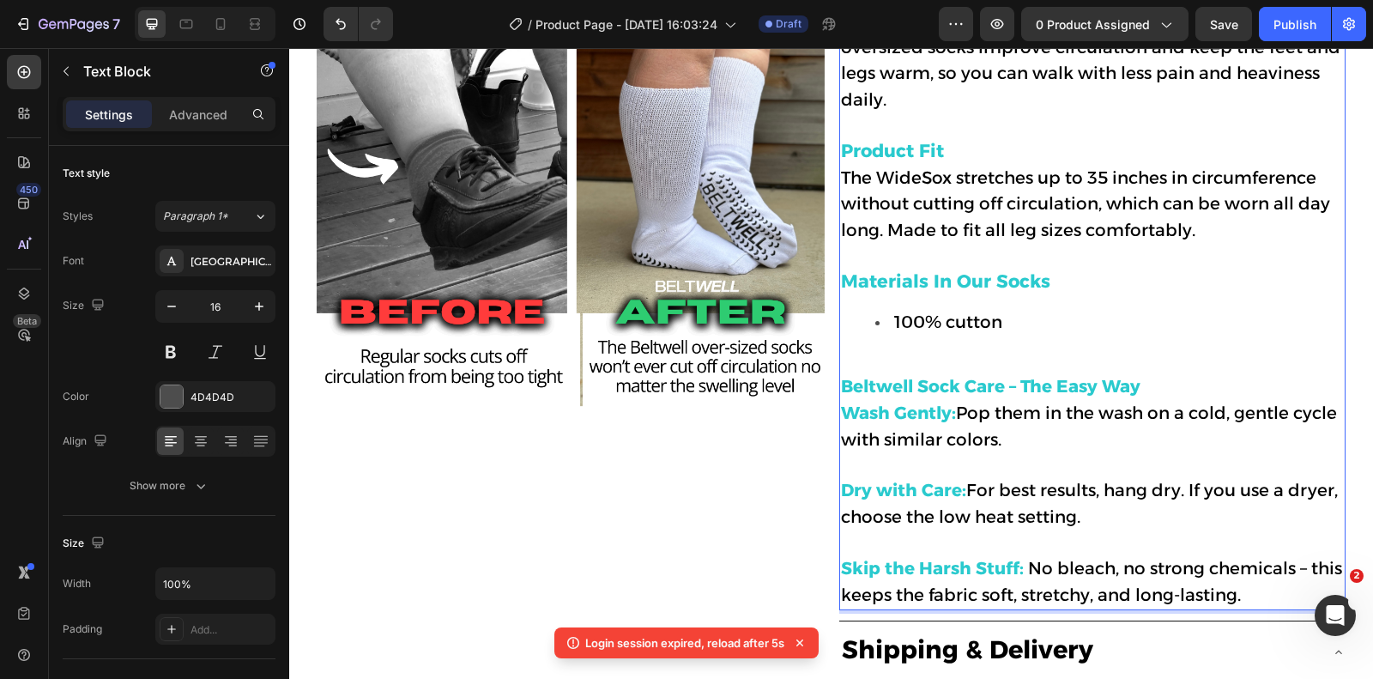
scroll to position [1001, 0]
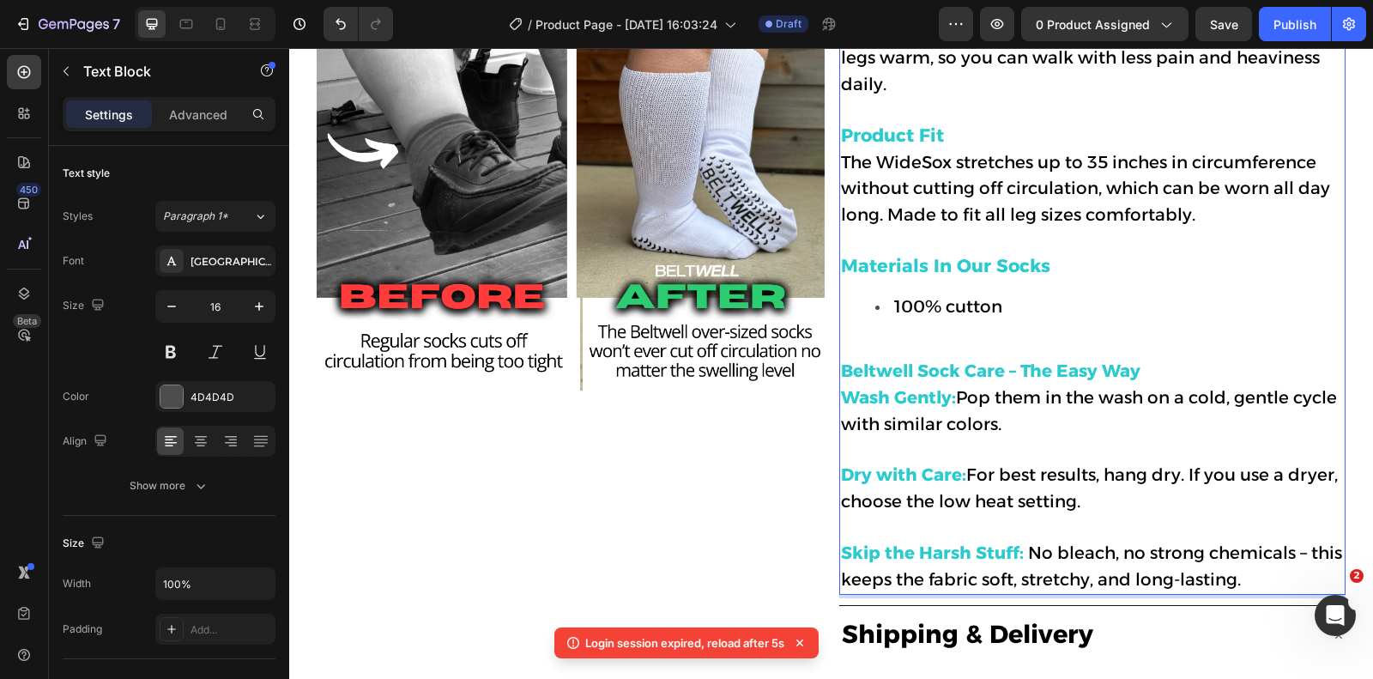
click at [969, 464] on span "For best results, hang dry. If you use a dryer, choose the low heat setting." at bounding box center [1089, 487] width 497 height 47
click at [956, 387] on span "Pop them in the wash on a cold, gentle cycle with similar colors." at bounding box center [1089, 410] width 496 height 47
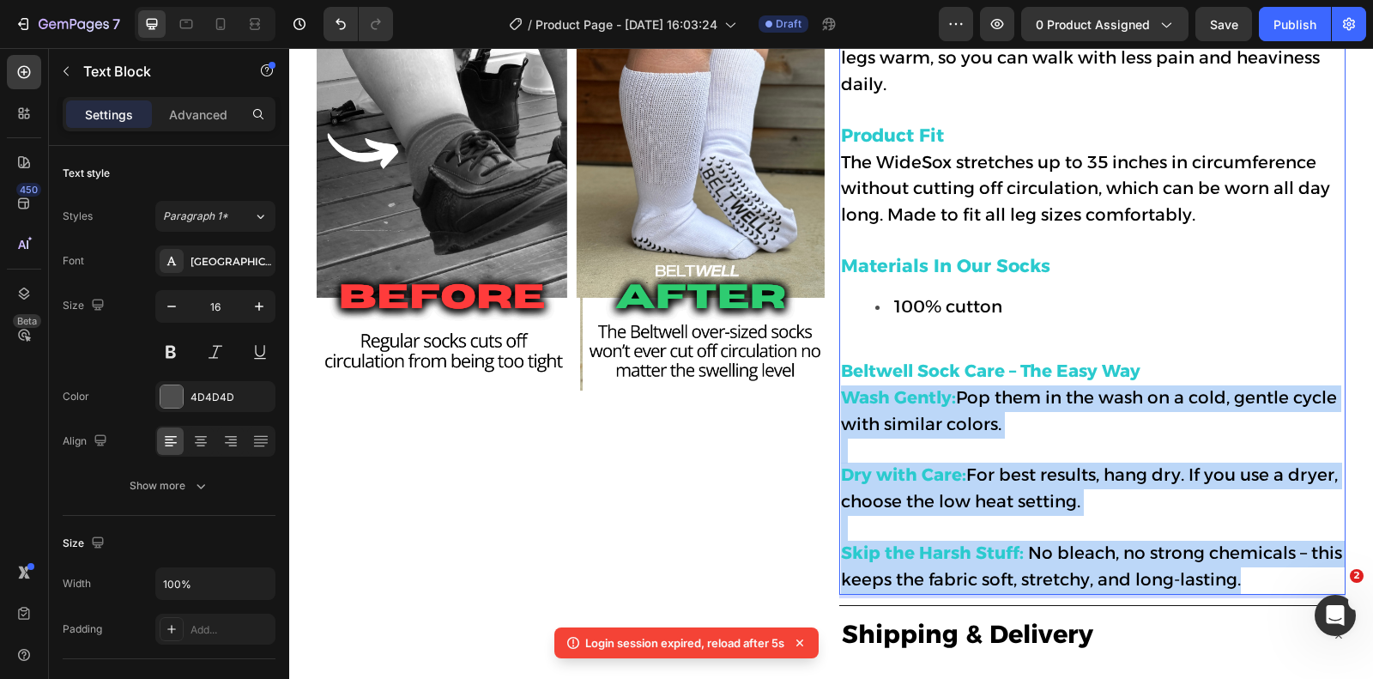
drag, startPoint x: 1248, startPoint y: 531, endPoint x: 843, endPoint y: 362, distance: 438.8
click at [843, 362] on div "Description Specifically made to fit very wide and swollen legs without cutting…" at bounding box center [1092, 266] width 506 height 656
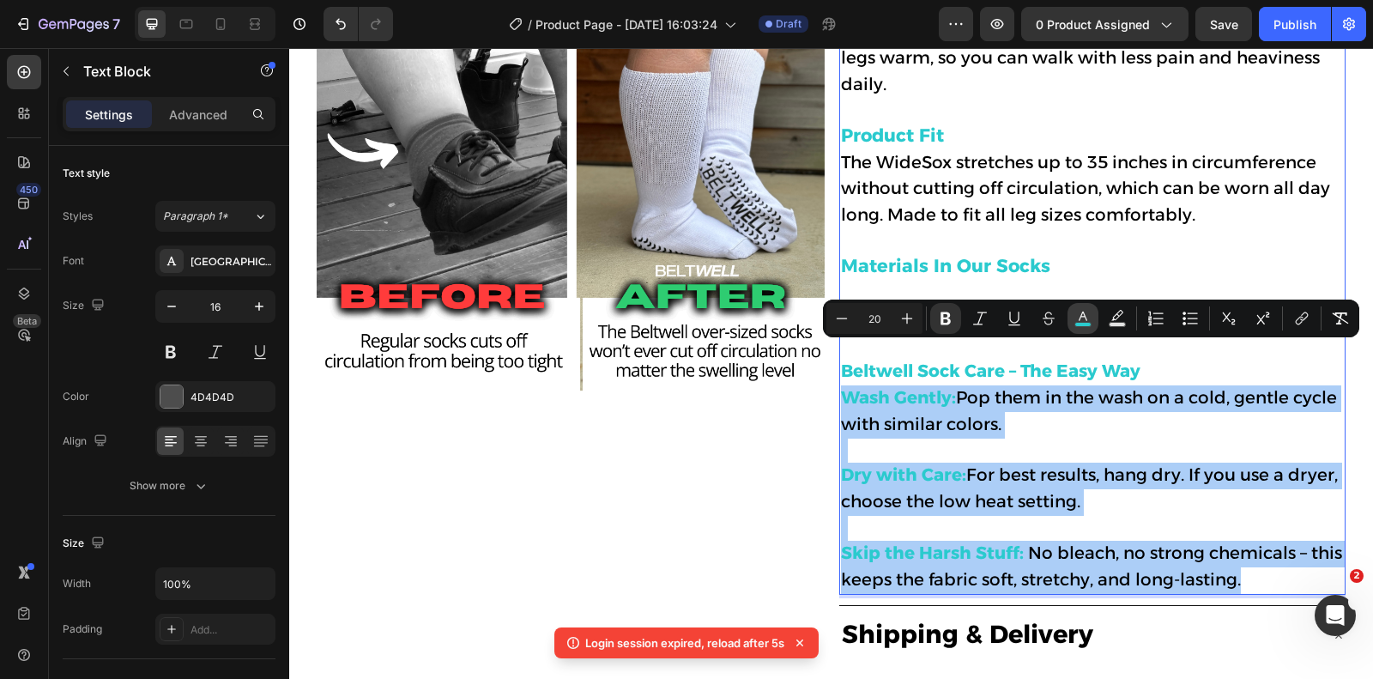
click at [1081, 325] on rect "Editor contextual toolbar" at bounding box center [1083, 325] width 16 height 4
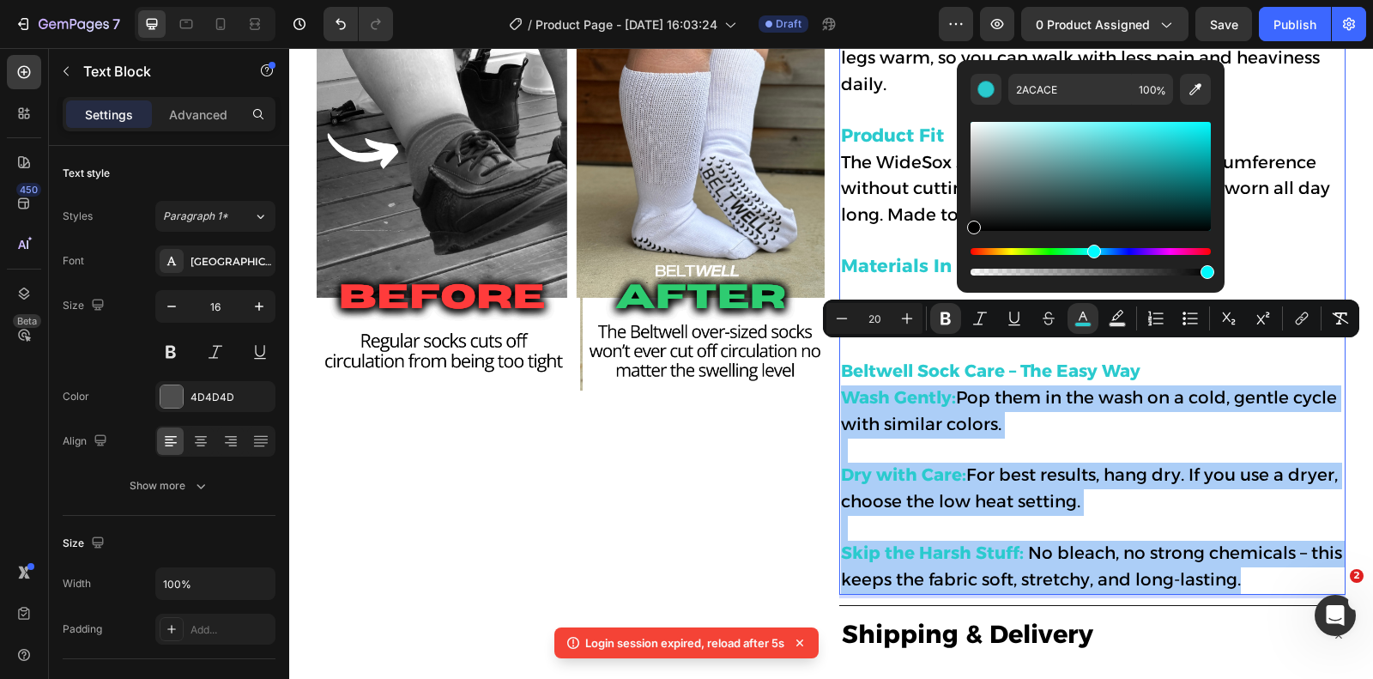
drag, startPoint x: 1363, startPoint y: 229, endPoint x: 940, endPoint y: 265, distance: 424.5
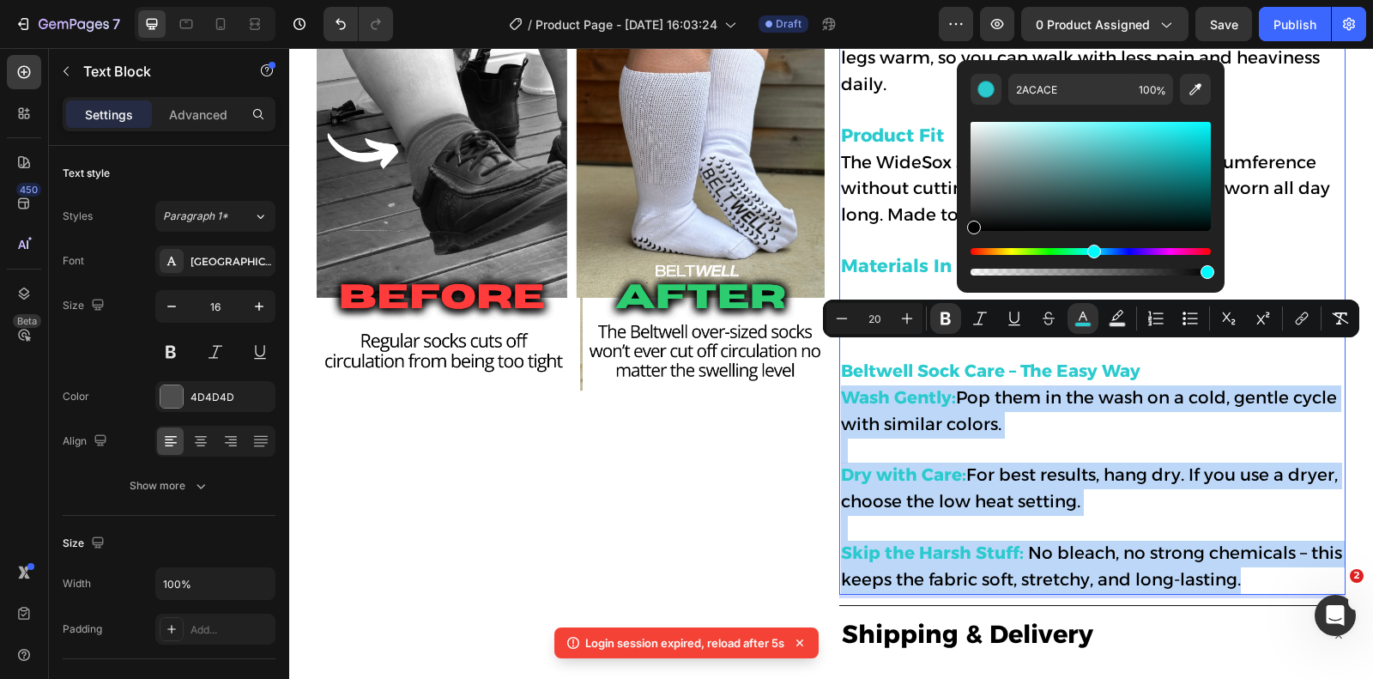
type input "000000"
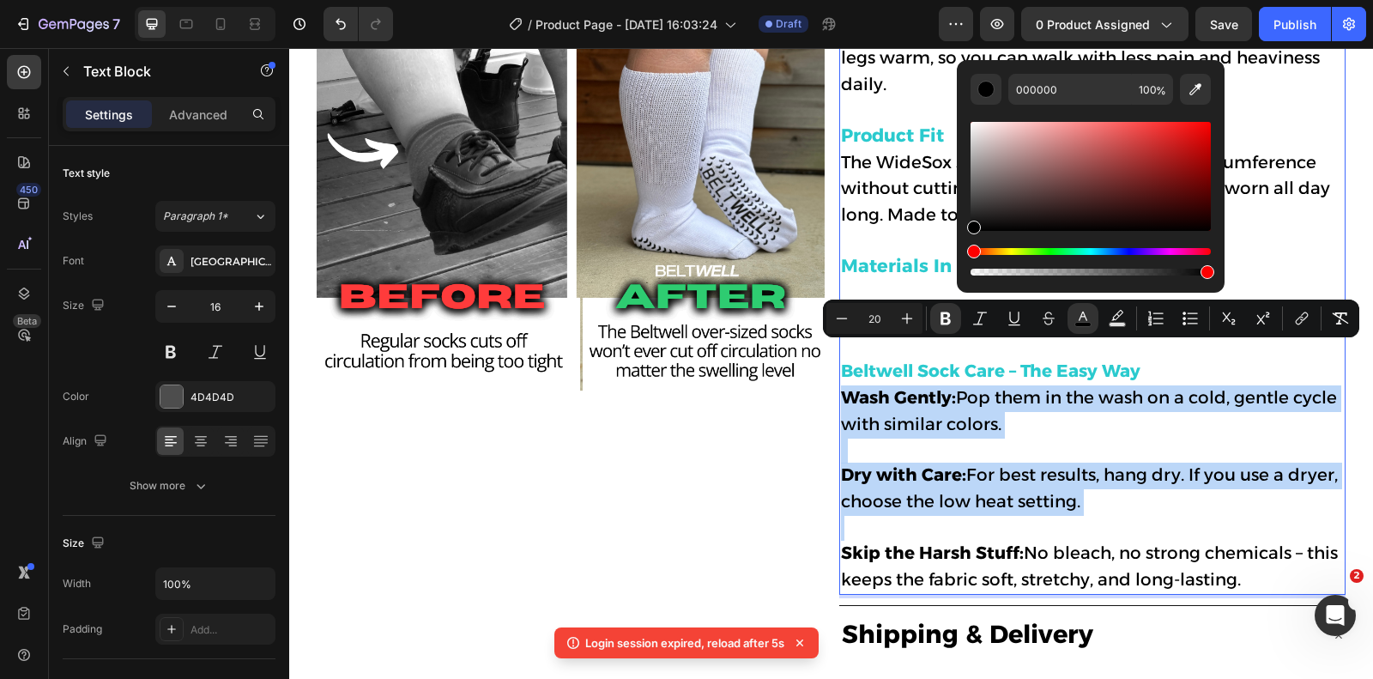
click at [1037, 407] on p "Wash Gently: Pop them in the wash on a cold, gentle cycle with similar colors." at bounding box center [1092, 423] width 503 height 77
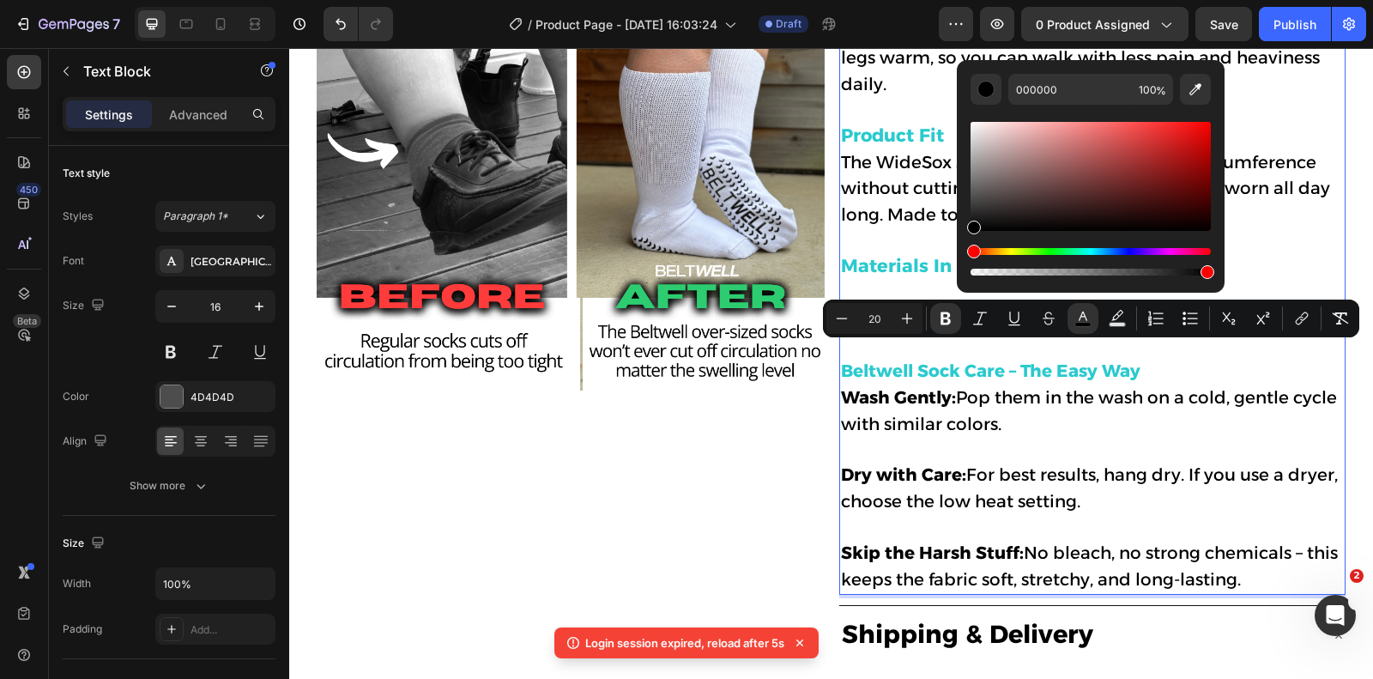
type input "16"
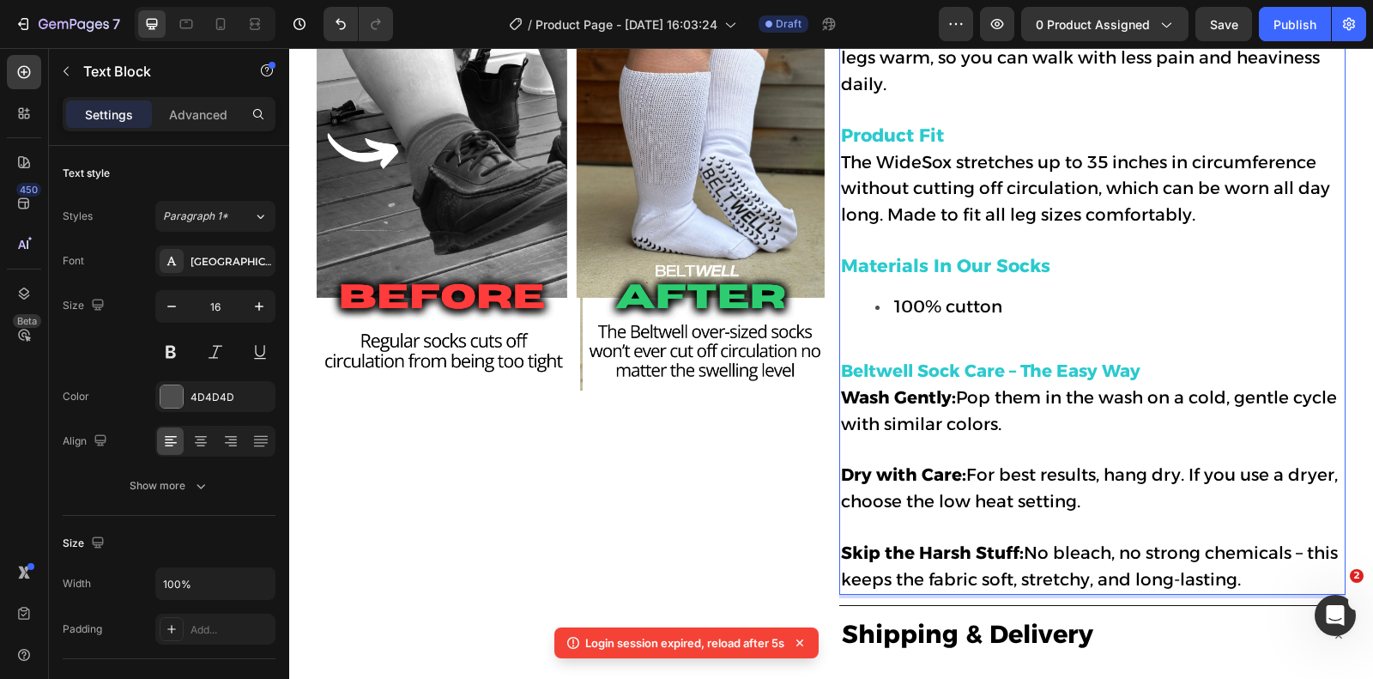
click at [969, 387] on span "Wash Gently: Pop them in the wash on a cold, gentle cycle with similar colors." at bounding box center [1089, 410] width 496 height 47
drag, startPoint x: 956, startPoint y: 356, endPoint x: 849, endPoint y: 357, distance: 107.3
click at [849, 387] on span "Wash Gently: Pop them in the wash on a cold, gentle cycle with similar colors." at bounding box center [1089, 410] width 496 height 47
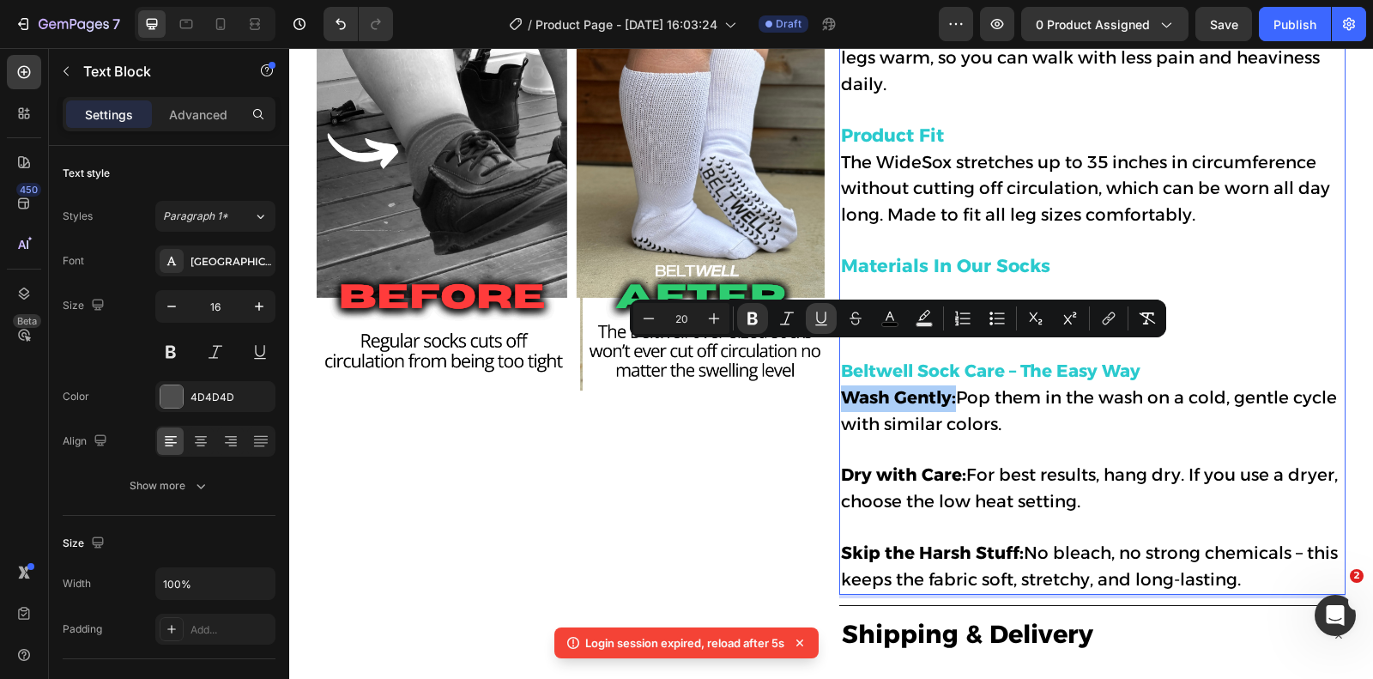
click at [819, 321] on icon "Editor contextual toolbar" at bounding box center [820, 317] width 9 height 12
click at [970, 464] on span "Dry with Care: For best results, hang dry. If you use a dryer, choose the low h…" at bounding box center [1089, 487] width 497 height 47
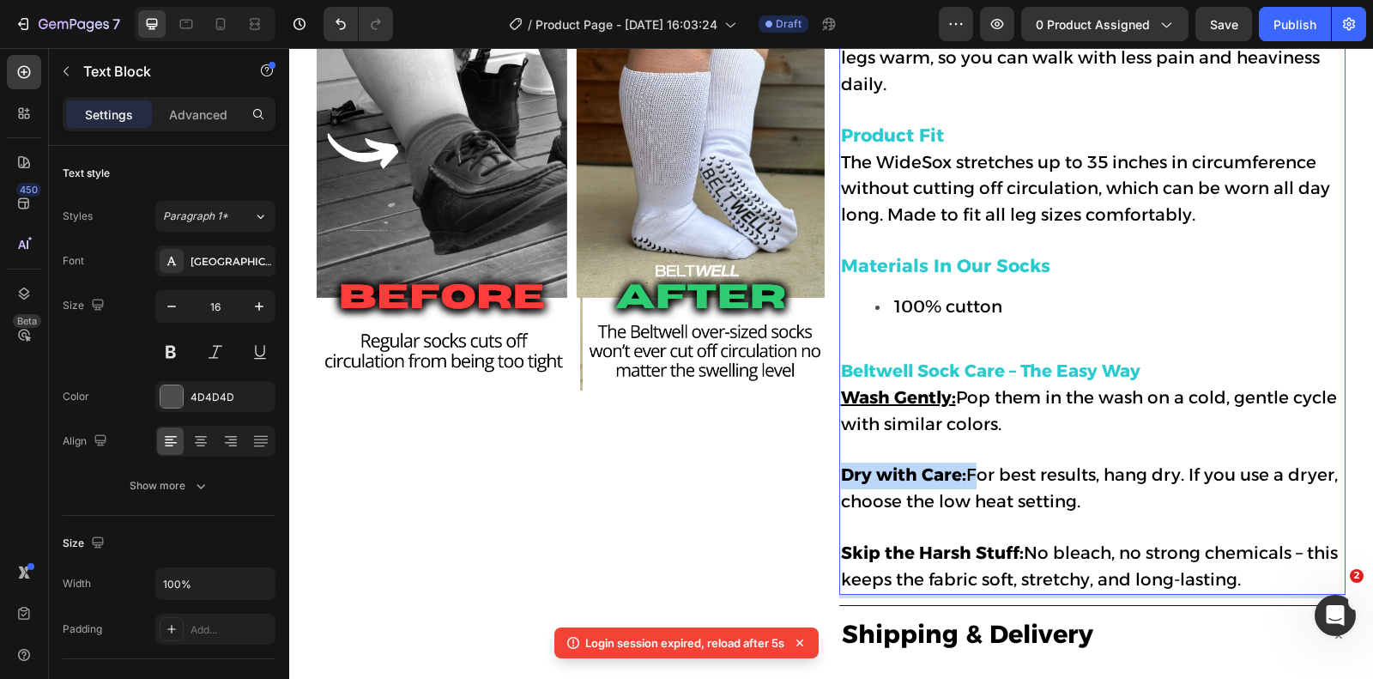
drag, startPoint x: 968, startPoint y: 433, endPoint x: 843, endPoint y: 433, distance: 124.4
click at [843, 464] on span "Dry with Care: For best results, hang dry. If you use a dryer, choose the low h…" at bounding box center [1089, 487] width 497 height 47
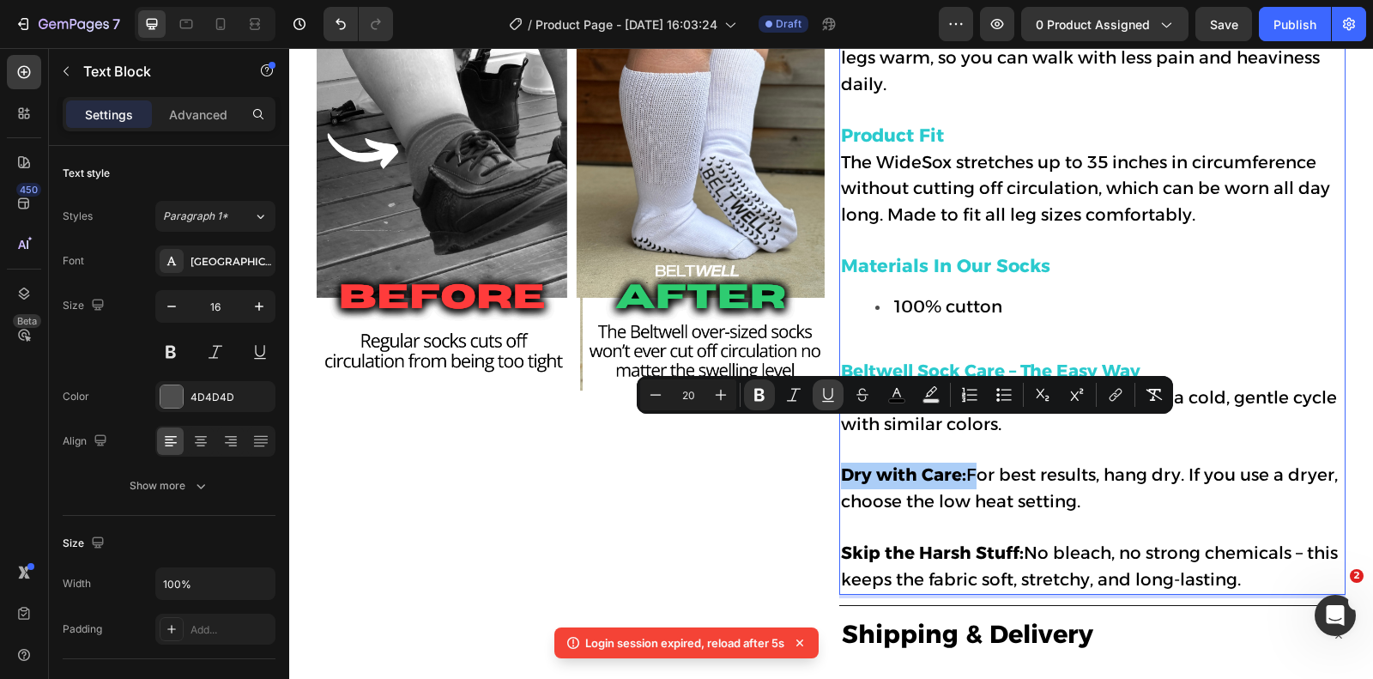
click at [828, 396] on icon "Editor contextual toolbar" at bounding box center [827, 394] width 17 height 17
click at [991, 541] on p "Skip the Harsh Stuff: No bleach, no strong chemicals – this keeps the fabric so…" at bounding box center [1092, 567] width 503 height 53
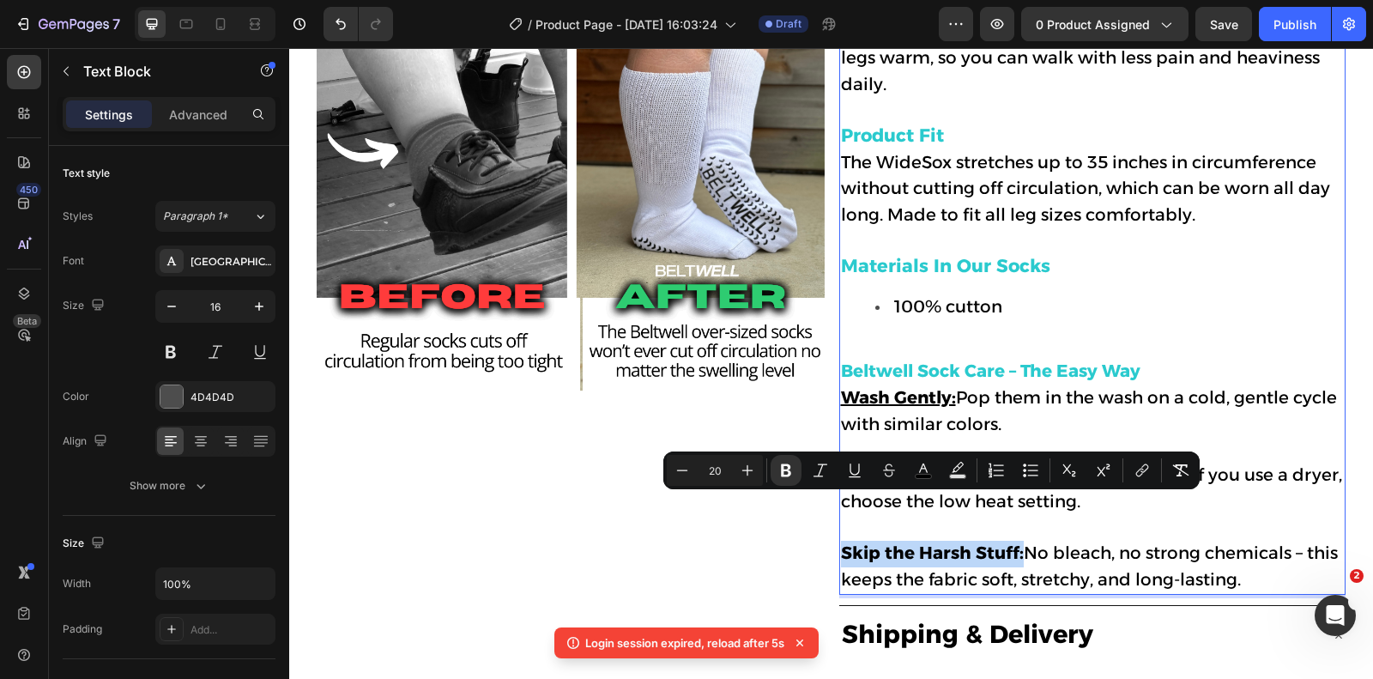
drag, startPoint x: 1022, startPoint y: 508, endPoint x: 844, endPoint y: 509, distance: 177.6
click at [844, 542] on span "Skip the Harsh Stuff: No bleach, no strong chemicals – this keeps the fabric so…" at bounding box center [1089, 565] width 497 height 47
click at [856, 469] on icon "Editor contextual toolbar" at bounding box center [854, 470] width 17 height 17
click at [1121, 410] on p "Wash Gently: Pop them in the wash on a cold, gentle cycle with similar colors." at bounding box center [1092, 423] width 503 height 77
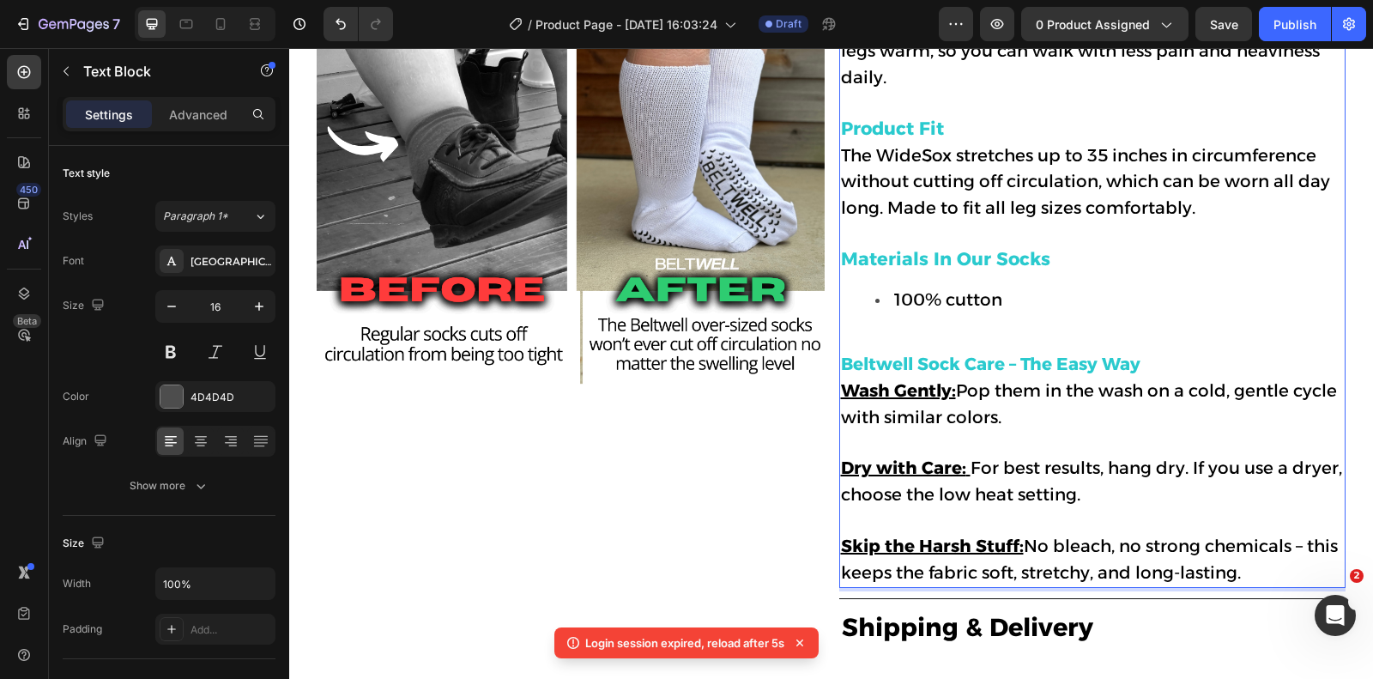
scroll to position [1009, 0]
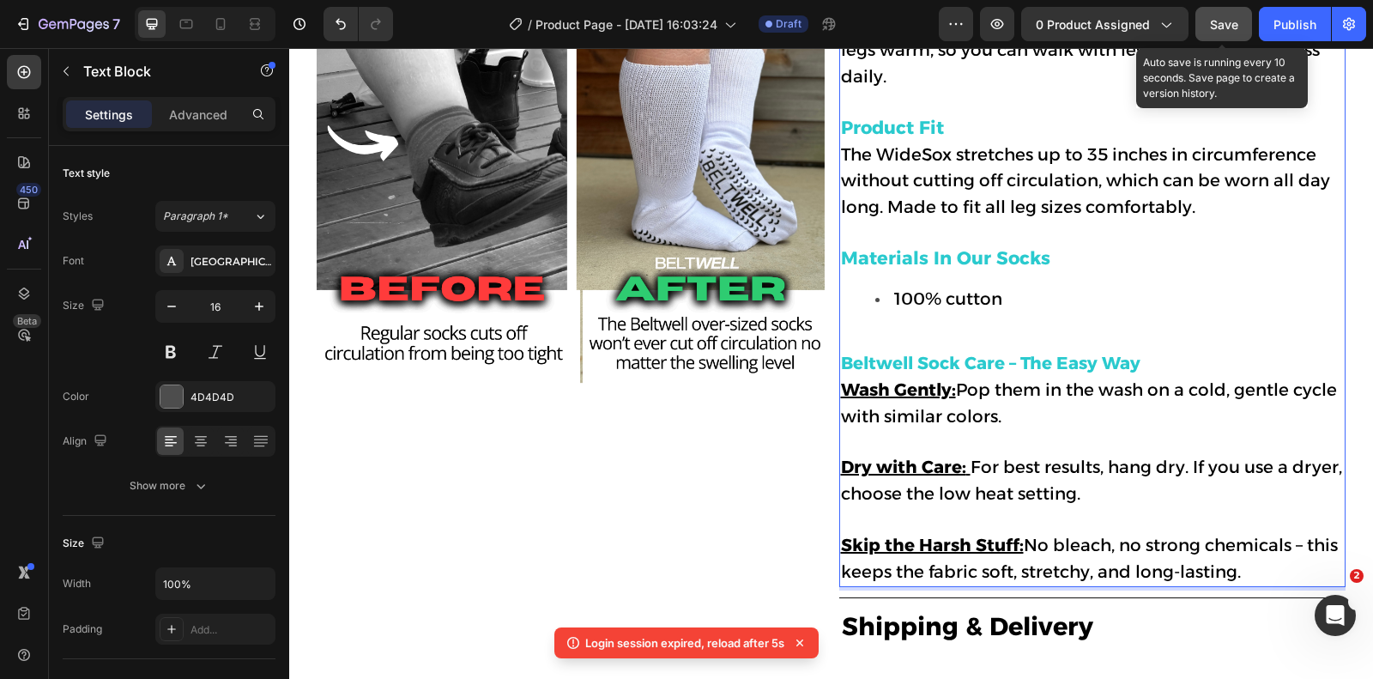
click at [1227, 17] on span "Save" at bounding box center [1224, 24] width 28 height 15
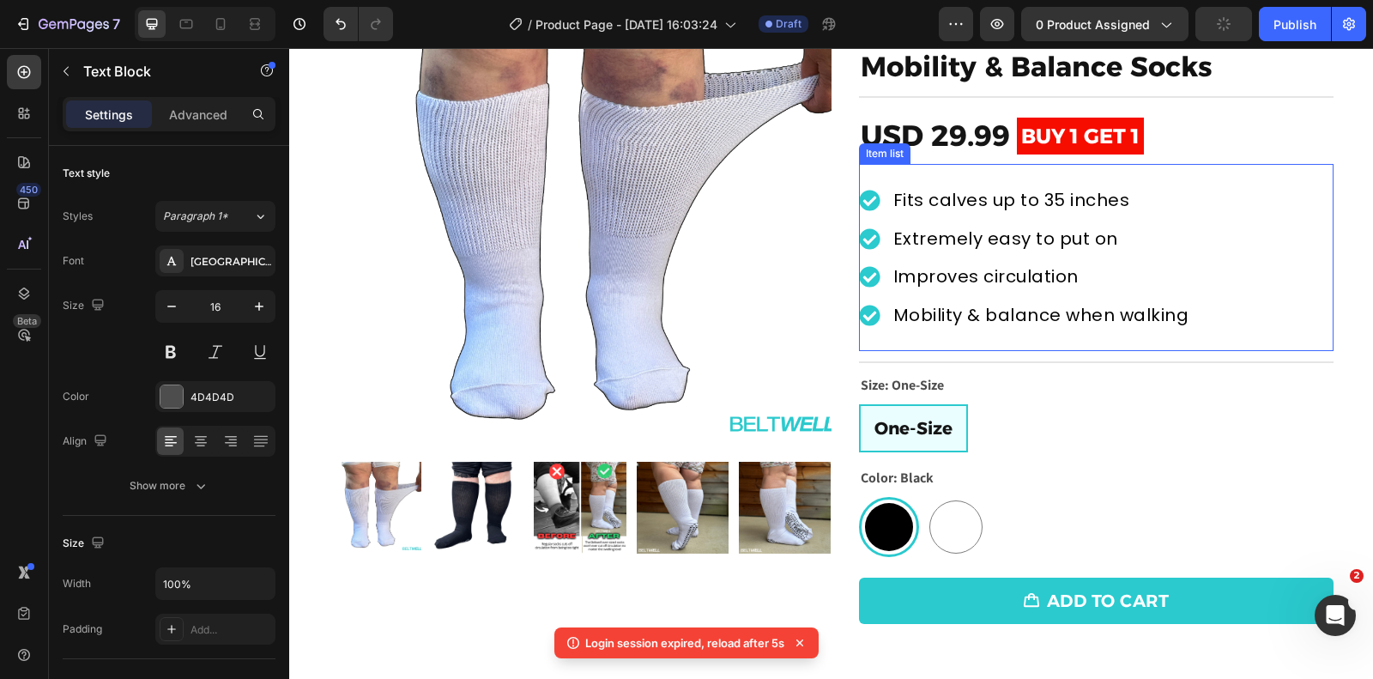
scroll to position [0, 0]
